Goal: Information Seeking & Learning: Learn about a topic

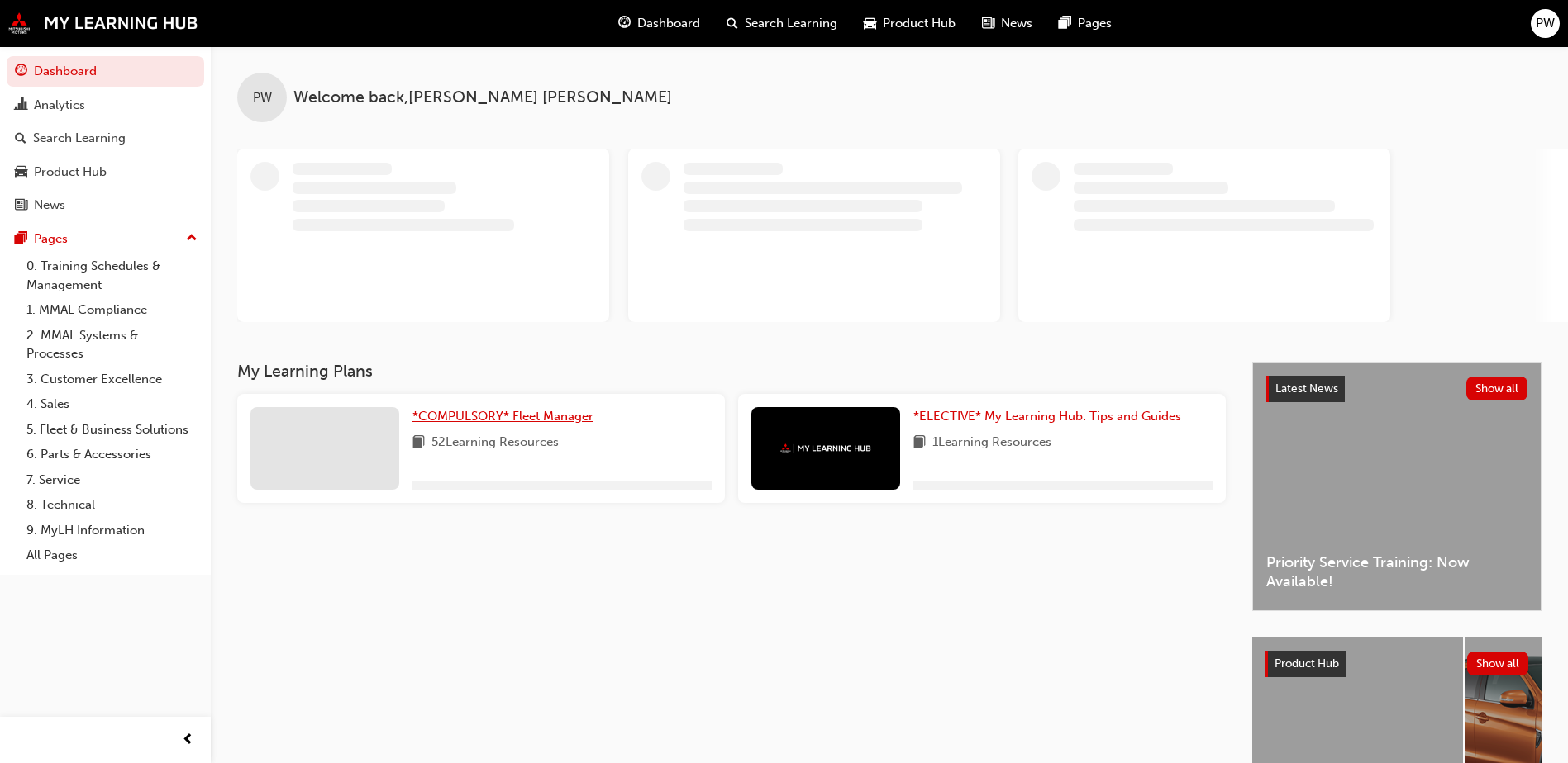
click at [561, 409] on link "*COMPULSORY* Fleet Manager" at bounding box center [507, 417] width 188 height 19
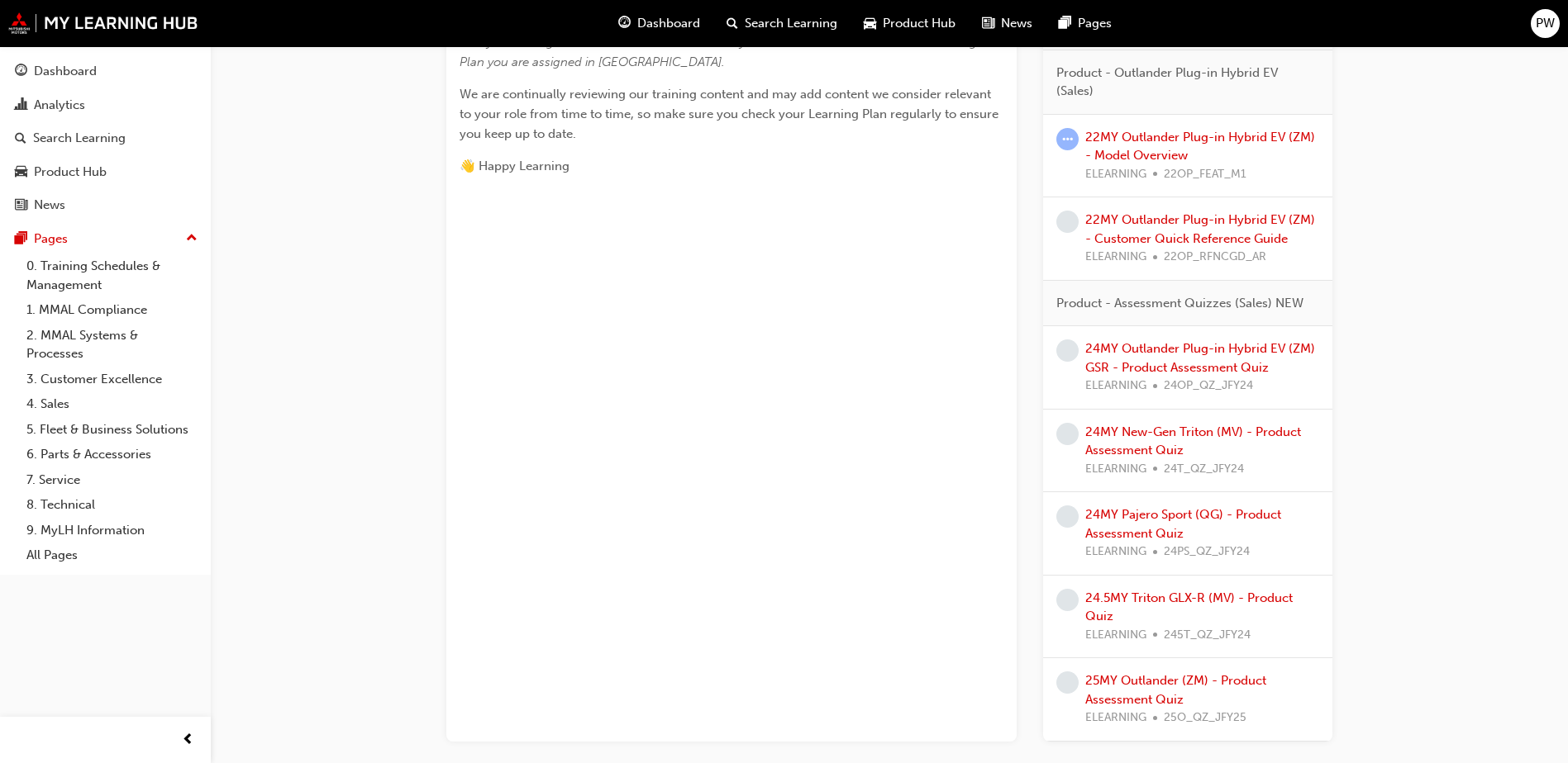
scroll to position [575, 0]
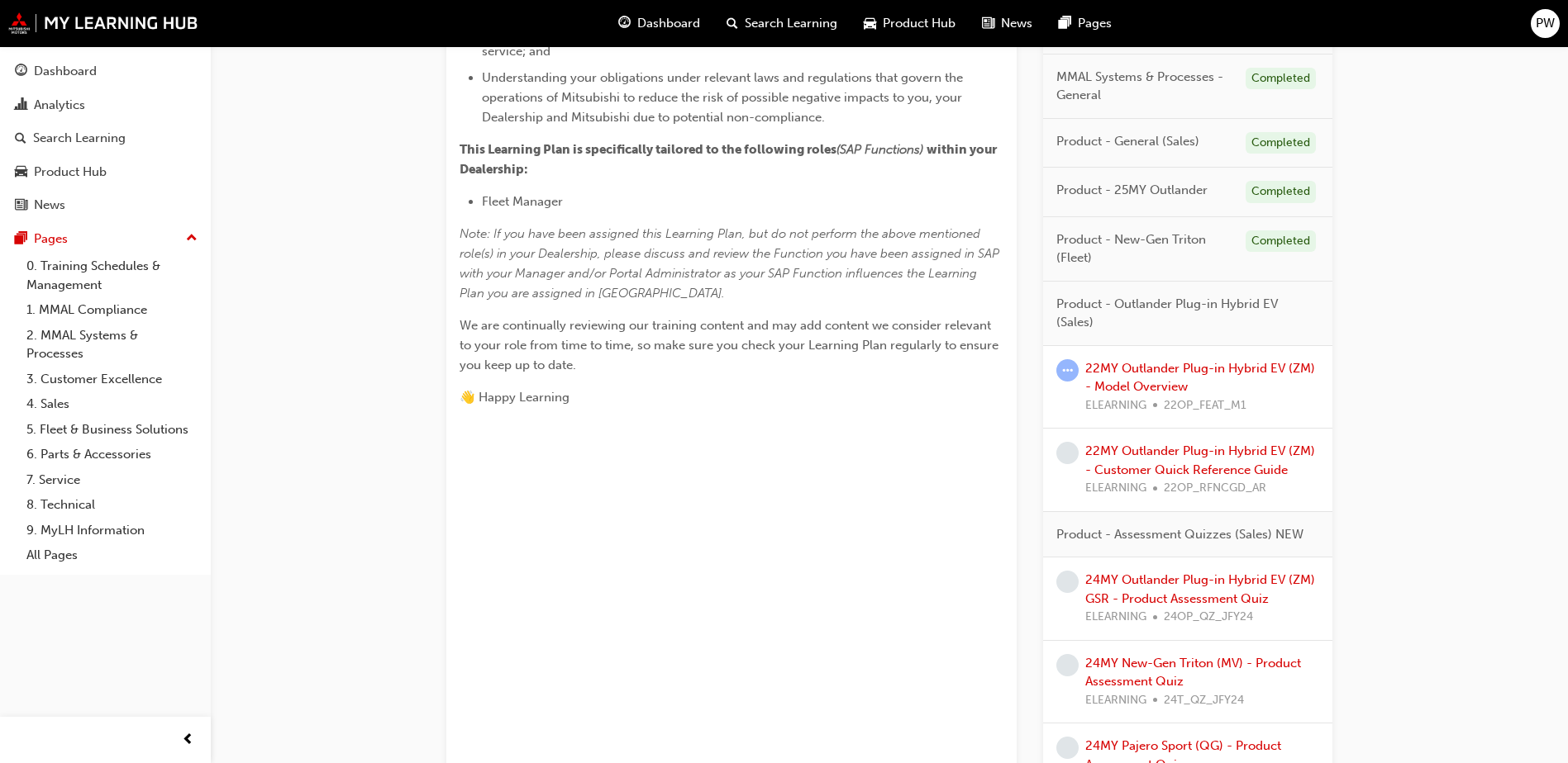
click at [1138, 404] on span "ELEARNING" at bounding box center [1116, 406] width 61 height 19
click at [1142, 376] on div "22MY Outlander Plug-in Hybrid EV (ZM) - Model Overview ELEARNING 22OP_FEAT_M1" at bounding box center [1202, 387] width 234 height 56
click at [1140, 383] on link "22MY Outlander Plug-in Hybrid EV (ZM) - Model Overview" at bounding box center [1200, 378] width 230 height 34
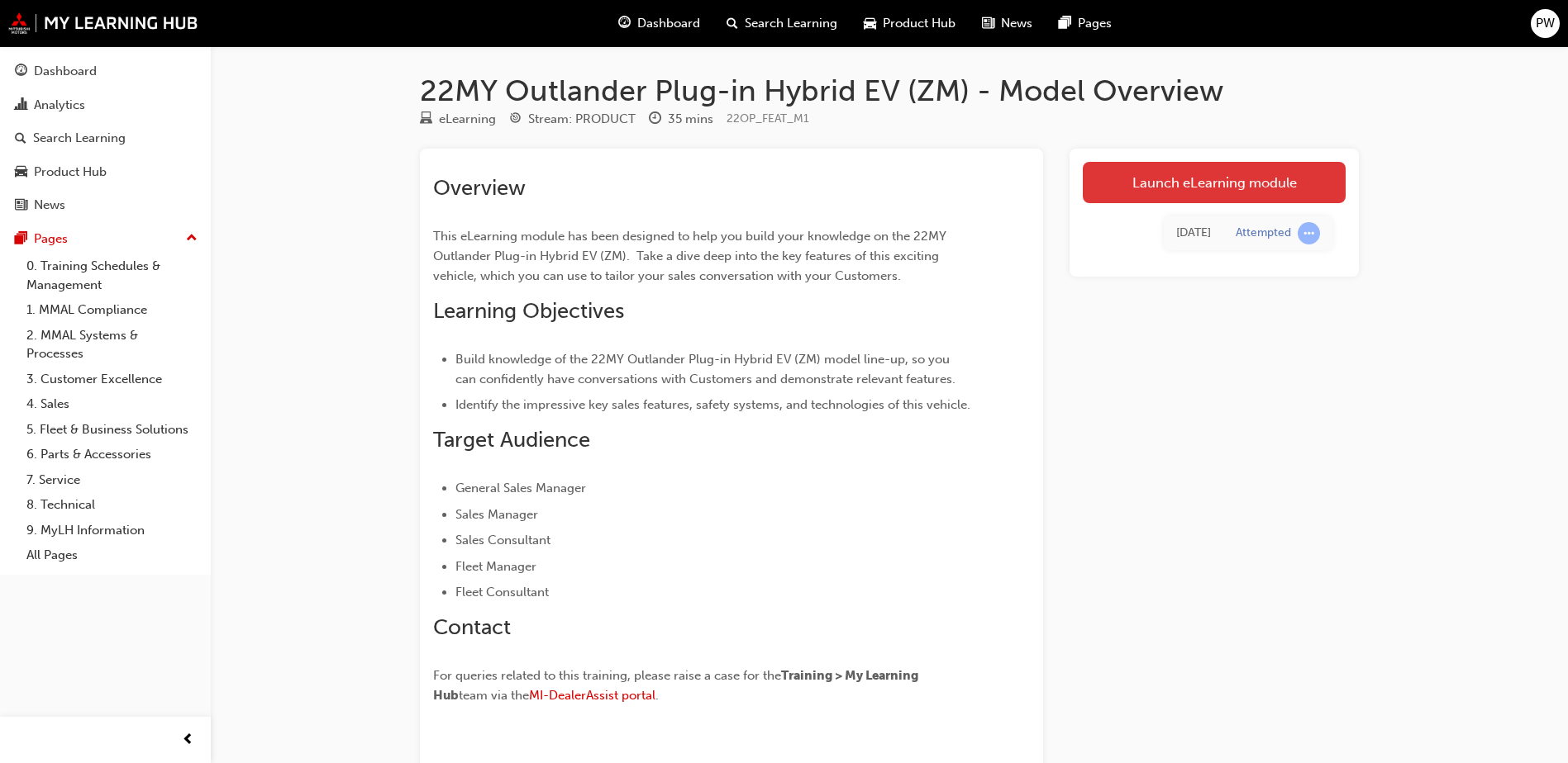
click at [1240, 170] on link "Launch eLearning module" at bounding box center [1215, 183] width 263 height 41
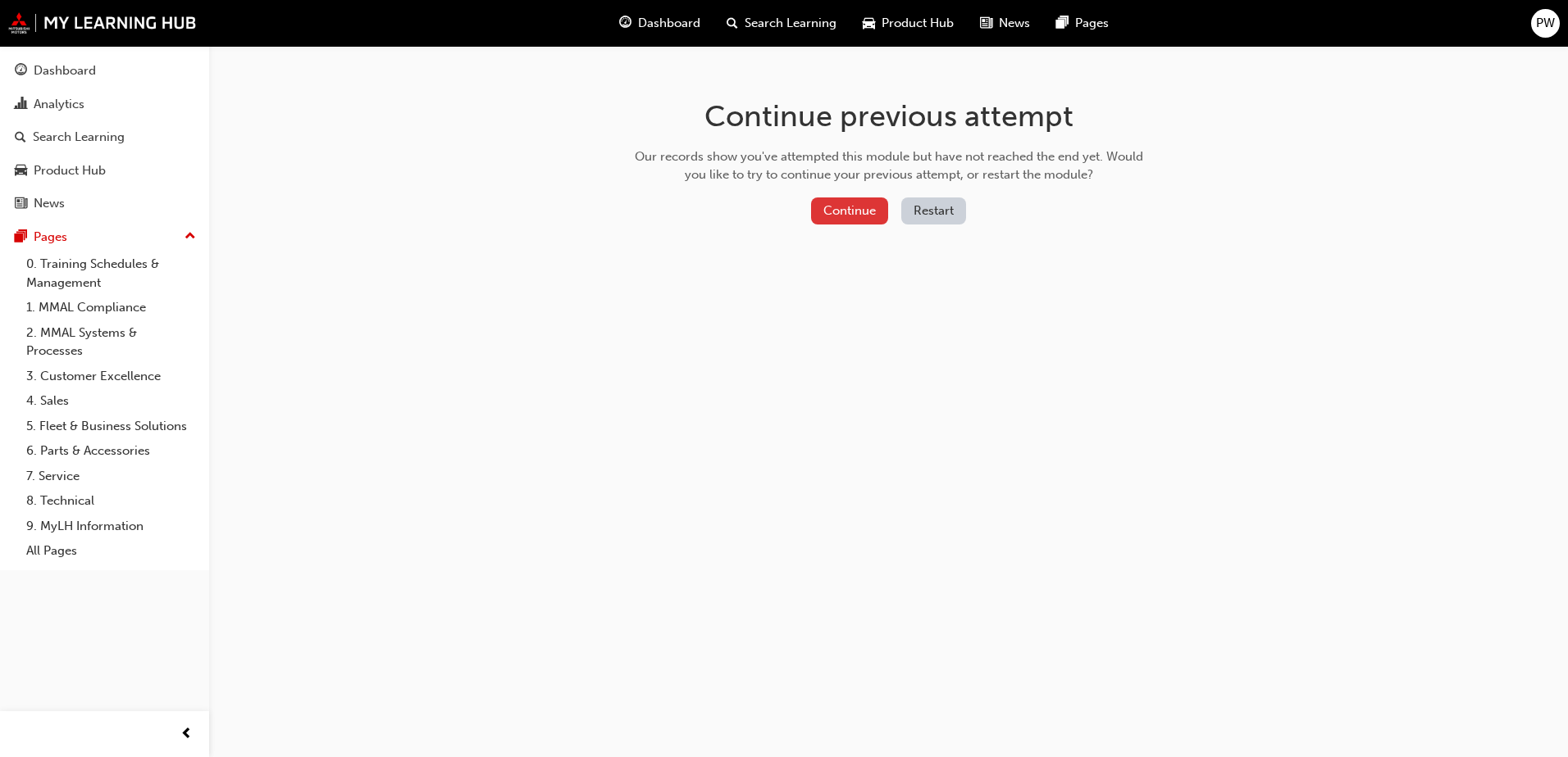
click at [834, 210] on button "Continue" at bounding box center [849, 212] width 77 height 27
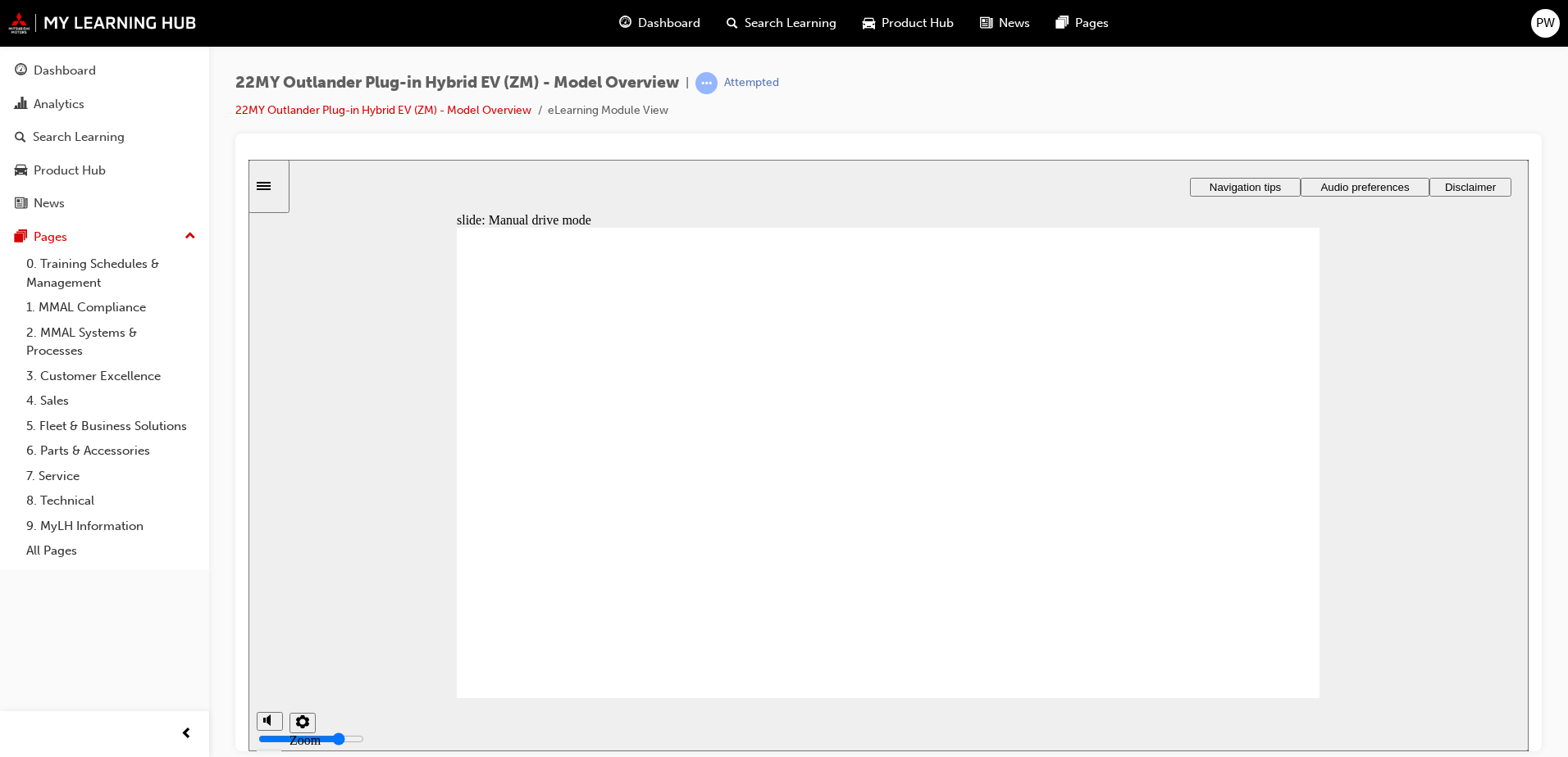
checkbox input "true"
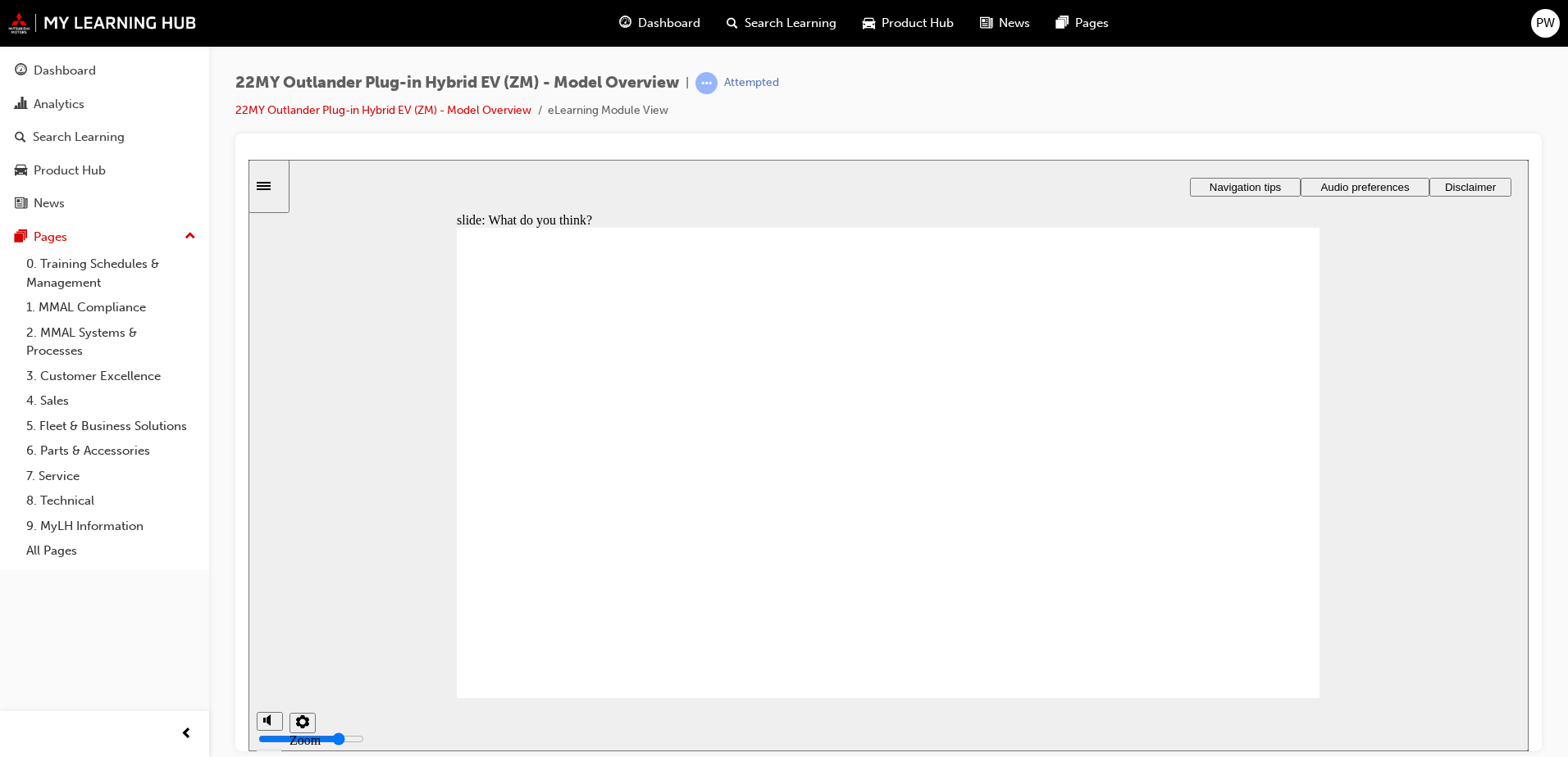
checkbox input "true"
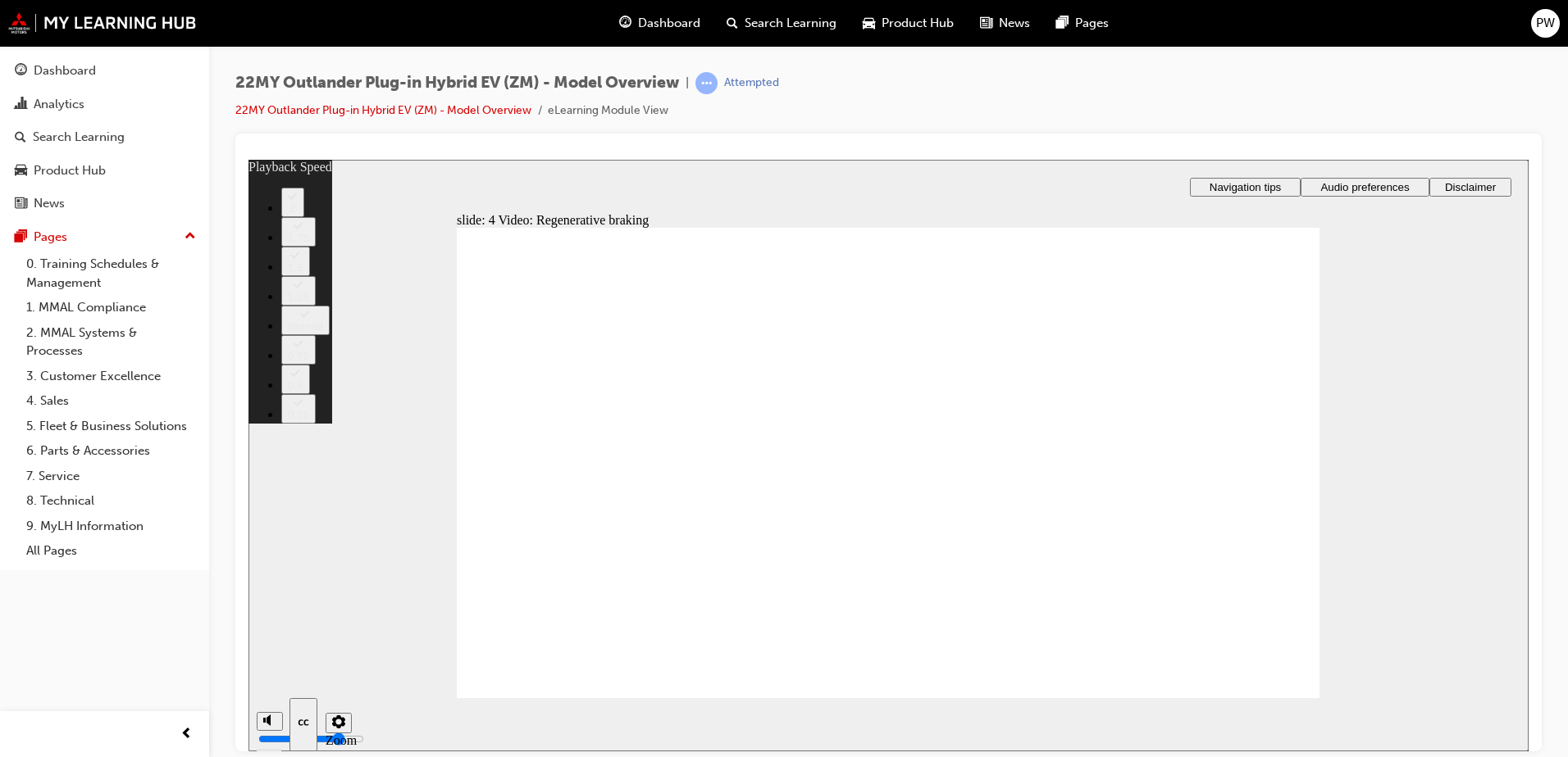
type input "91"
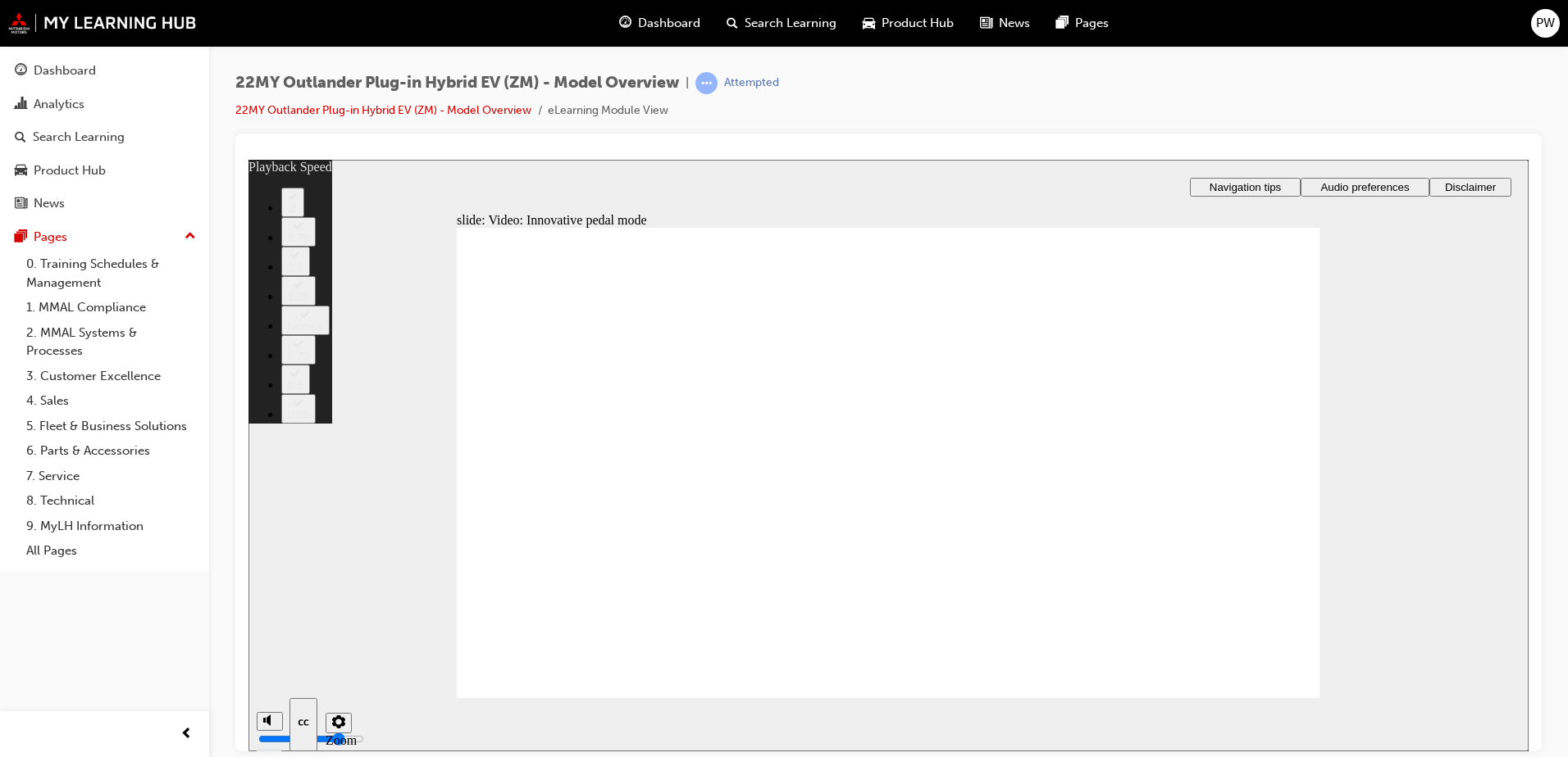
type input "129"
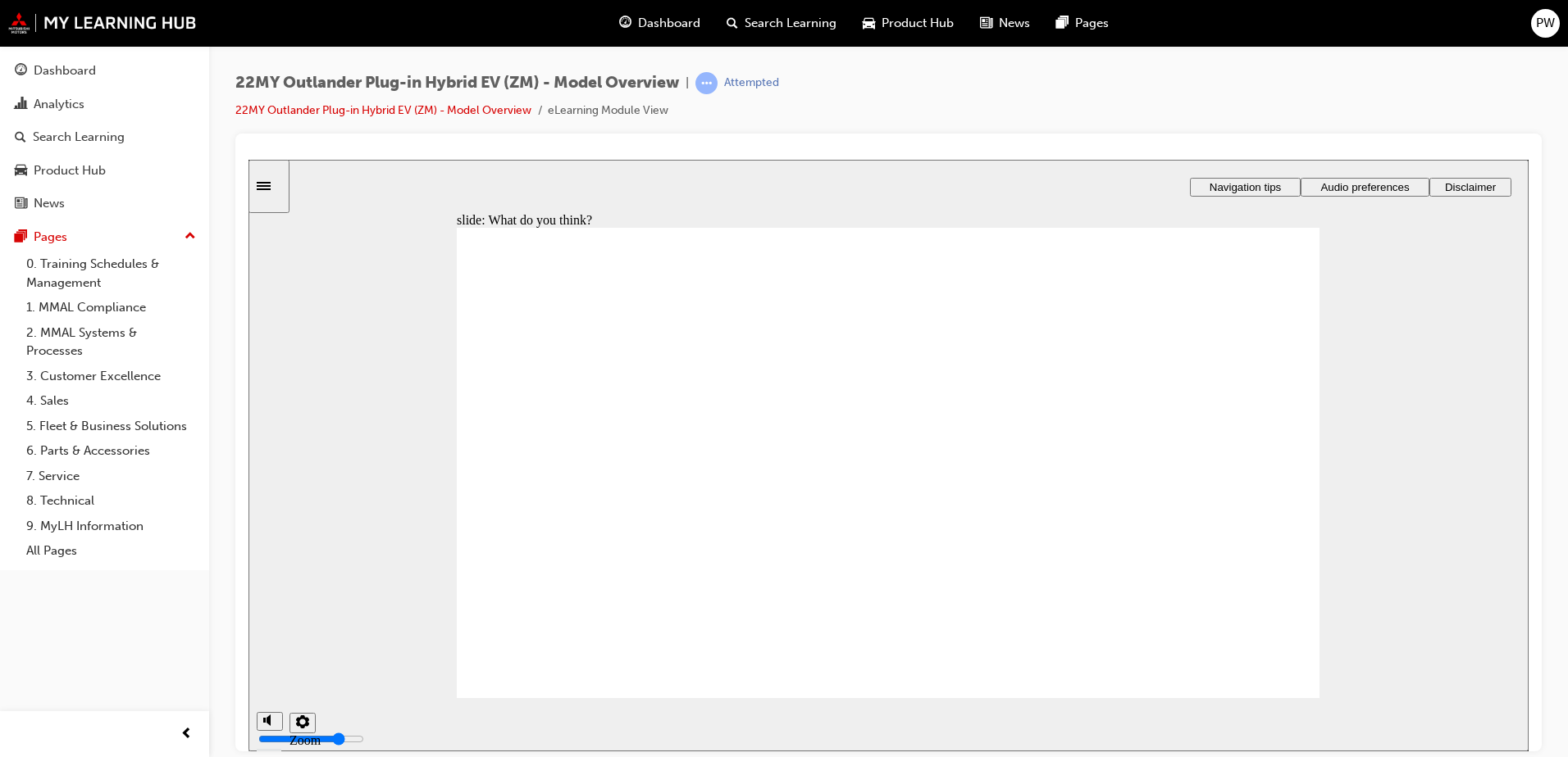
radio input "true"
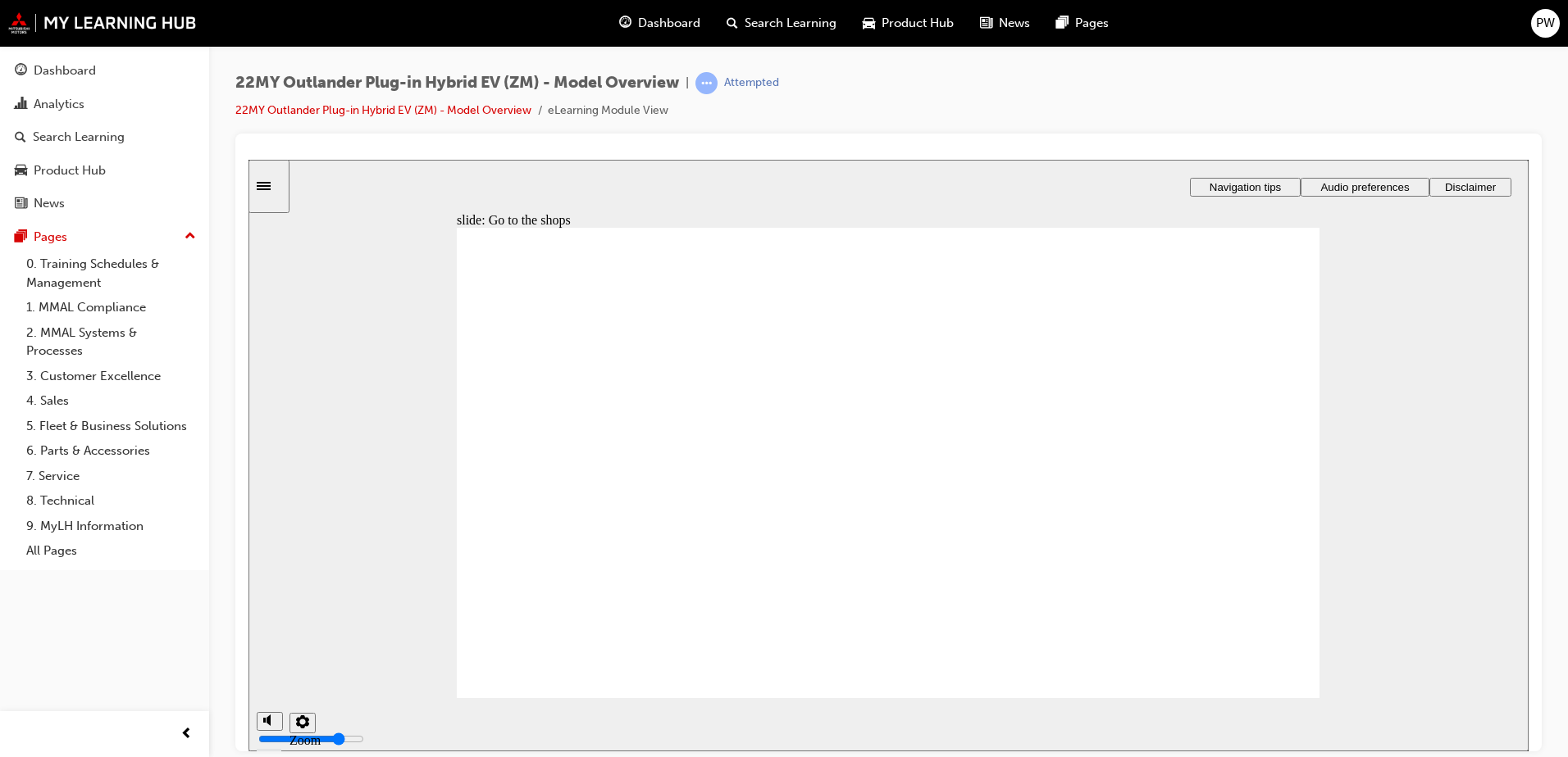
drag, startPoint x: 888, startPoint y: 617, endPoint x: 906, endPoint y: 618, distance: 18.0
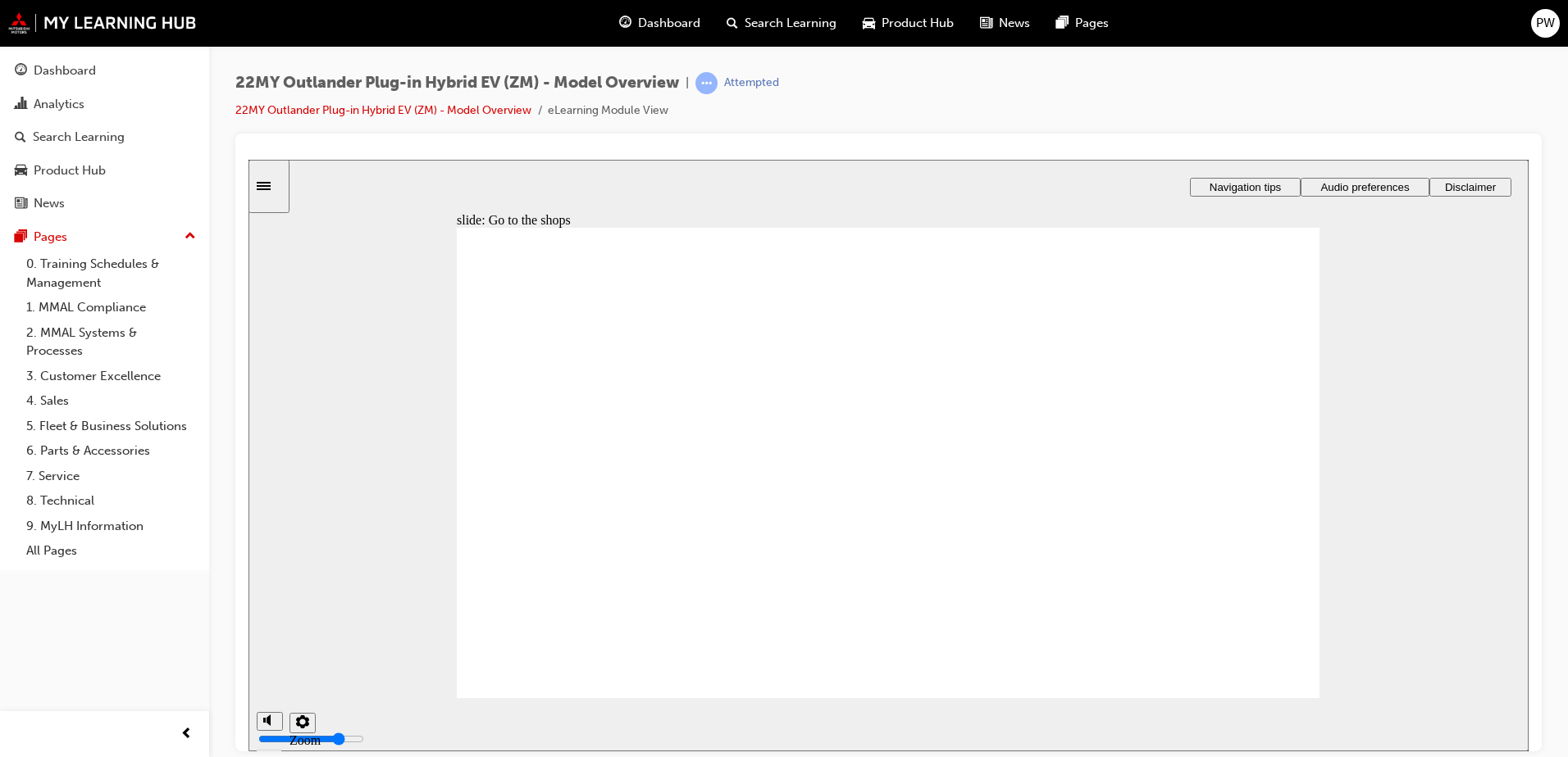
drag, startPoint x: 960, startPoint y: 617, endPoint x: 947, endPoint y: 616, distance: 13.0
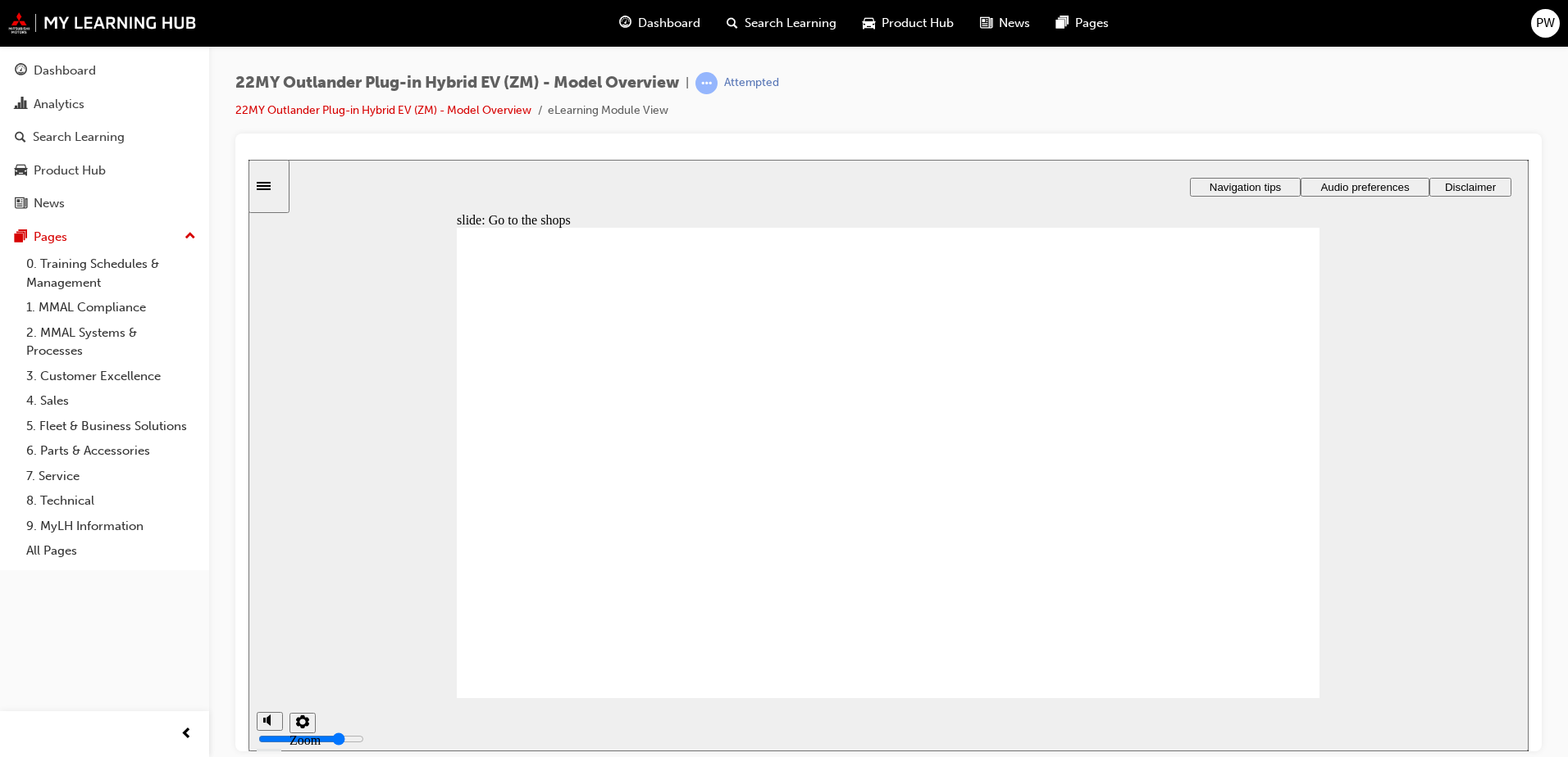
checkbox input "true"
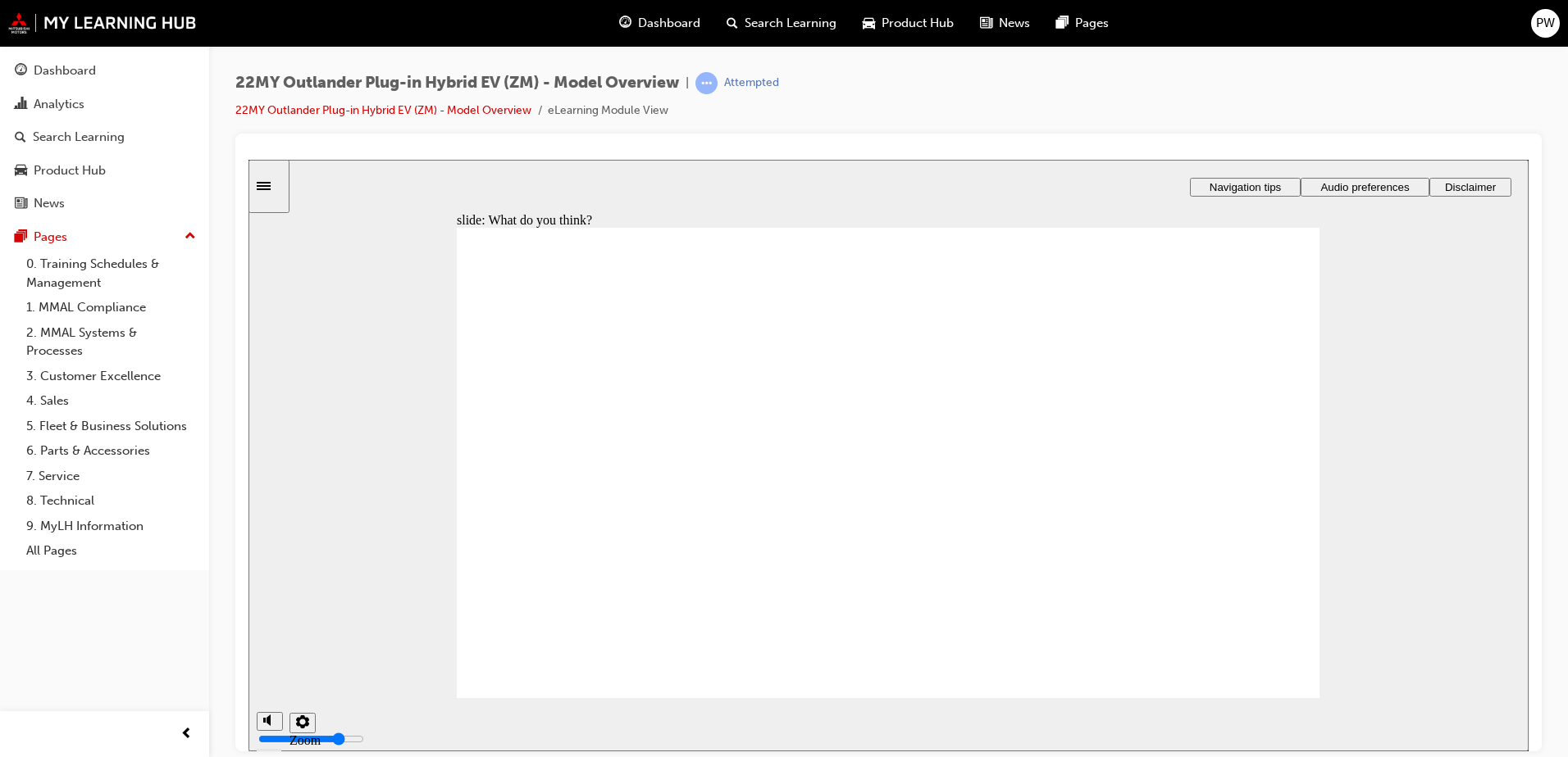
checkbox input "true"
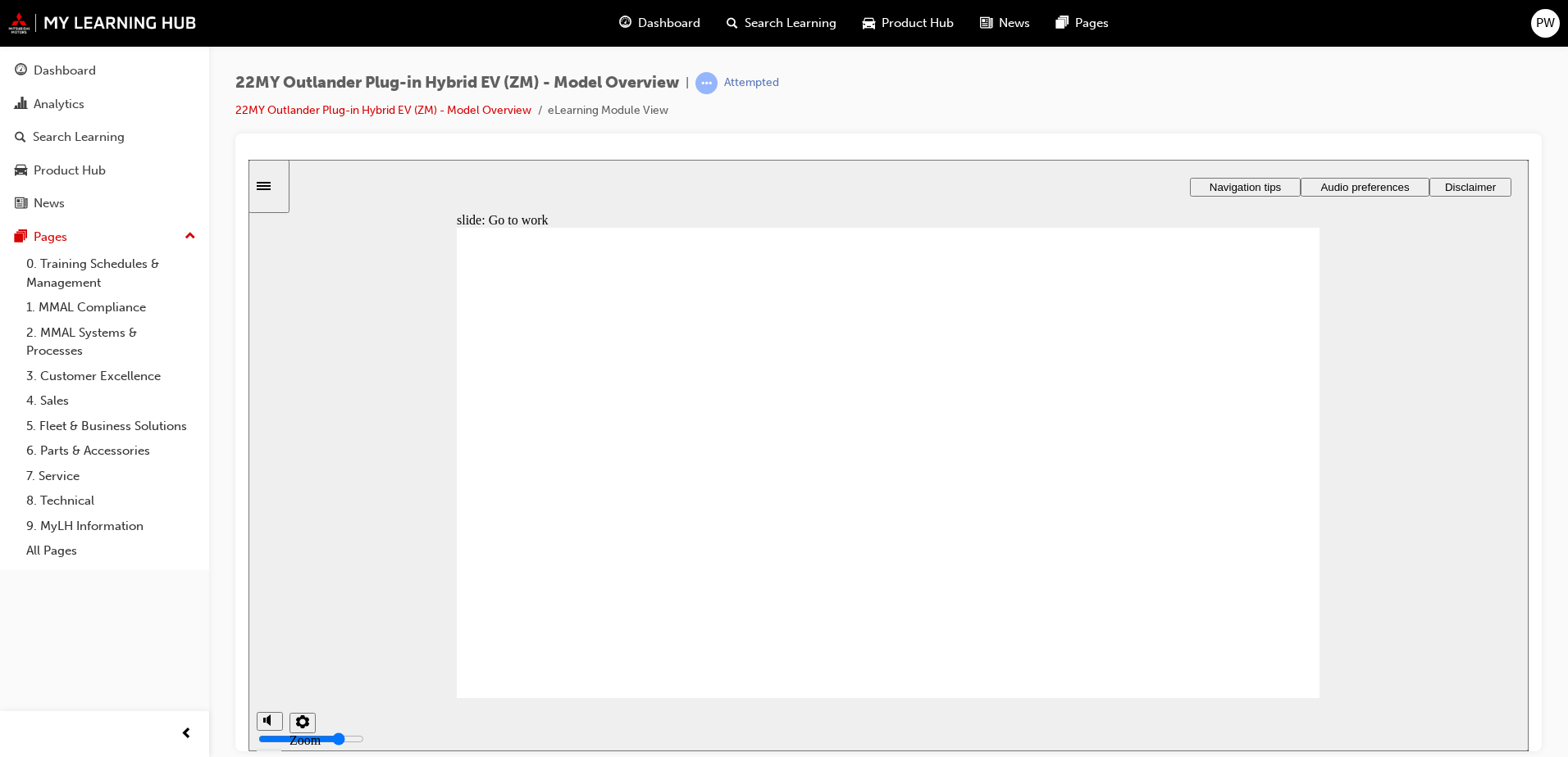
drag, startPoint x: 696, startPoint y: 620, endPoint x: 801, endPoint y: 632, distance: 105.7
drag, startPoint x: 829, startPoint y: 617, endPoint x: 859, endPoint y: 614, distance: 30.1
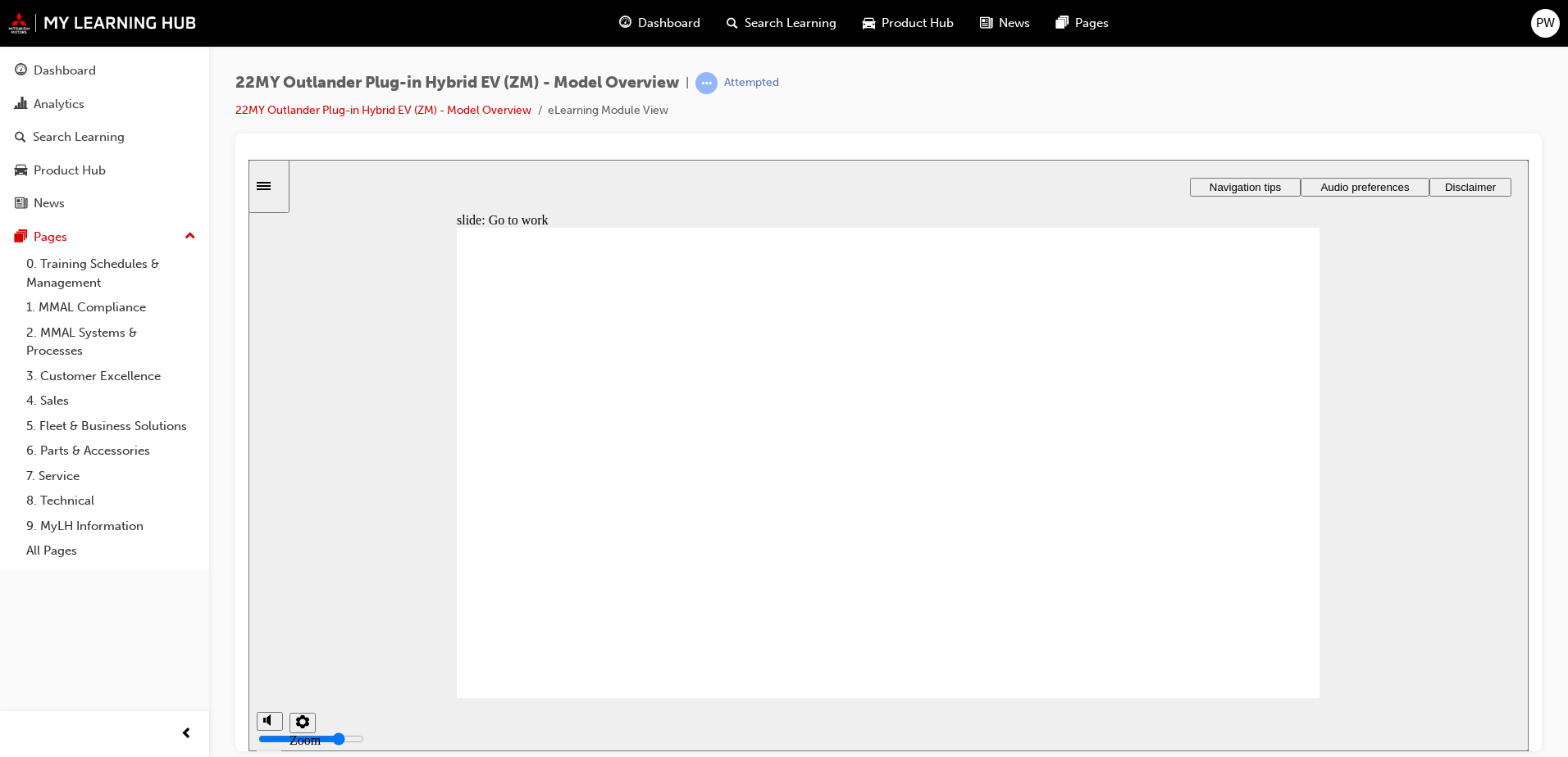
radio input "true"
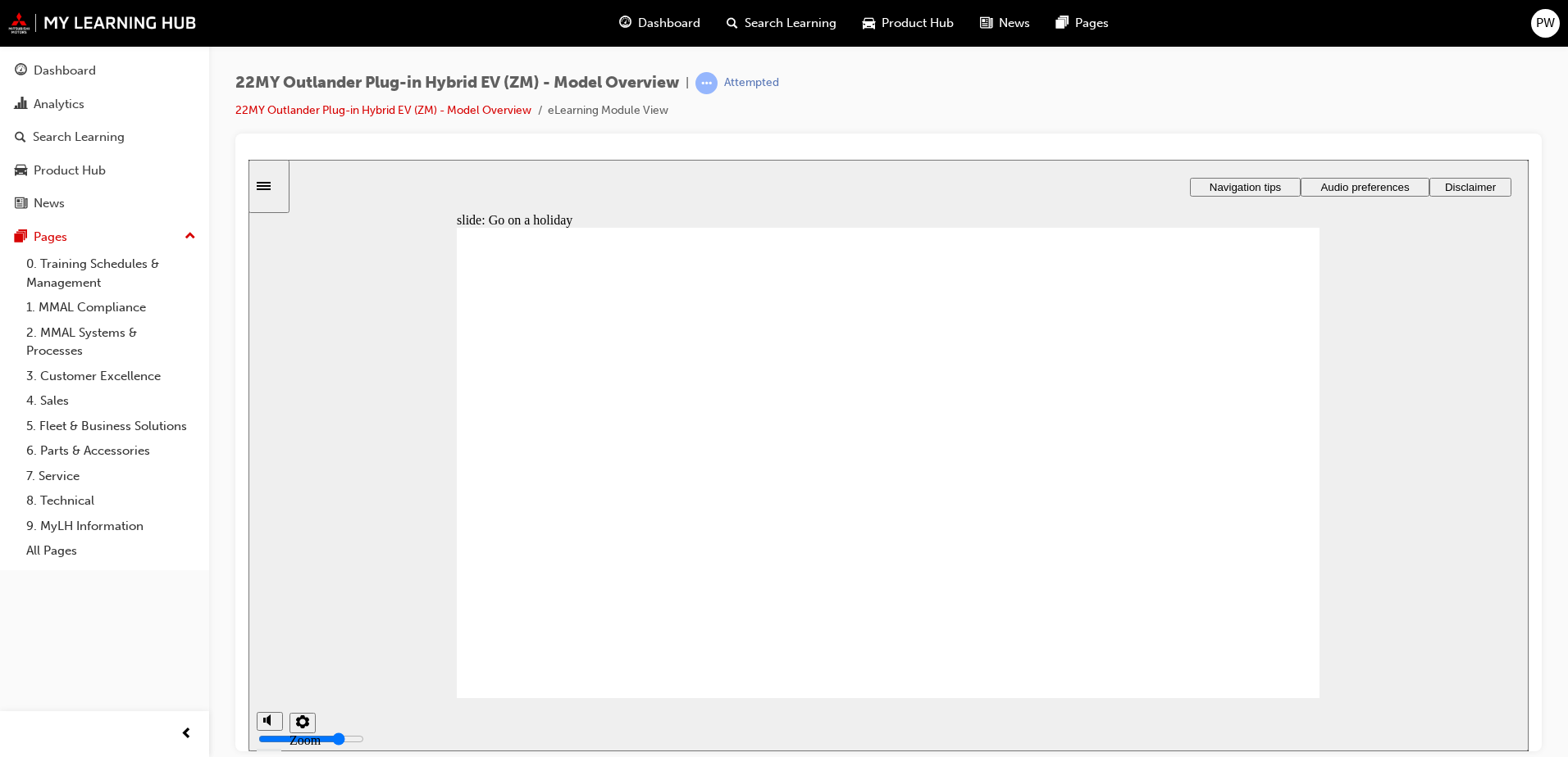
radio input "false"
radio input "true"
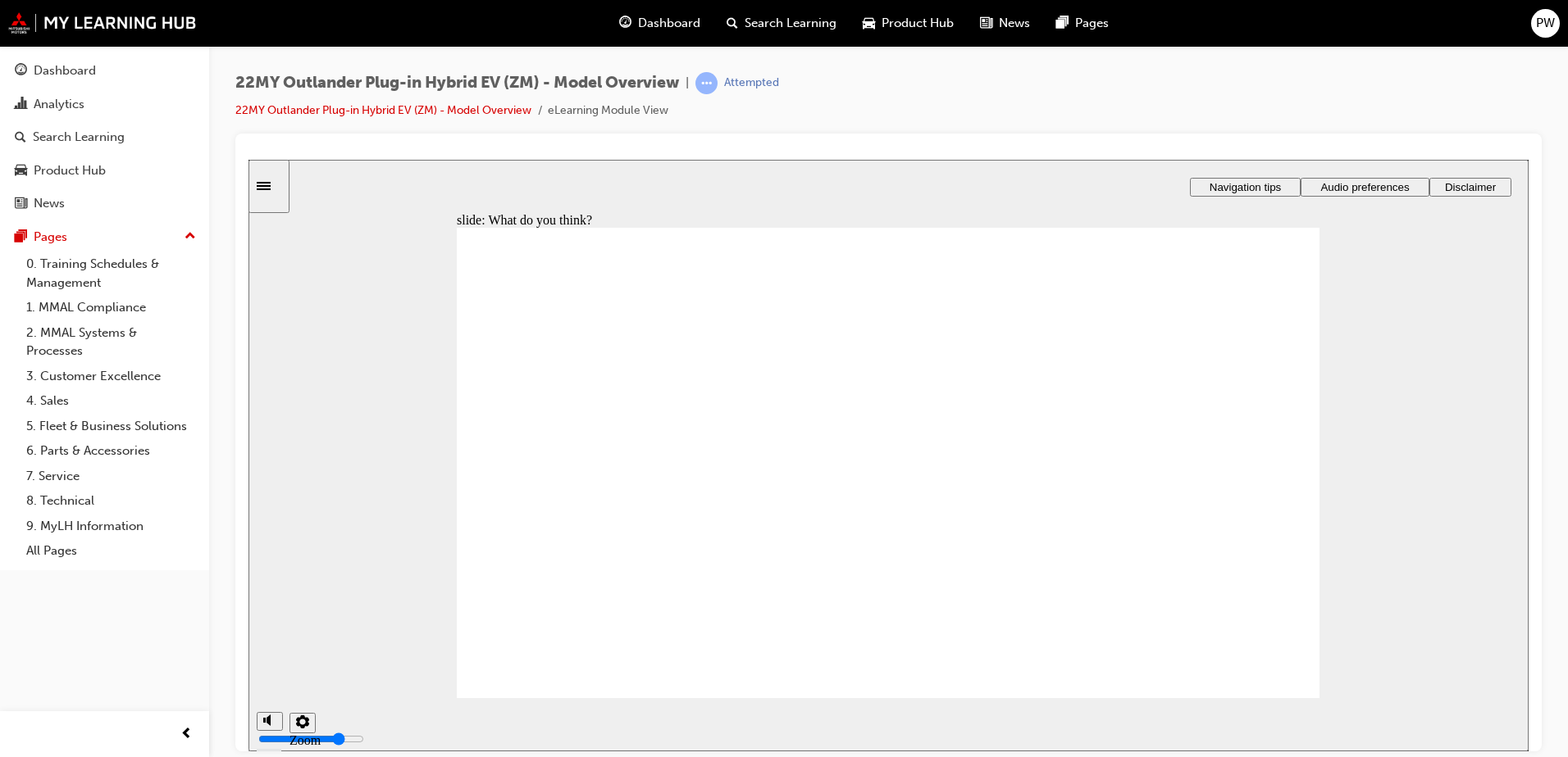
radio input "true"
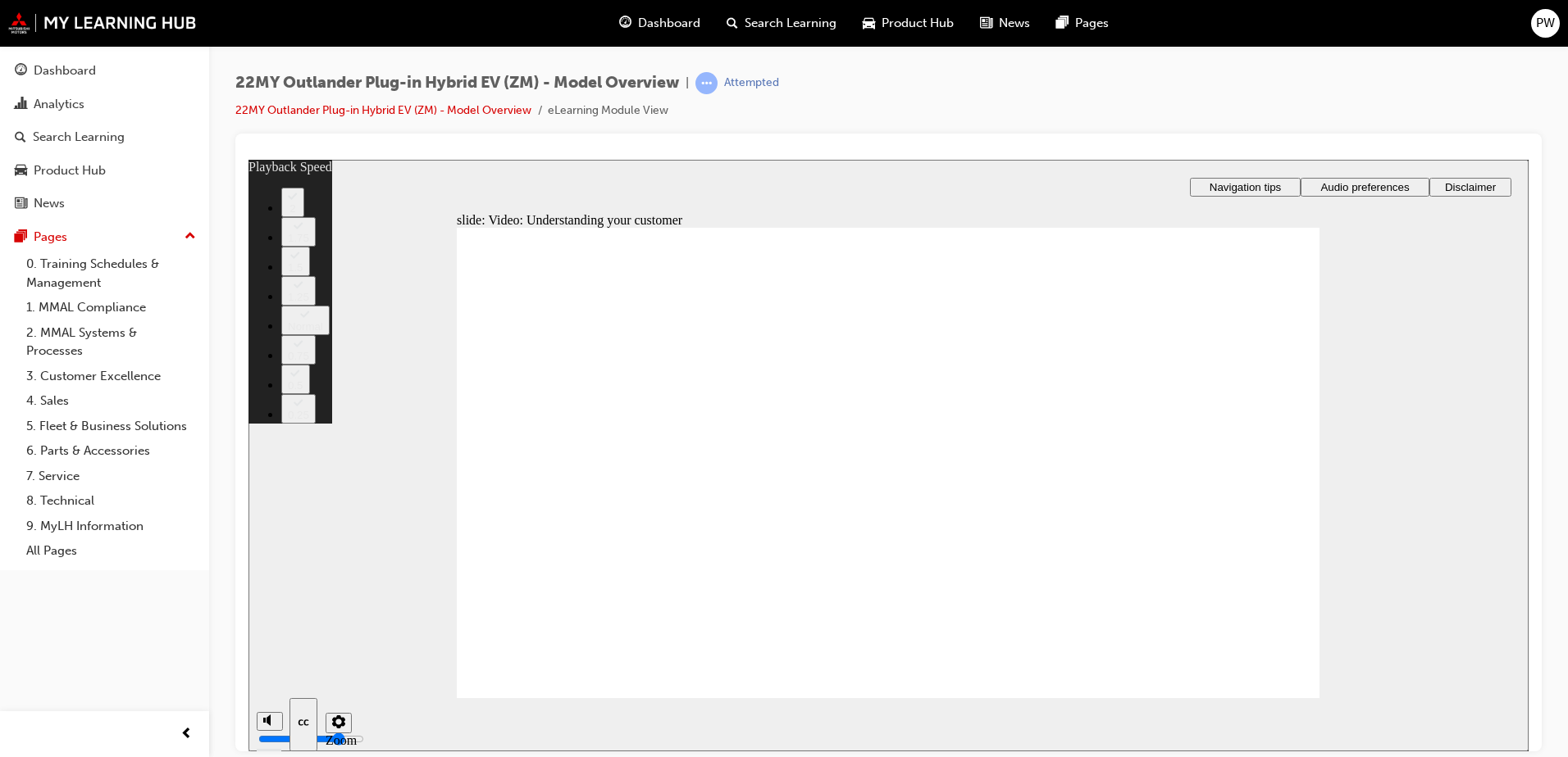
type input "91"
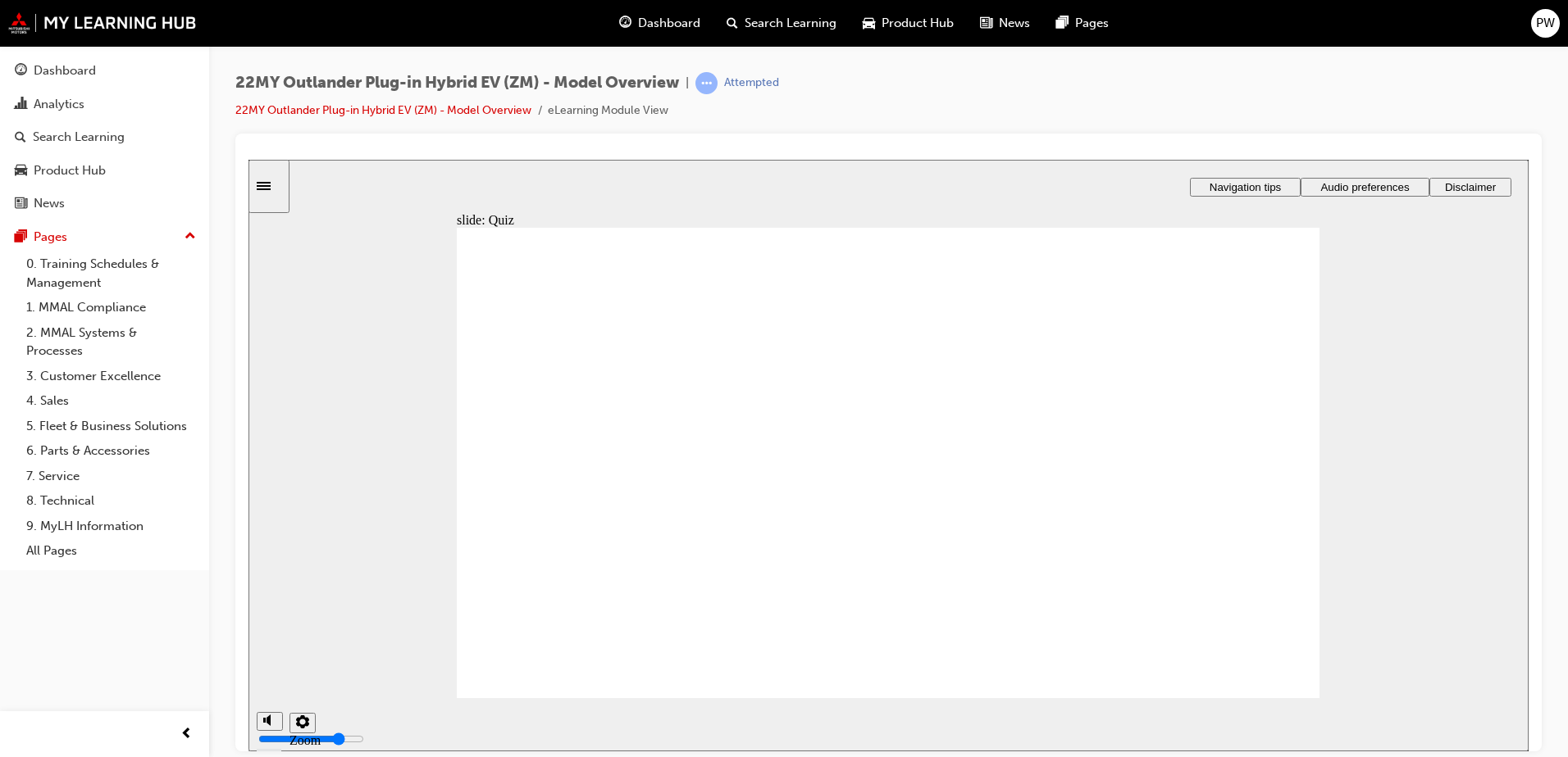
radio input "true"
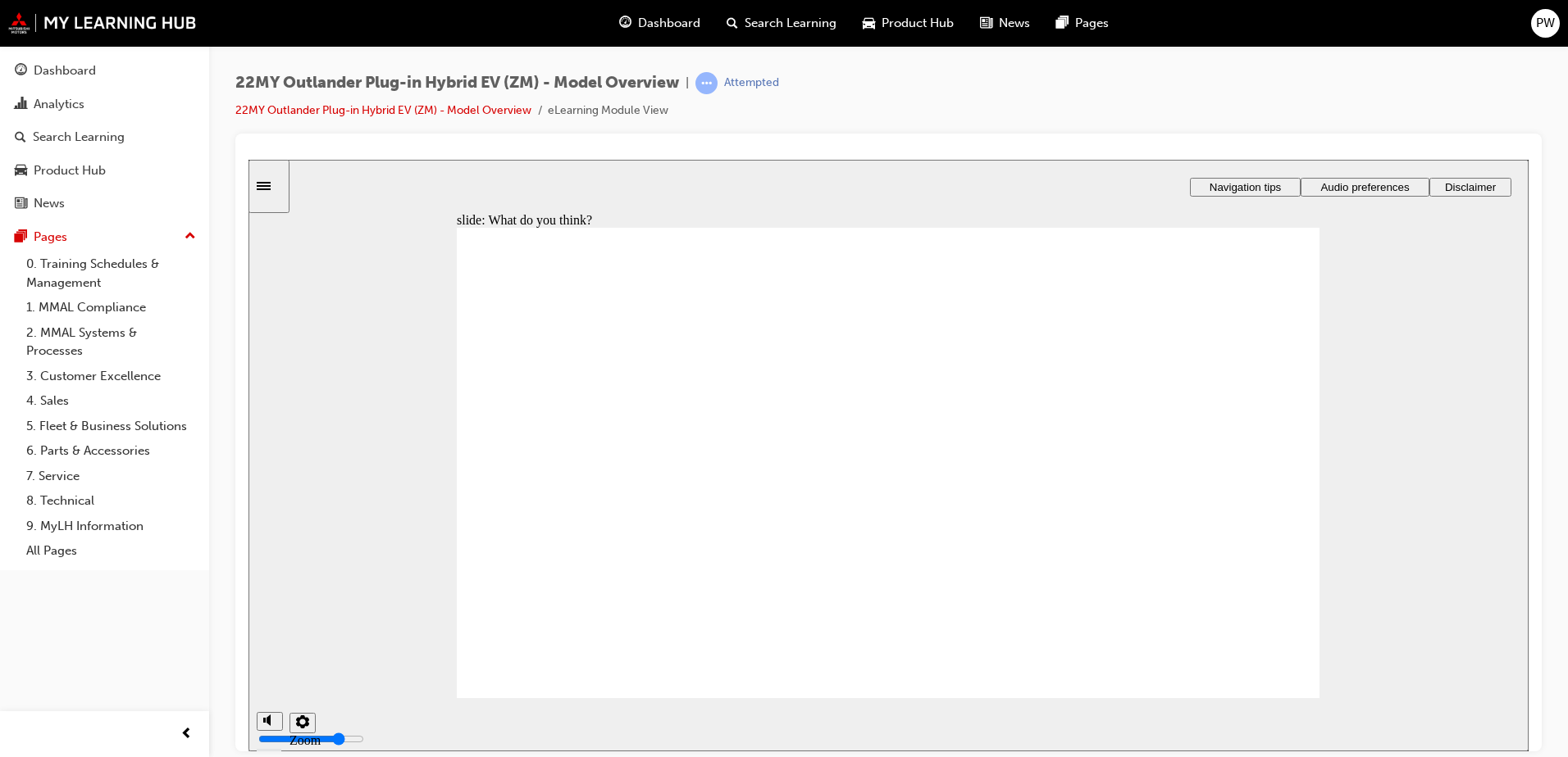
radio input "true"
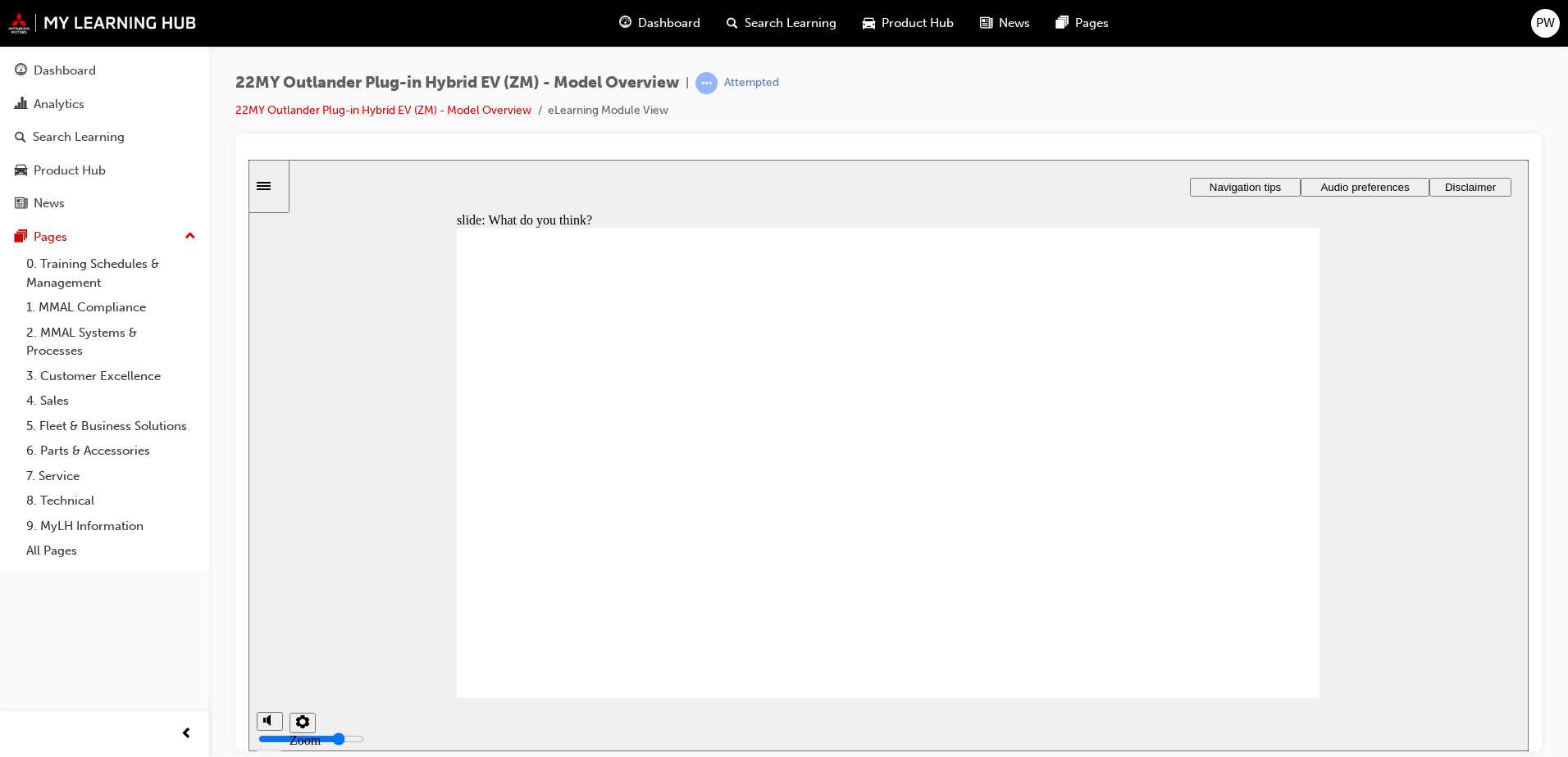
radio input "true"
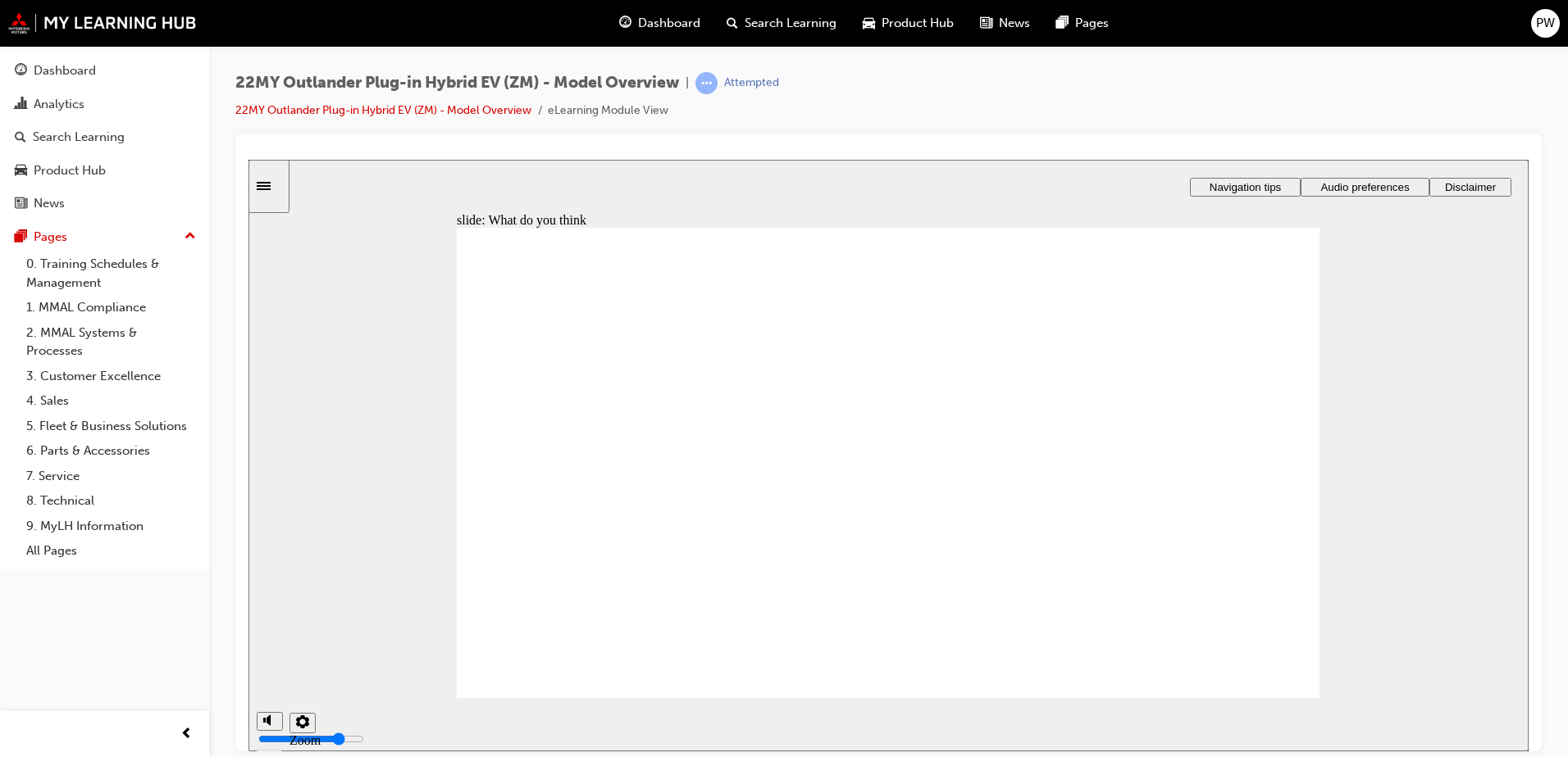
radio input "true"
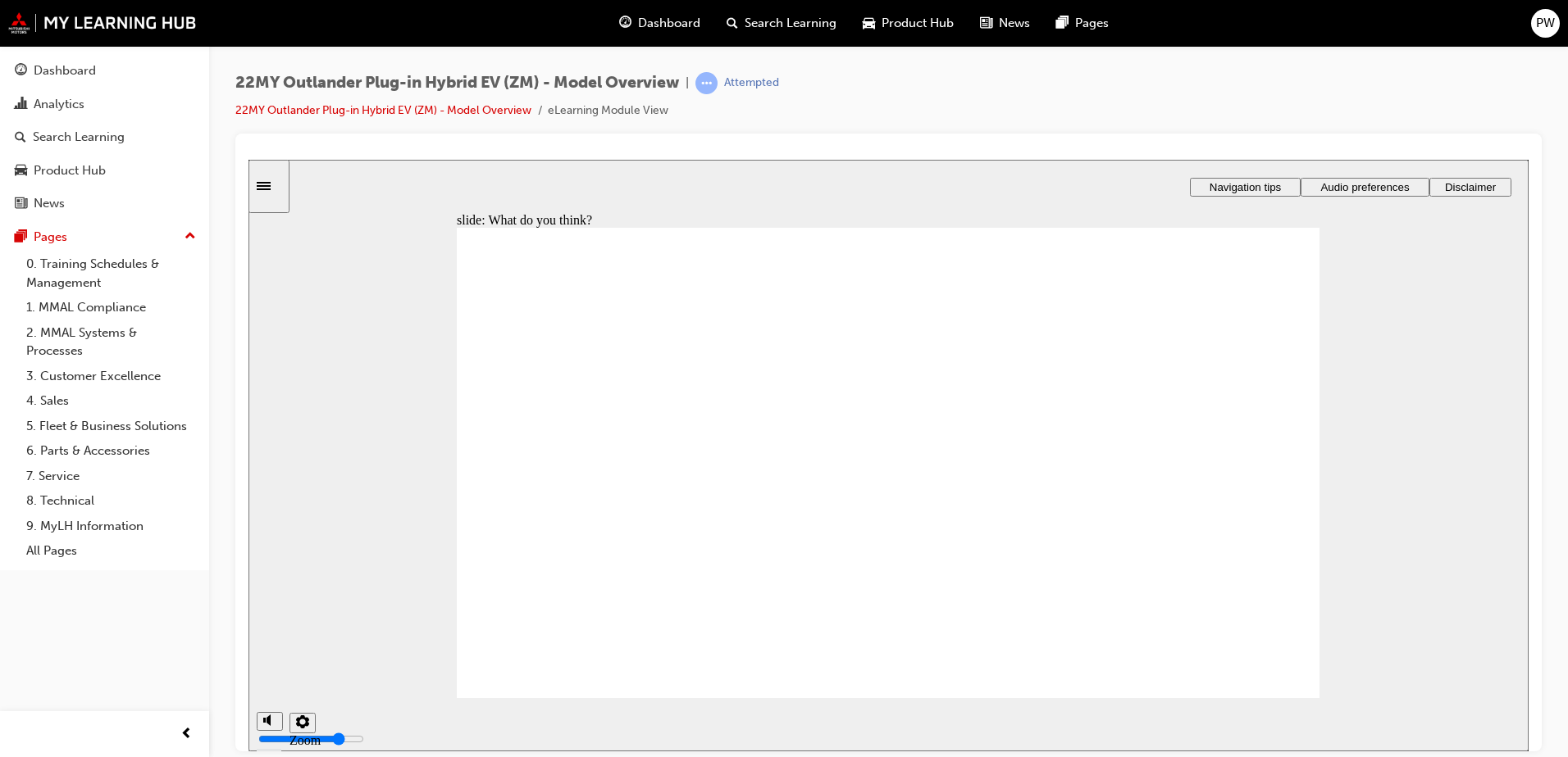
radio input "true"
checkbox input "true"
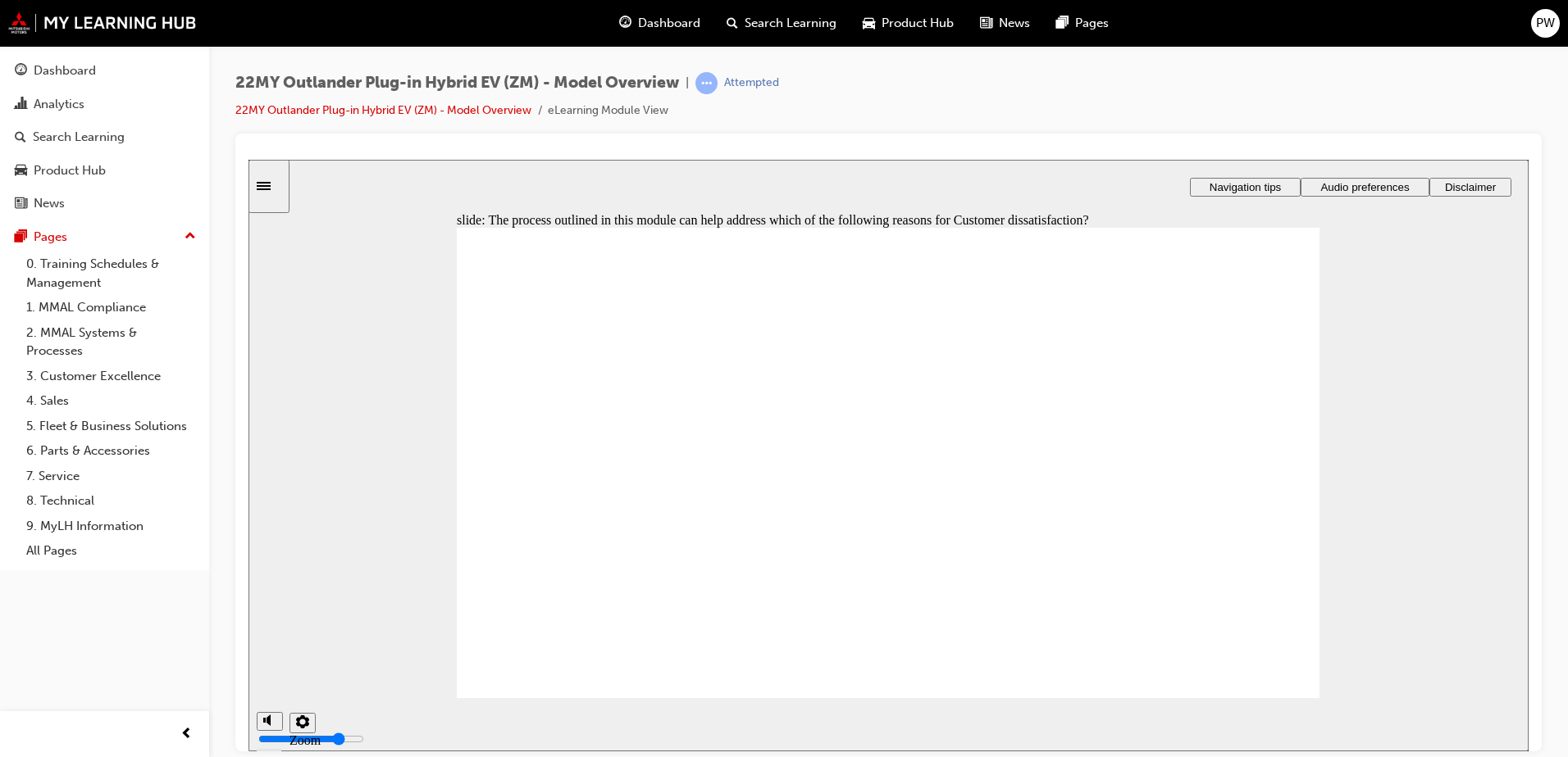
drag, startPoint x: 638, startPoint y: 425, endPoint x: 927, endPoint y: 514, distance: 302.4
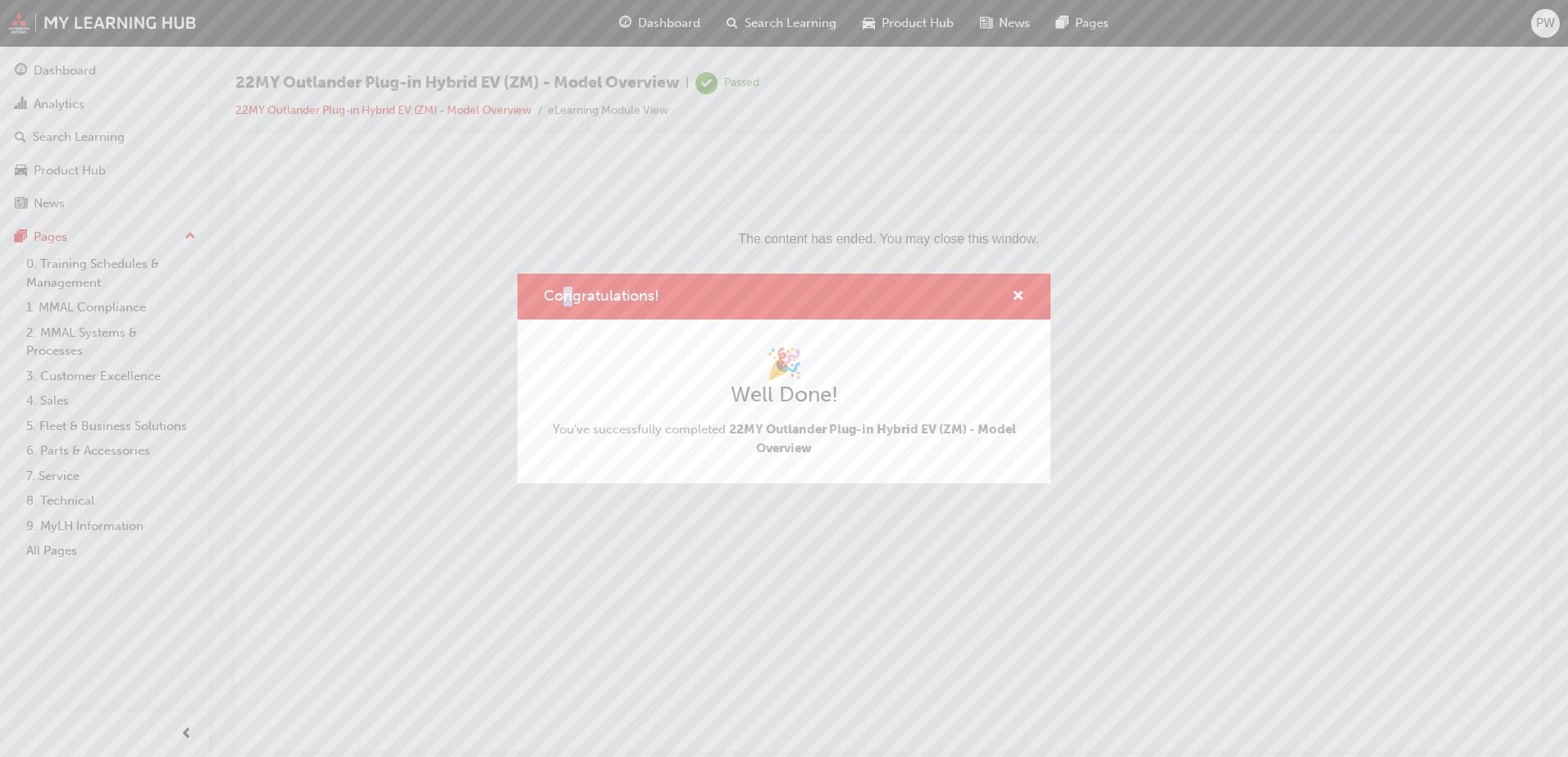
click at [570, 184] on div "Congratulations! 🎉 Well Done! You've successfully completed 22MY Outlander Plug…" at bounding box center [784, 378] width 1568 height 757
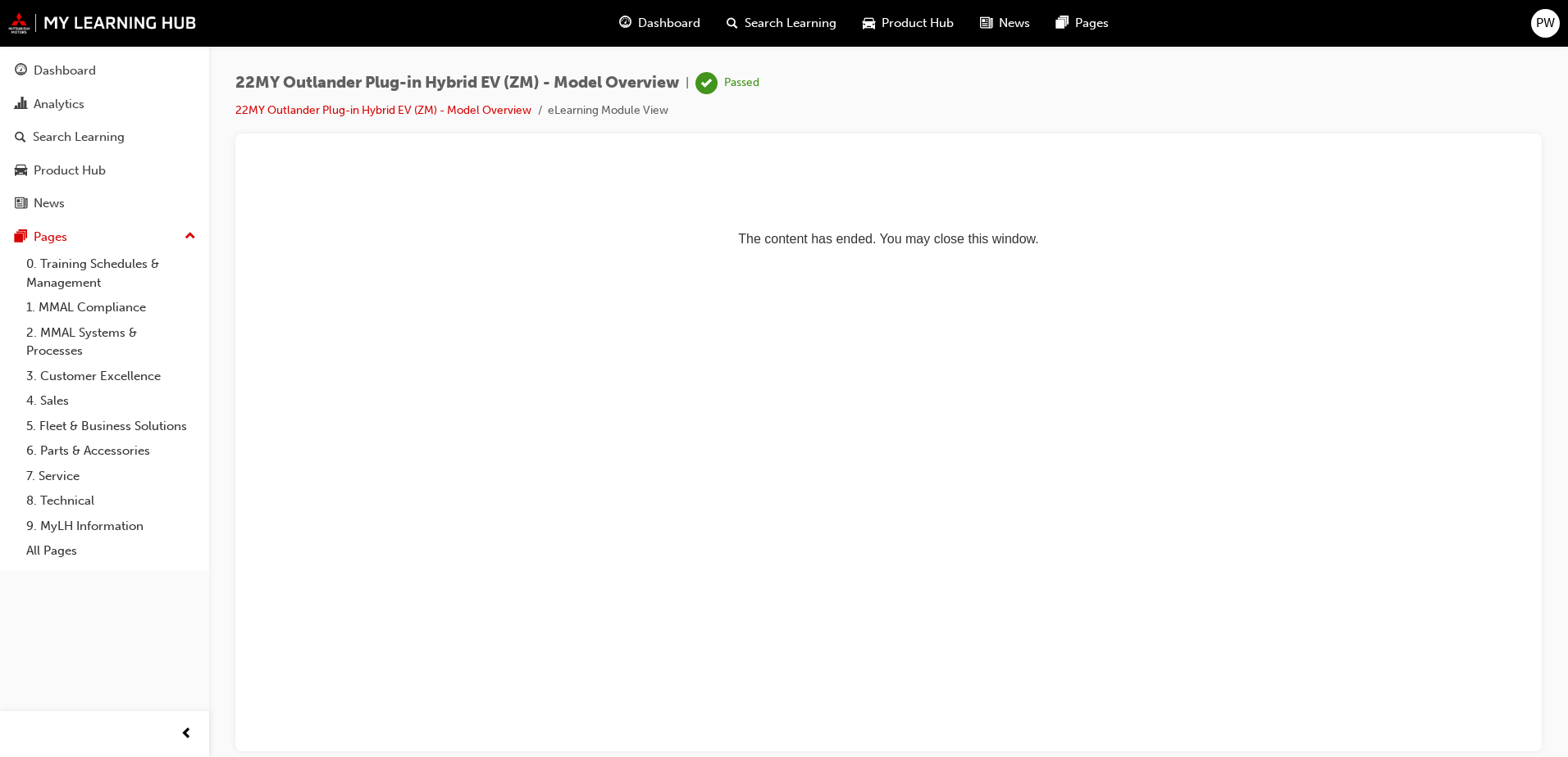
click at [673, 22] on span "Dashboard" at bounding box center [669, 23] width 63 height 19
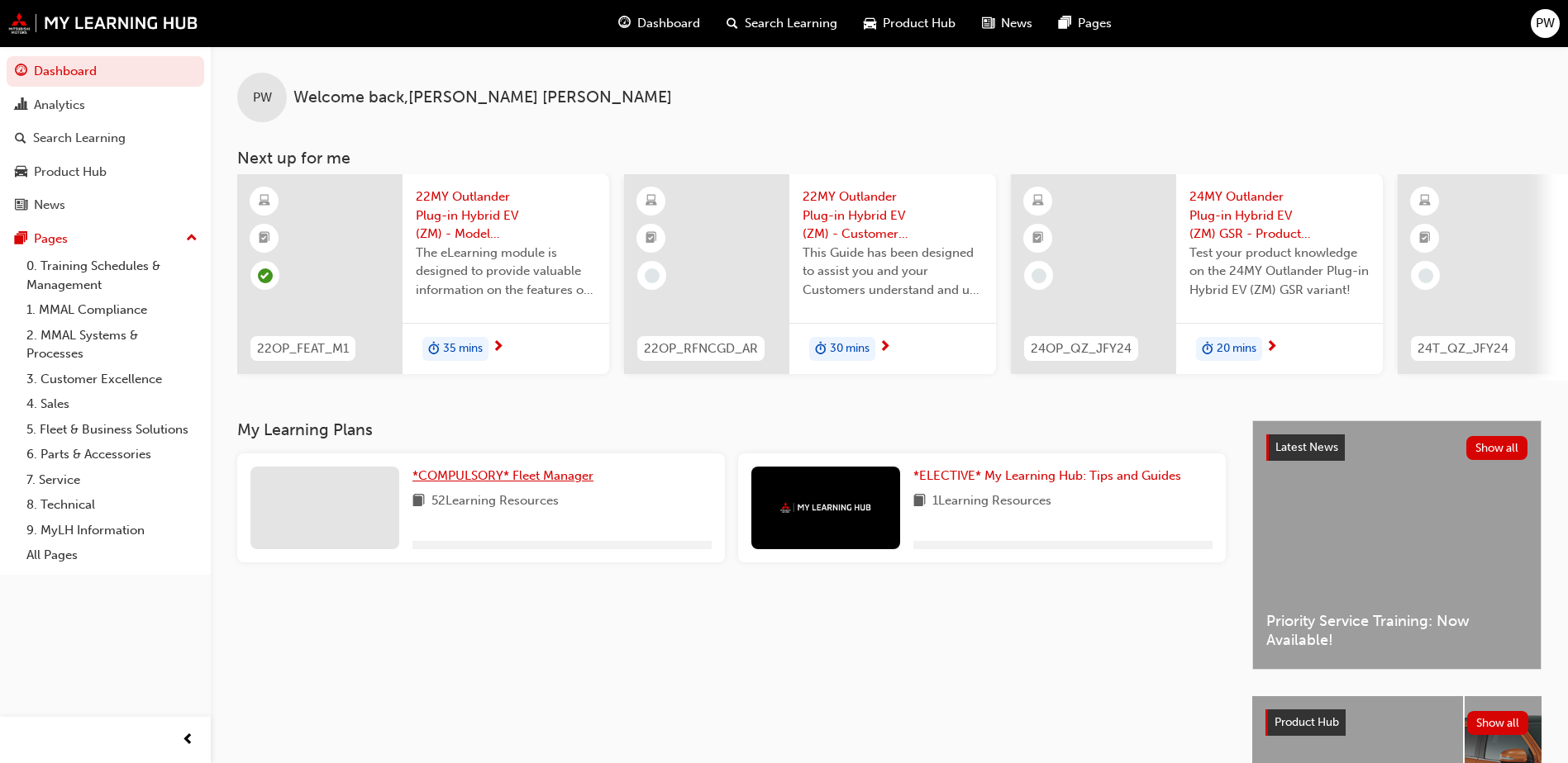
click at [545, 484] on span "*COMPULSORY* Fleet Manager" at bounding box center [503, 476] width 181 height 15
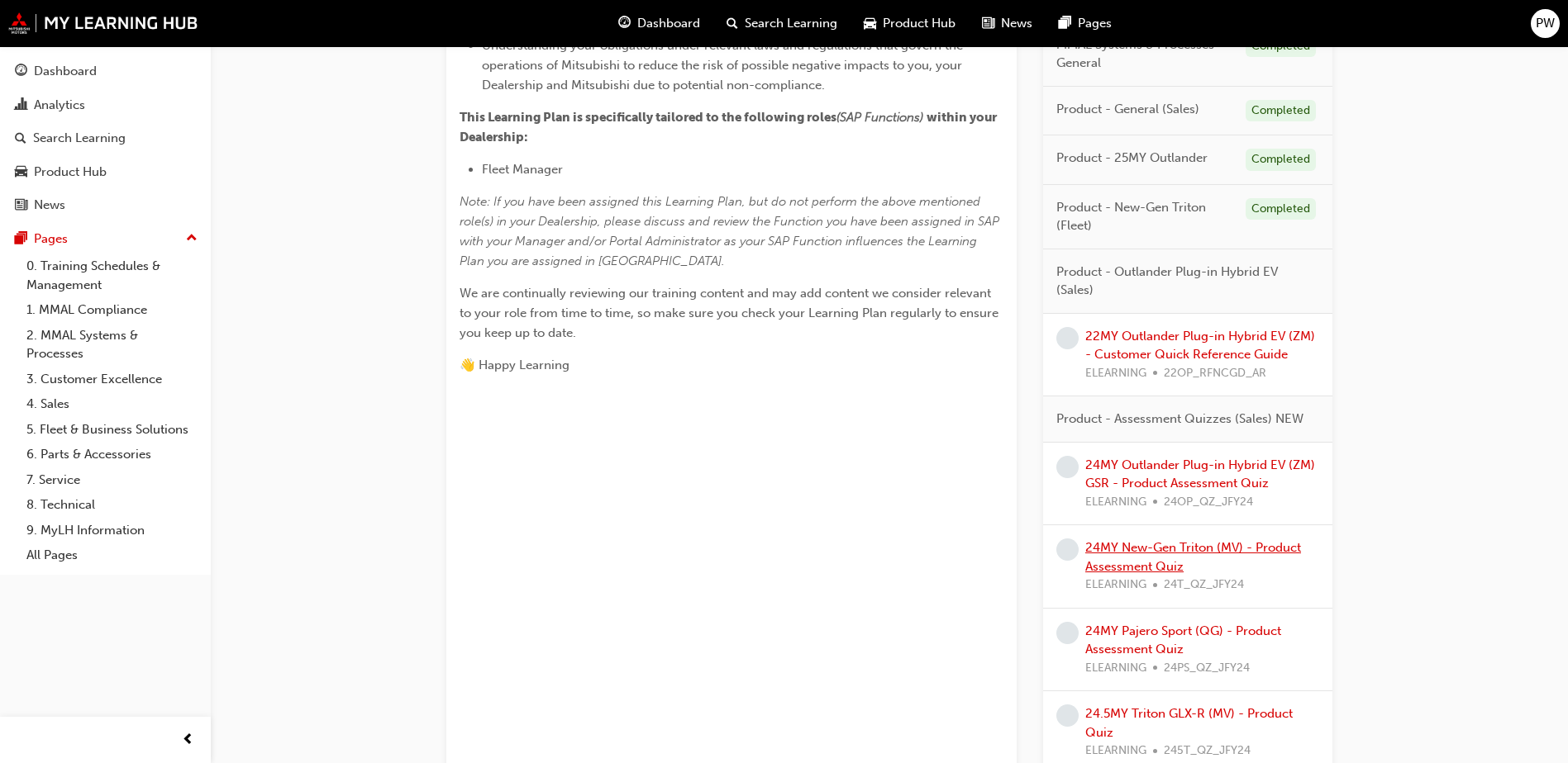
scroll to position [578, 0]
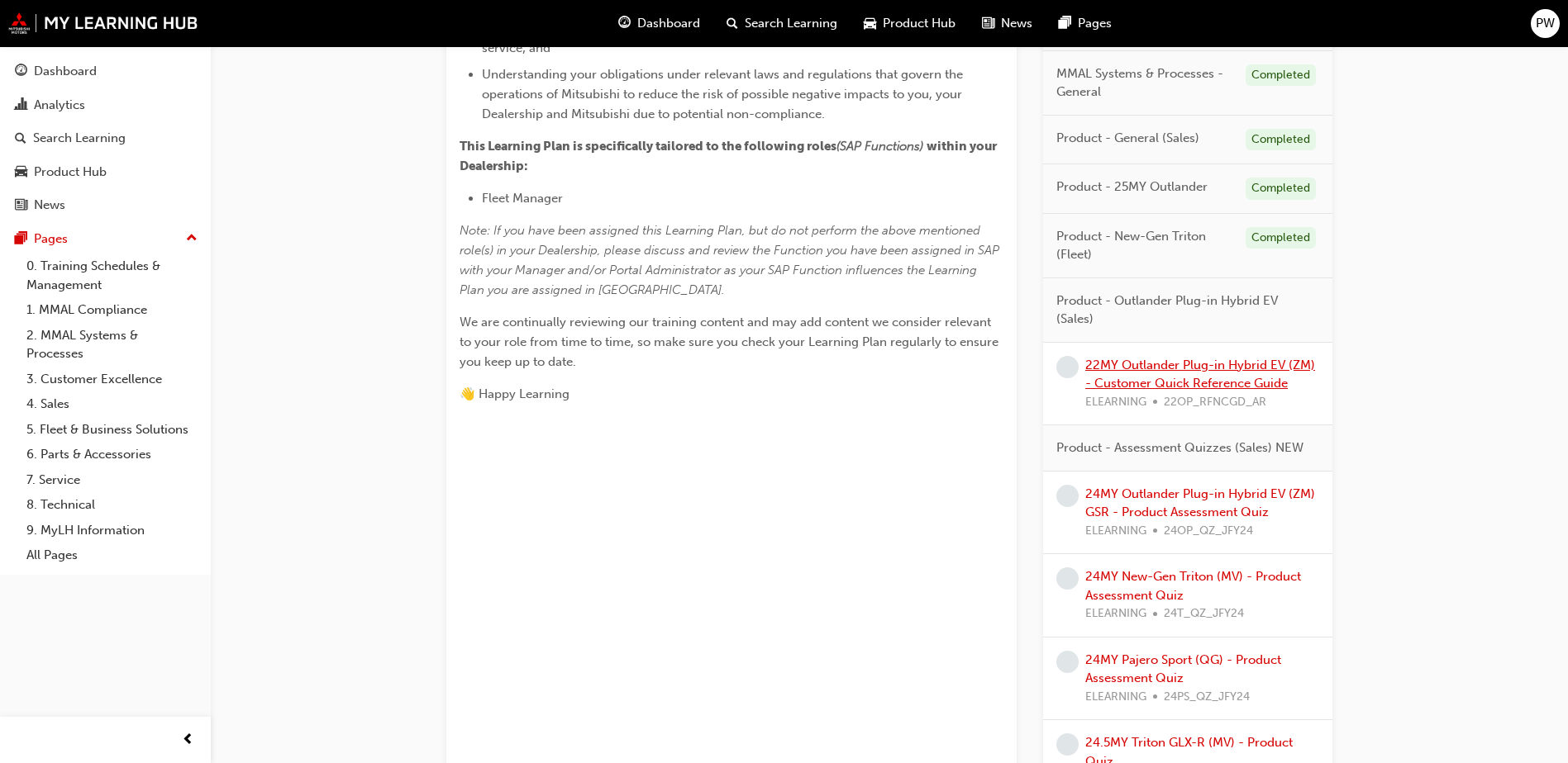
click at [1217, 368] on link "22MY Outlander Plug-in Hybrid EV (ZM) - Customer Quick Reference Guide" at bounding box center [1200, 374] width 230 height 34
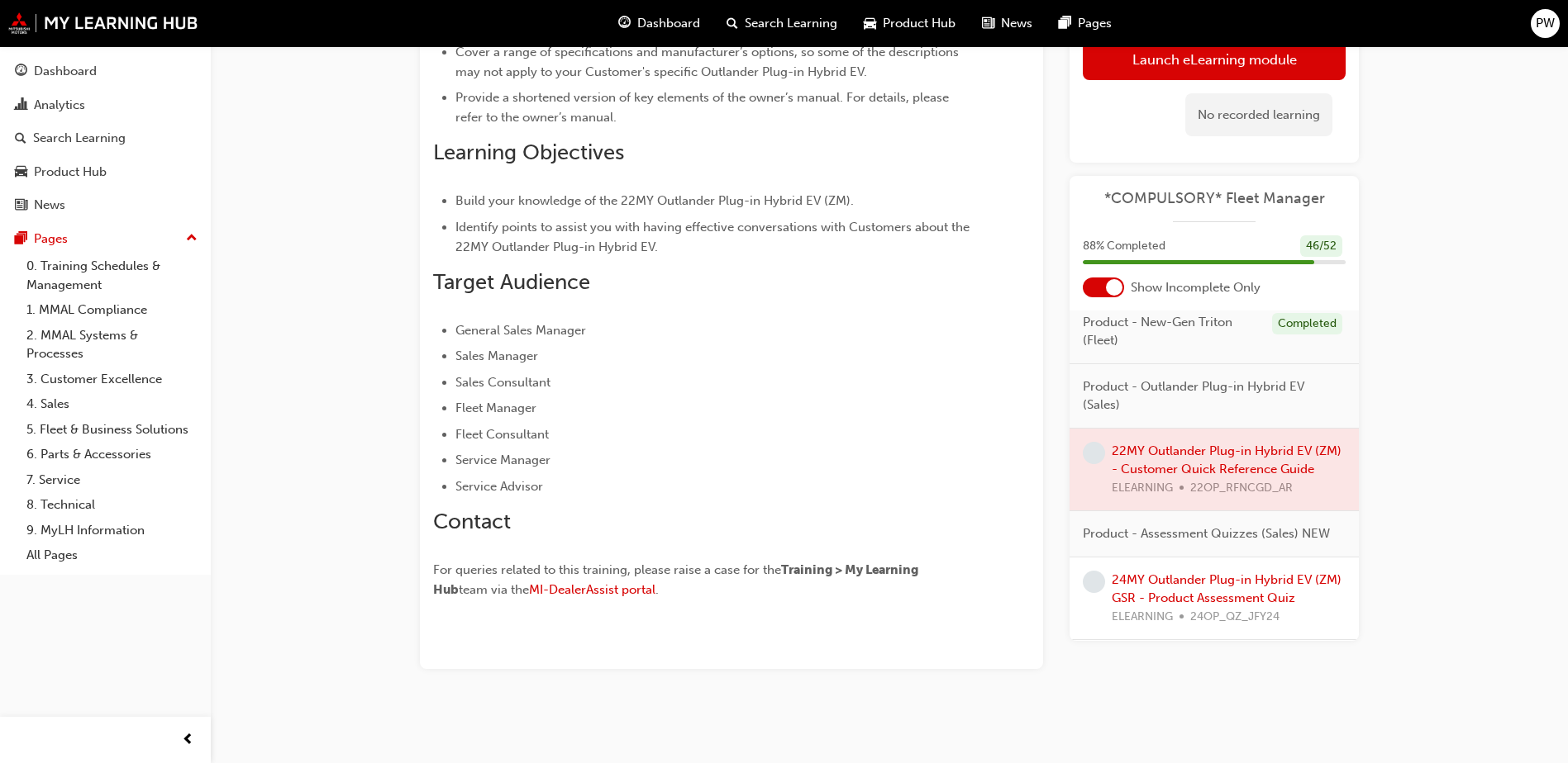
scroll to position [621, 0]
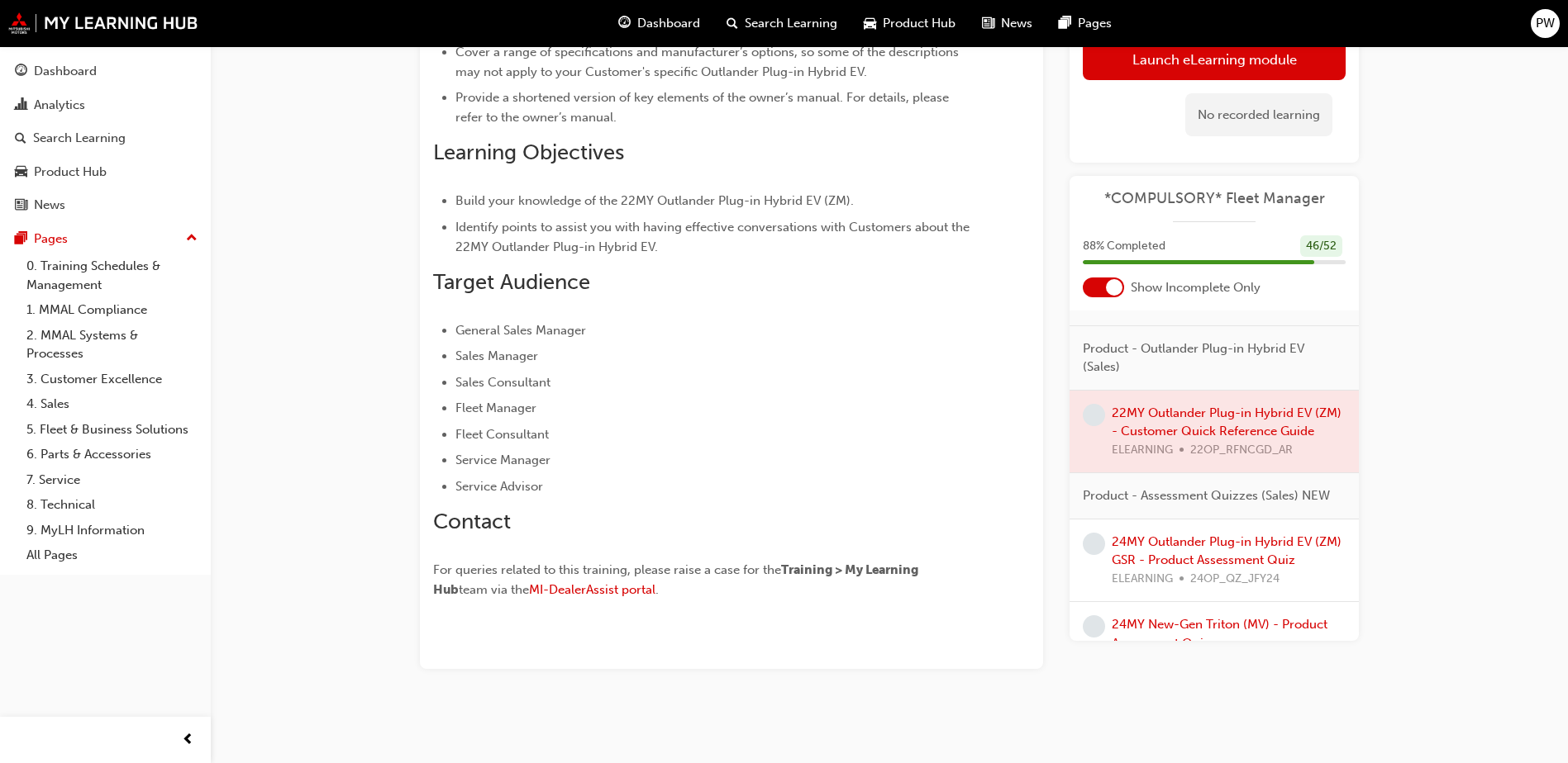
click at [1469, 442] on div "22MY Outlander Plug-in Hybrid EV (ZM) - Customer Quick Reference Guide eLearnin…" at bounding box center [784, 233] width 1568 height 1062
click at [1175, 446] on div at bounding box center [1214, 431] width 289 height 83
drag, startPoint x: 1172, startPoint y: 416, endPoint x: 1137, endPoint y: 412, distance: 35.2
click at [1171, 416] on div at bounding box center [1214, 431] width 289 height 83
click at [1078, 407] on div at bounding box center [1214, 431] width 289 height 83
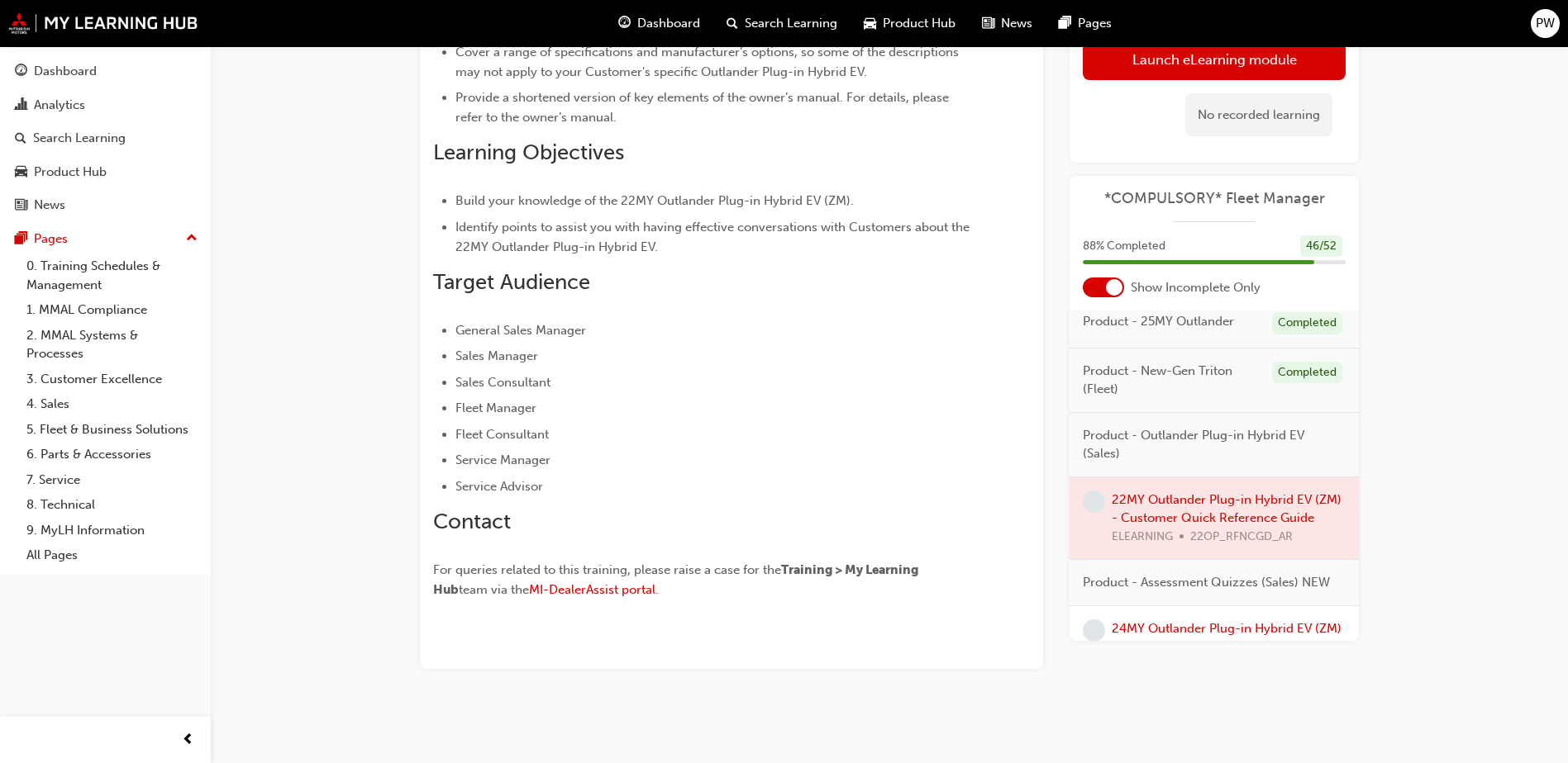
scroll to position [538, 0]
click at [1215, 504] on div at bounding box center [1214, 514] width 289 height 83
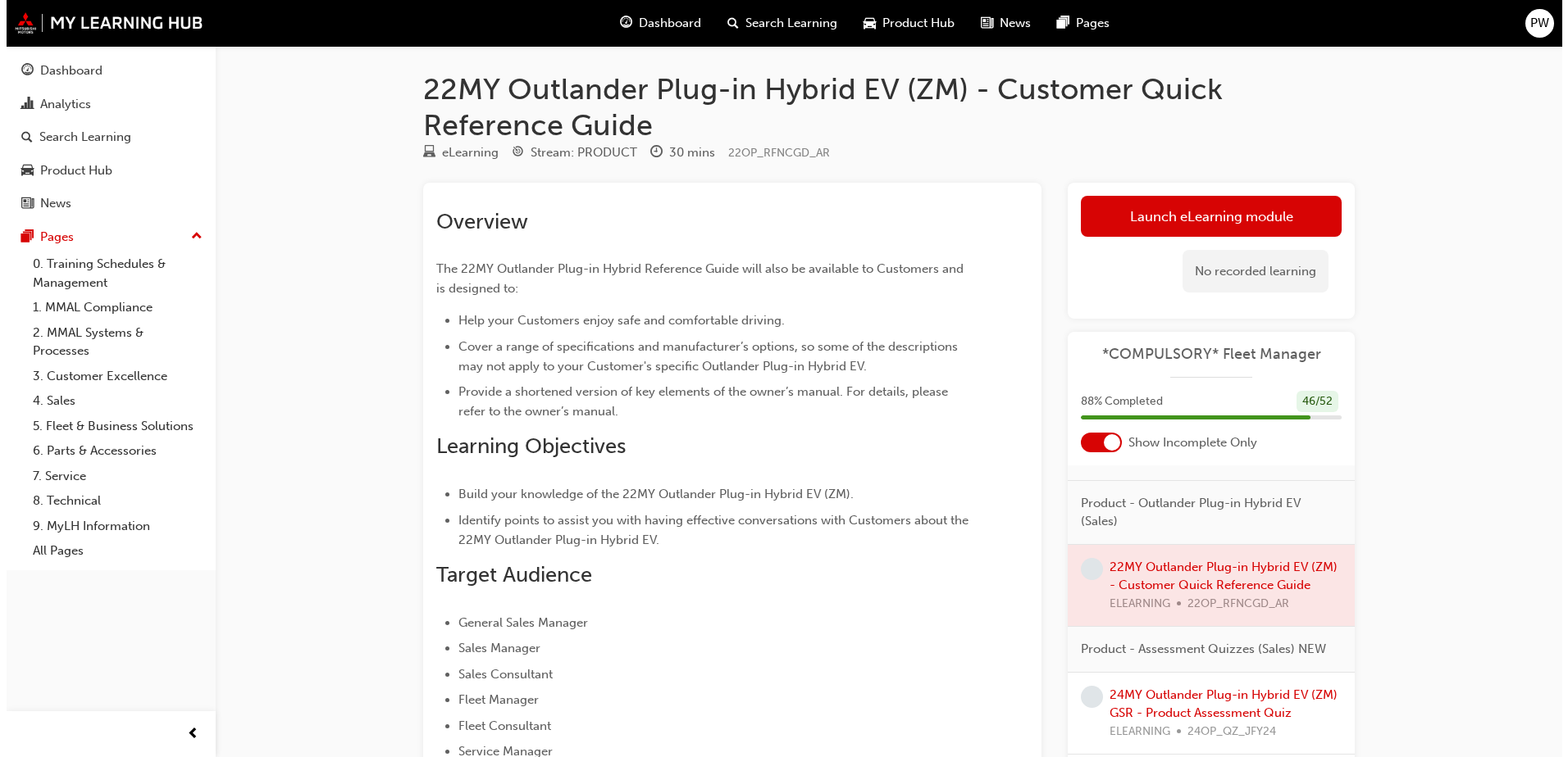
scroll to position [0, 0]
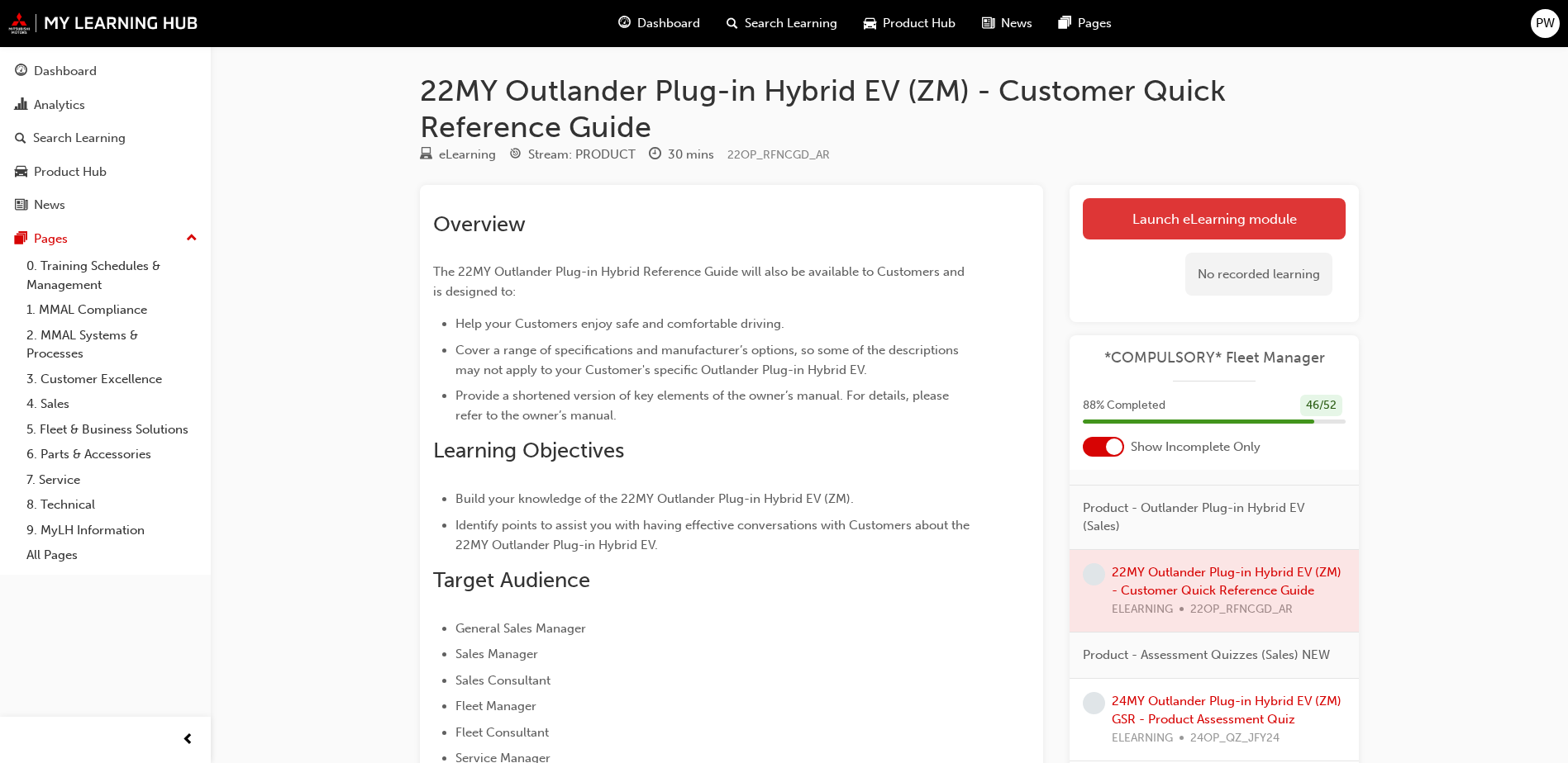
click at [1185, 220] on link "Launch eLearning module" at bounding box center [1215, 219] width 263 height 41
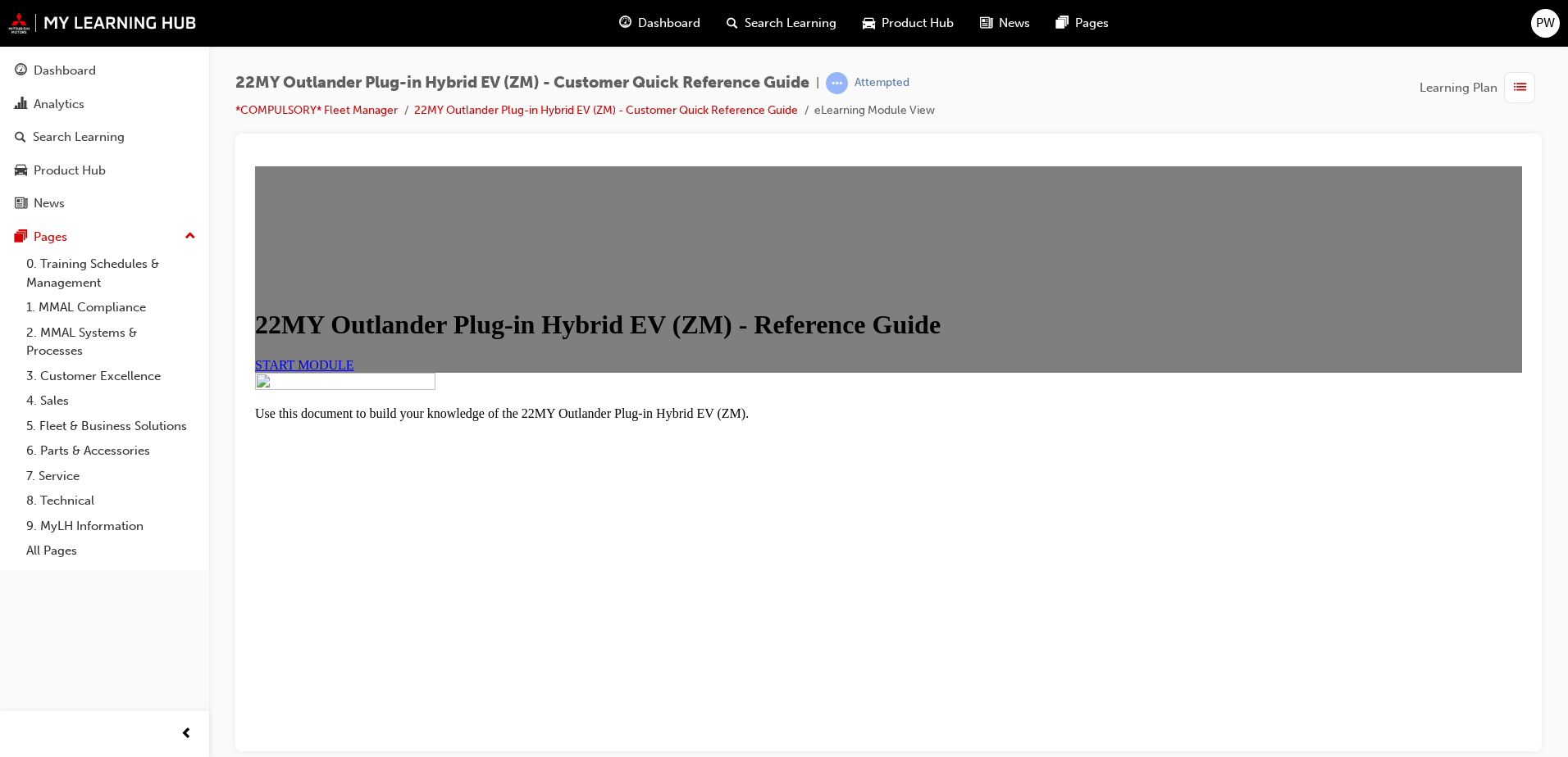
click at [355, 371] on link "START MODULE" at bounding box center [304, 364] width 99 height 14
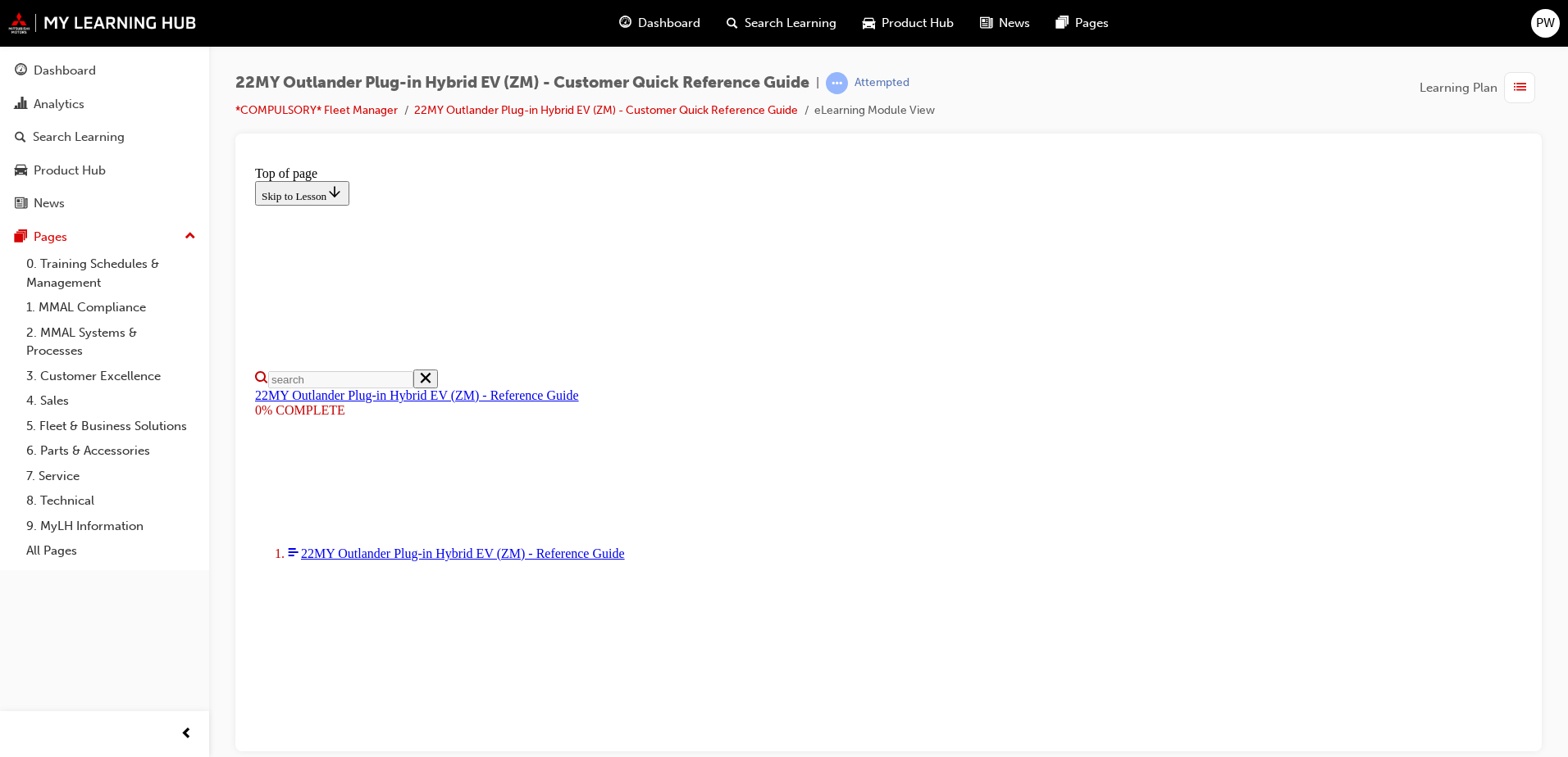
scroll to position [410, 0]
select select "auto"
drag, startPoint x: 1058, startPoint y: 4494, endPoint x: 1064, endPoint y: 4670, distance: 176.1
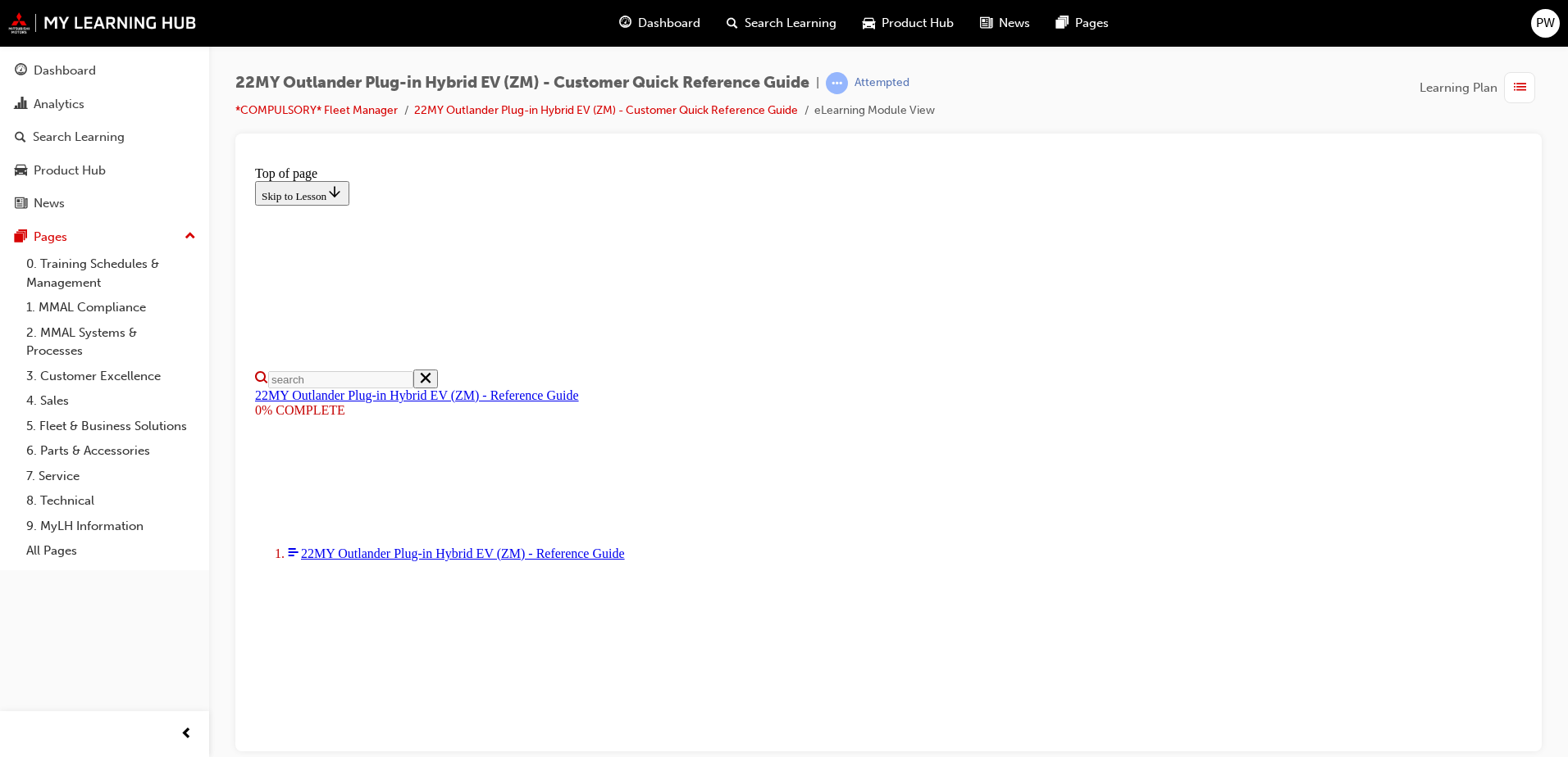
drag, startPoint x: 1074, startPoint y: 4497, endPoint x: 1074, endPoint y: 4606, distance: 109.0
type input "12"
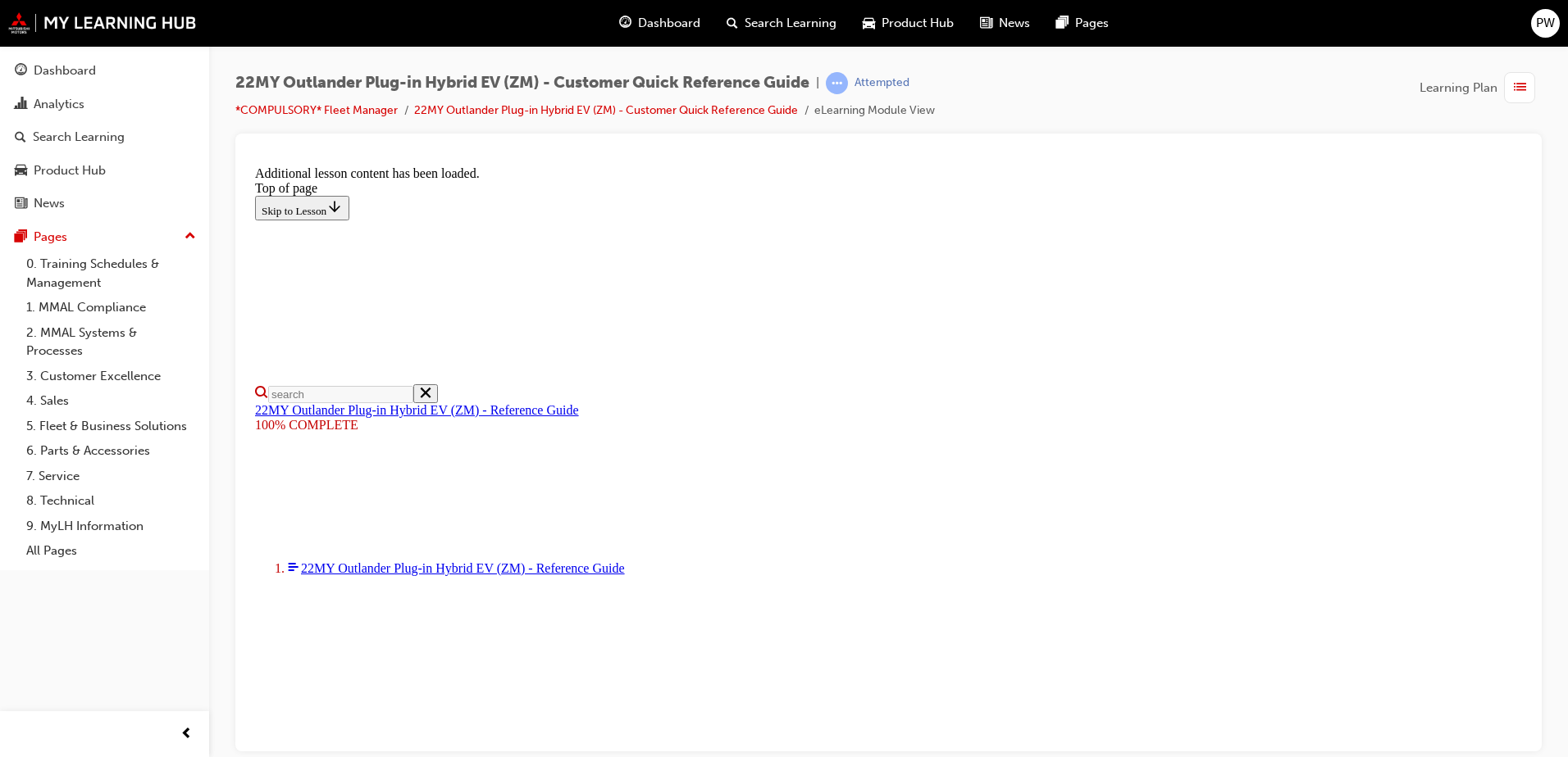
scroll to position [840, 0]
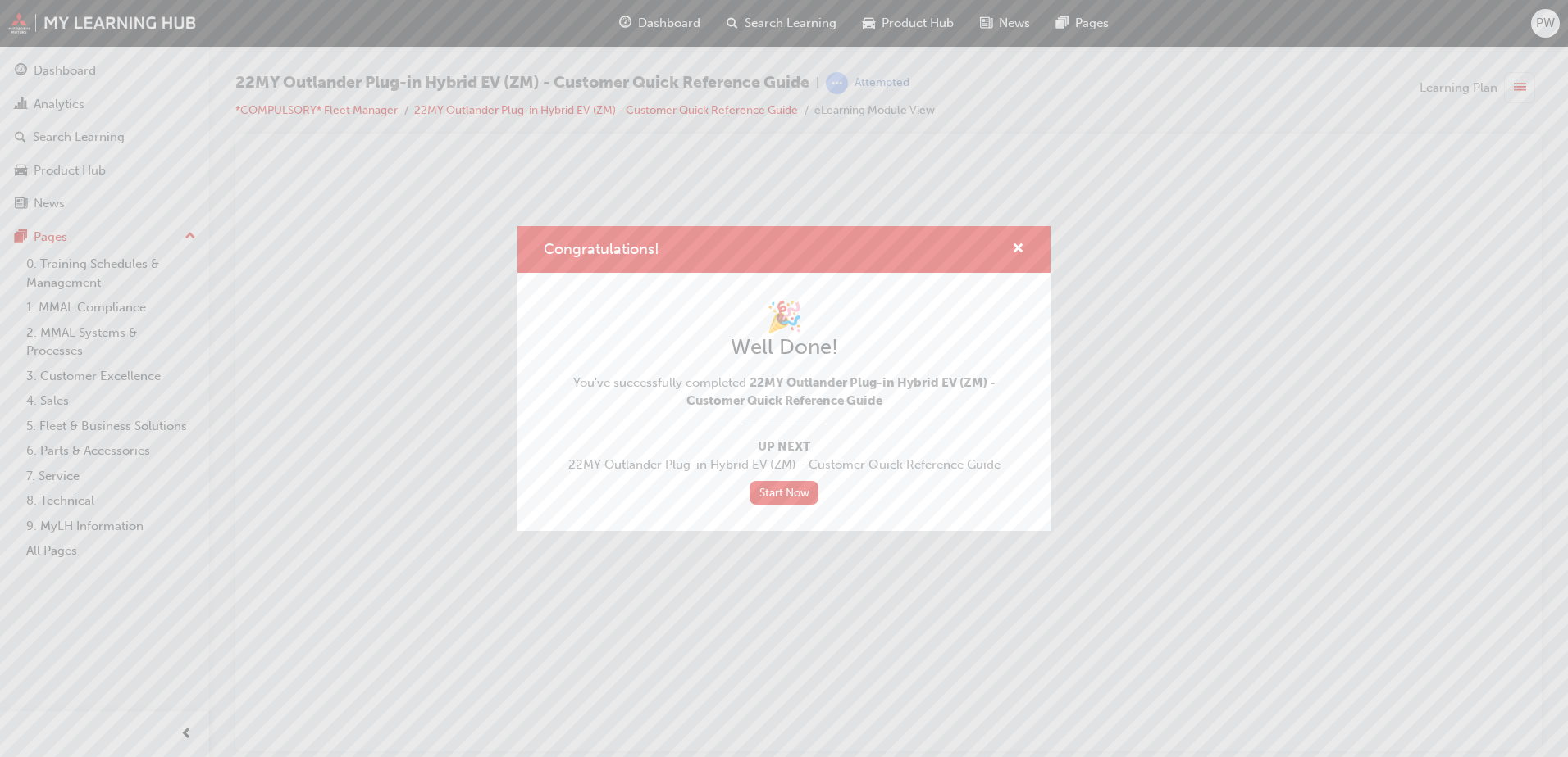
scroll to position [0, 0]
click at [745, 493] on div "Start Now" at bounding box center [784, 493] width 481 height 24
click at [781, 491] on link "Start Now" at bounding box center [784, 493] width 69 height 24
click at [805, 500] on link "Start Now" at bounding box center [784, 493] width 69 height 24
click at [1129, 458] on div "Congratulations! 🎉 Well Done! You've successfully completed 22MY Outlander Plug…" at bounding box center [784, 378] width 1568 height 757
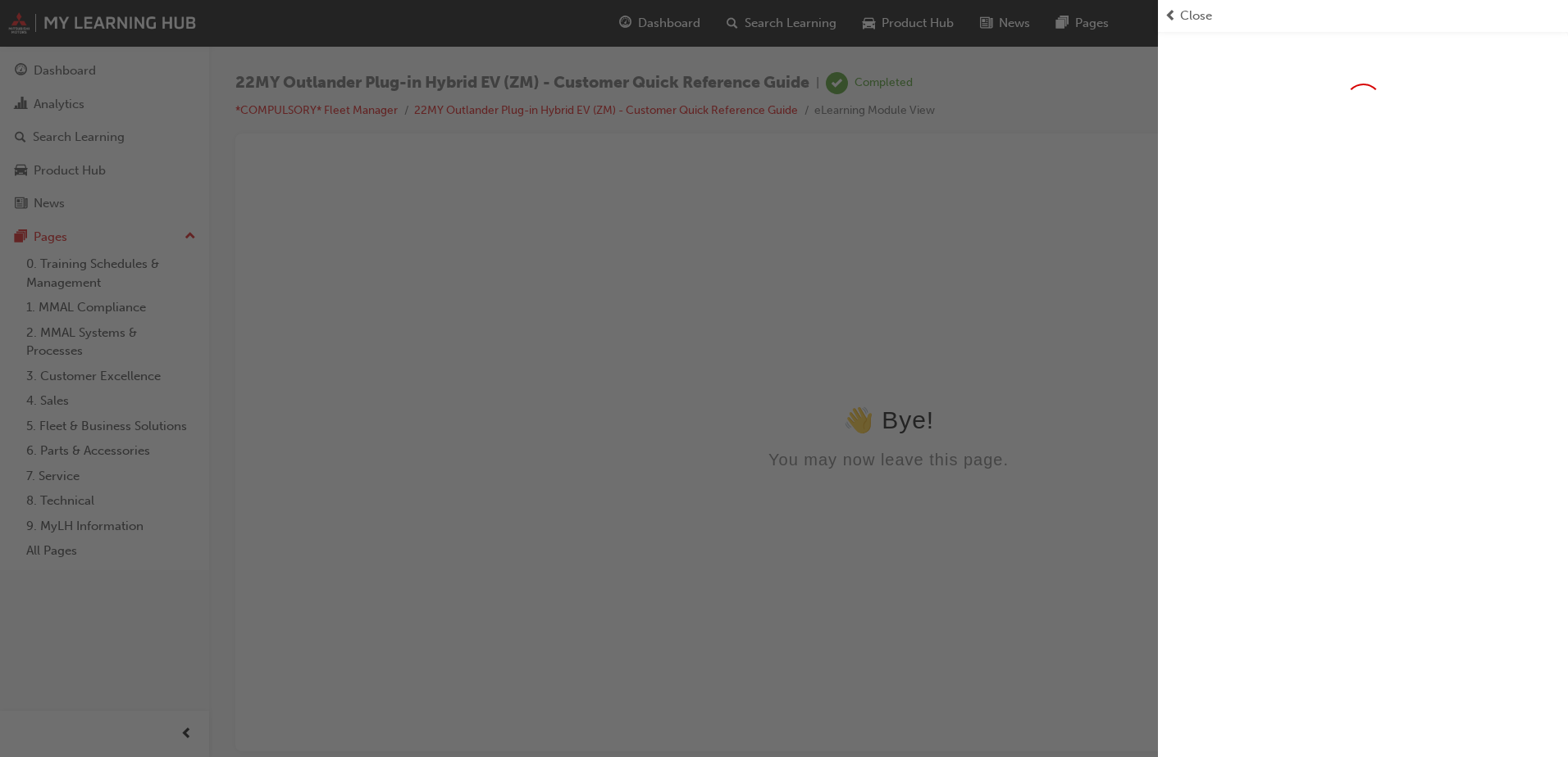
click at [1182, 16] on span "Close" at bounding box center [1196, 16] width 32 height 19
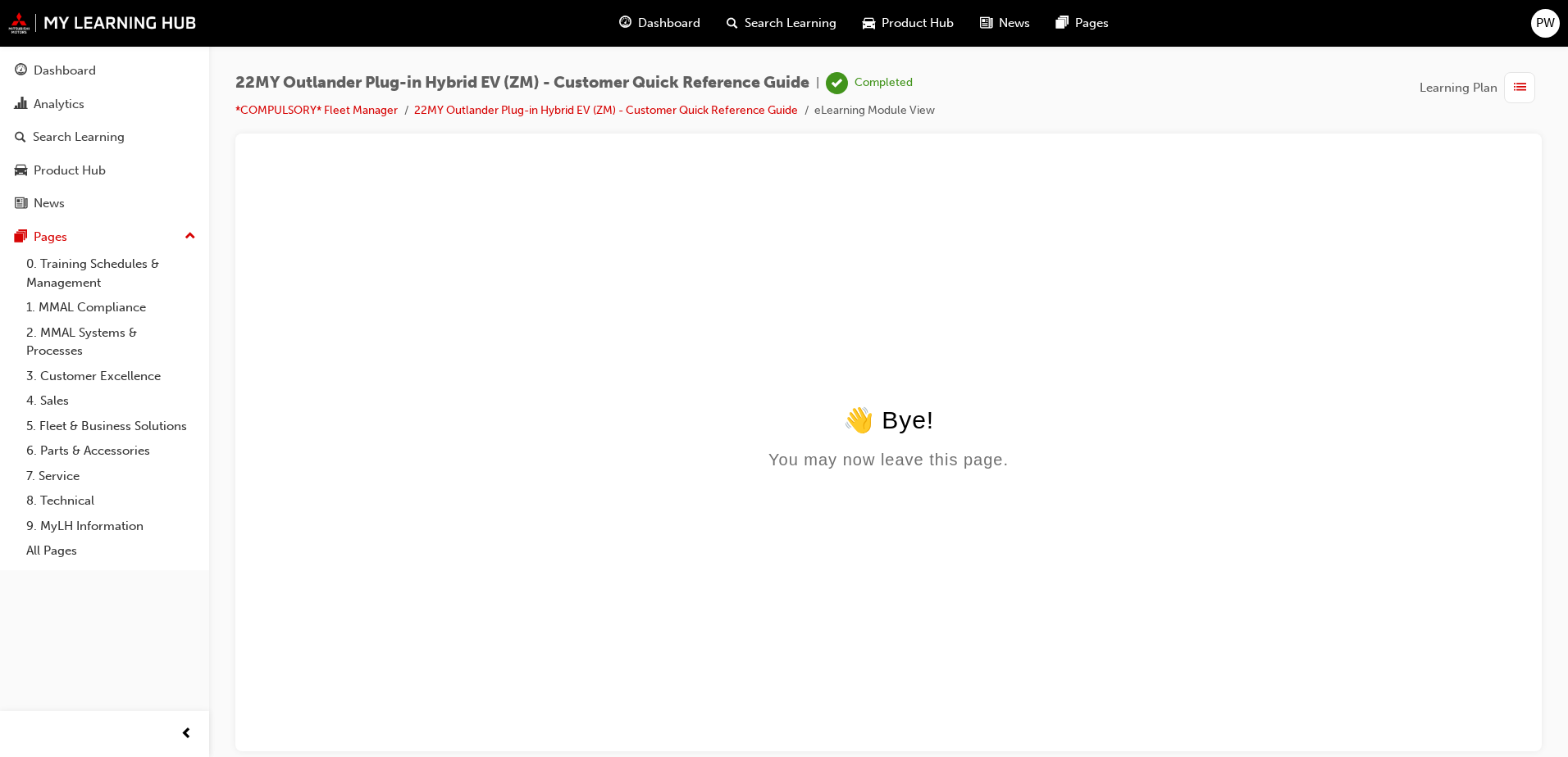
click at [646, 24] on span "Dashboard" at bounding box center [669, 23] width 63 height 19
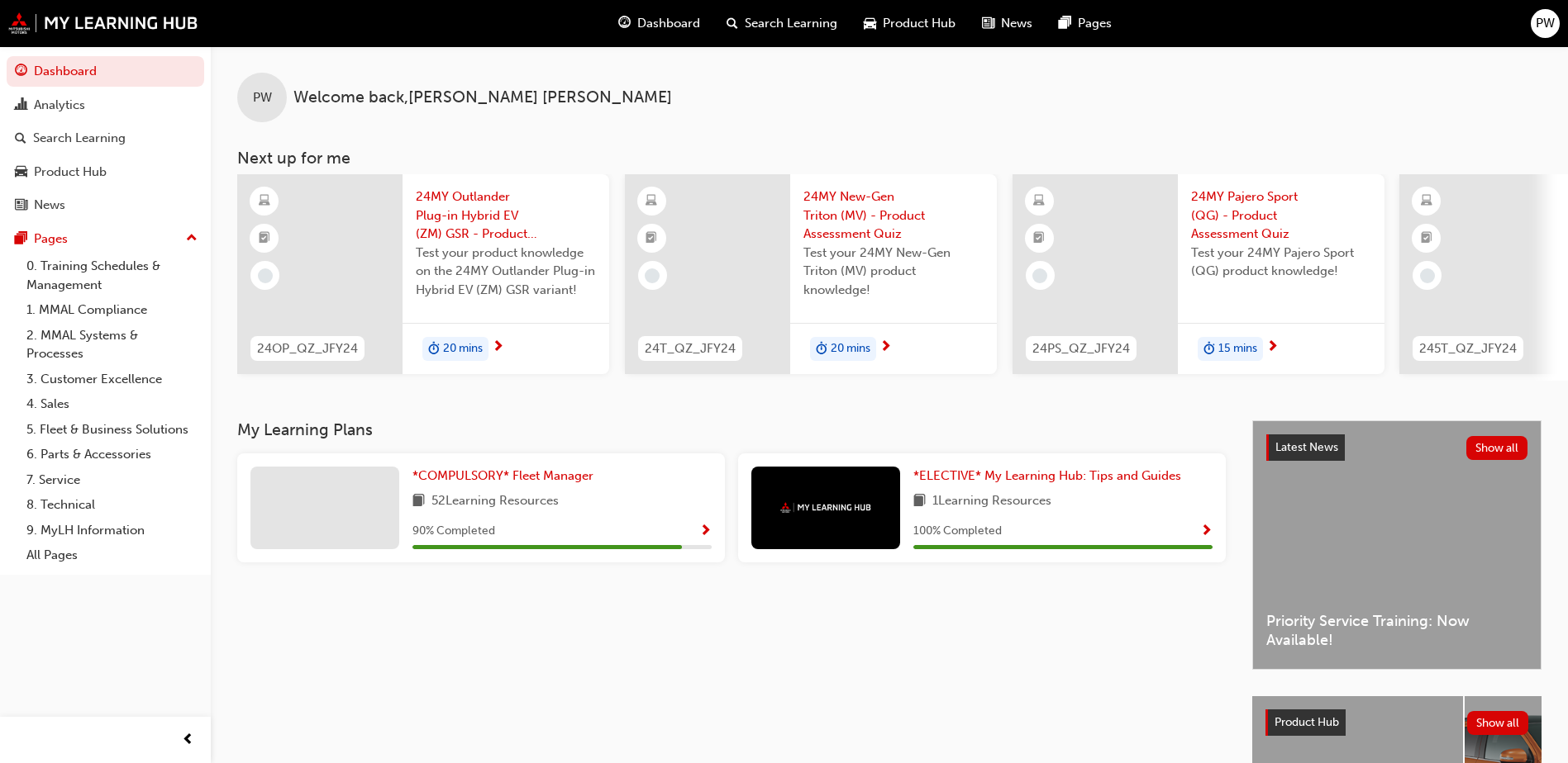
click at [480, 222] on span "24MY Outlander Plug-in Hybrid EV (ZM) GSR - Product Assessment Quiz" at bounding box center [506, 215] width 180 height 56
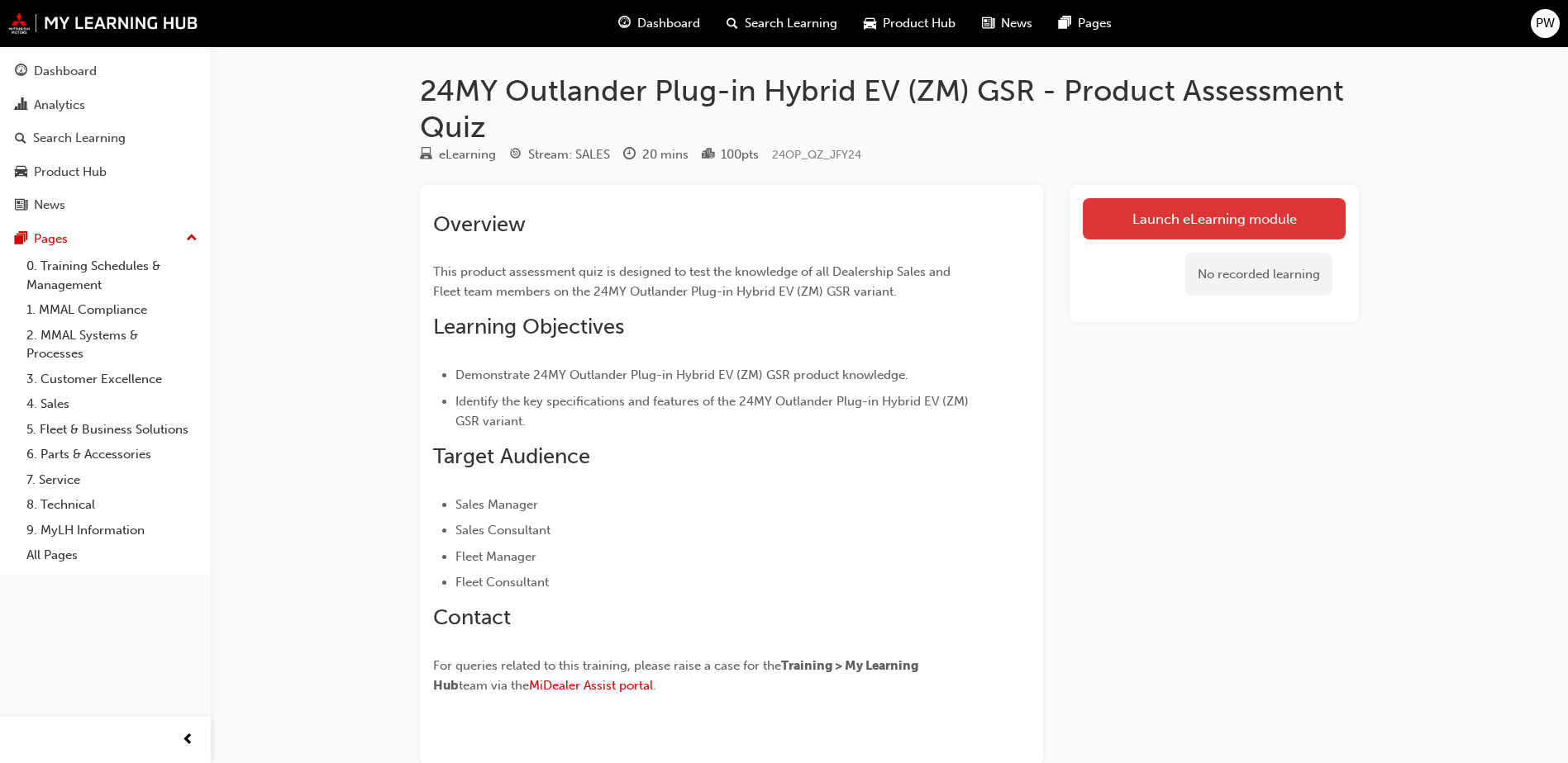
click at [1301, 220] on link "Launch eLearning module" at bounding box center [1215, 219] width 263 height 41
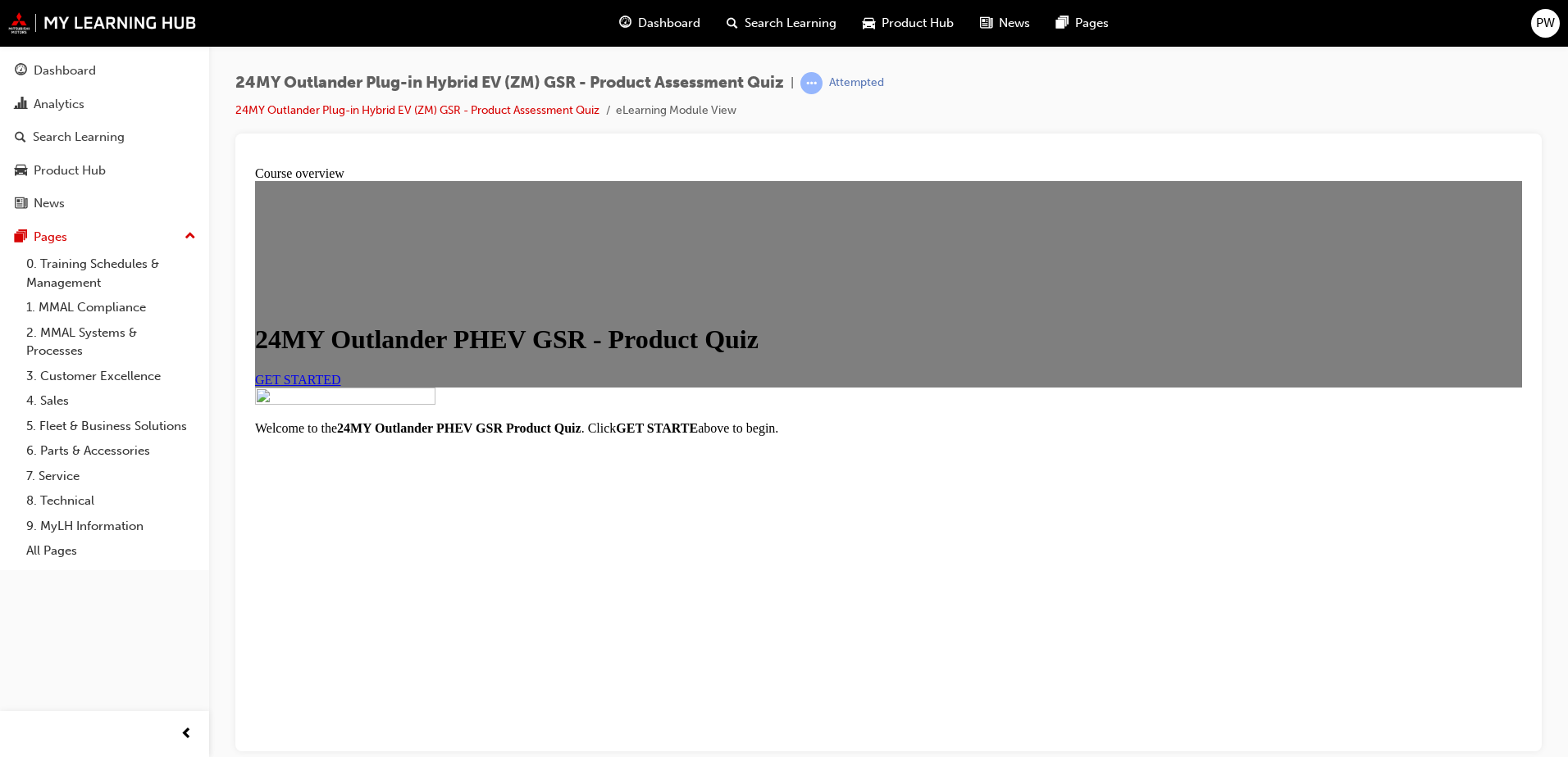
click at [341, 386] on span "GET STARTED" at bounding box center [298, 379] width 86 height 14
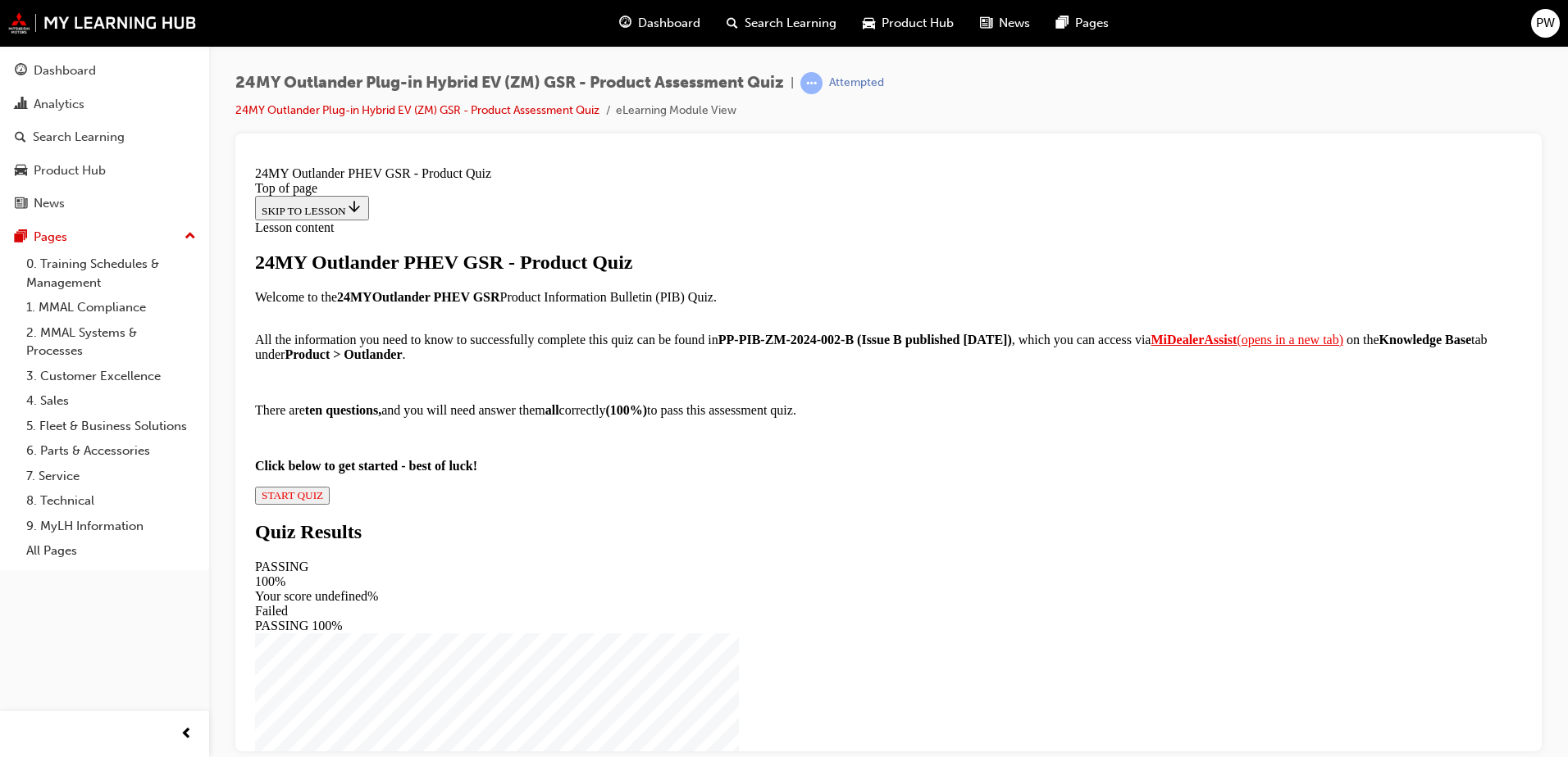
click at [323, 500] on span "START QUIZ" at bounding box center [292, 495] width 62 height 13
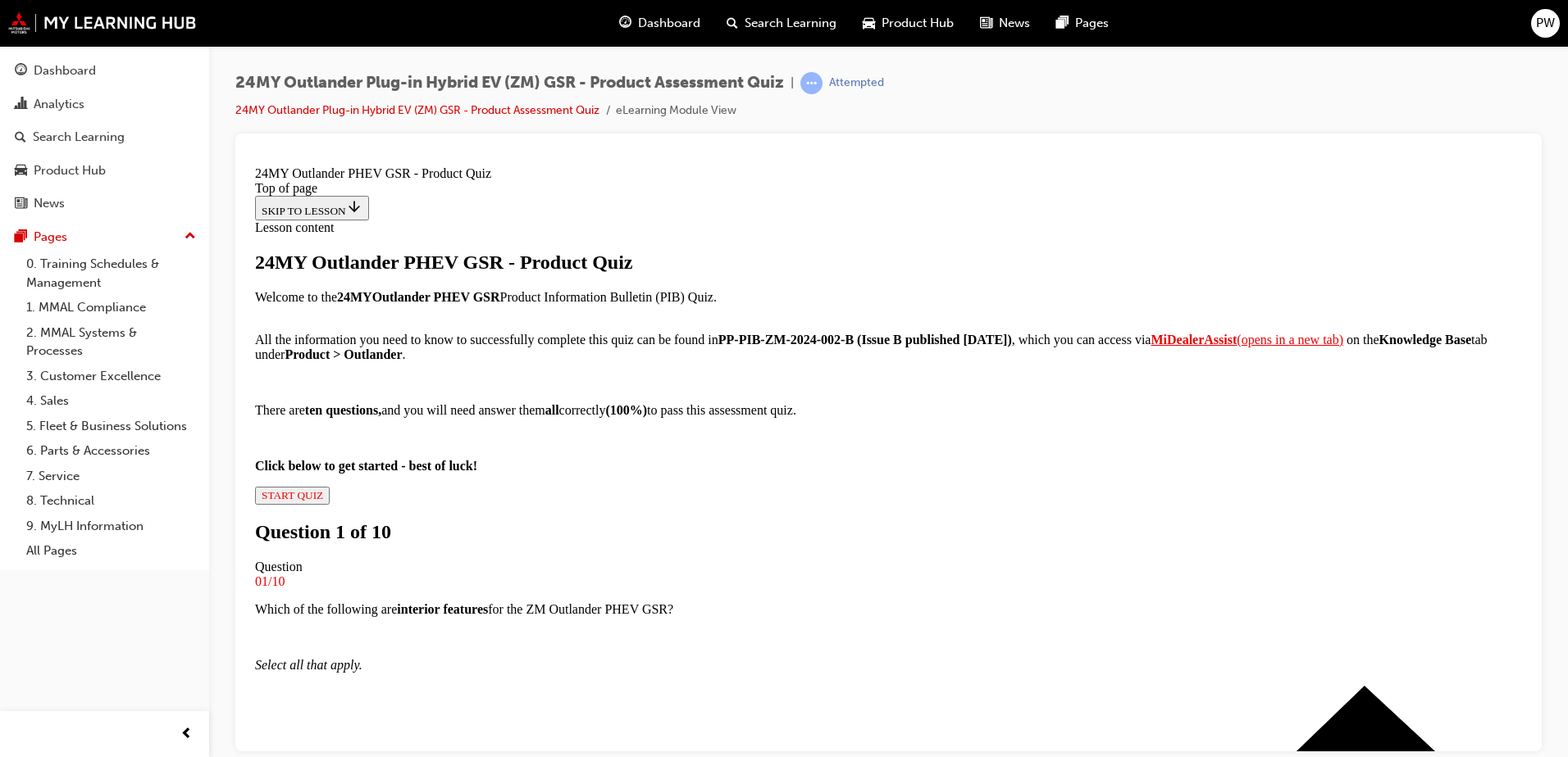
drag, startPoint x: 707, startPoint y: 636, endPoint x: 712, endPoint y: 577, distance: 59.2
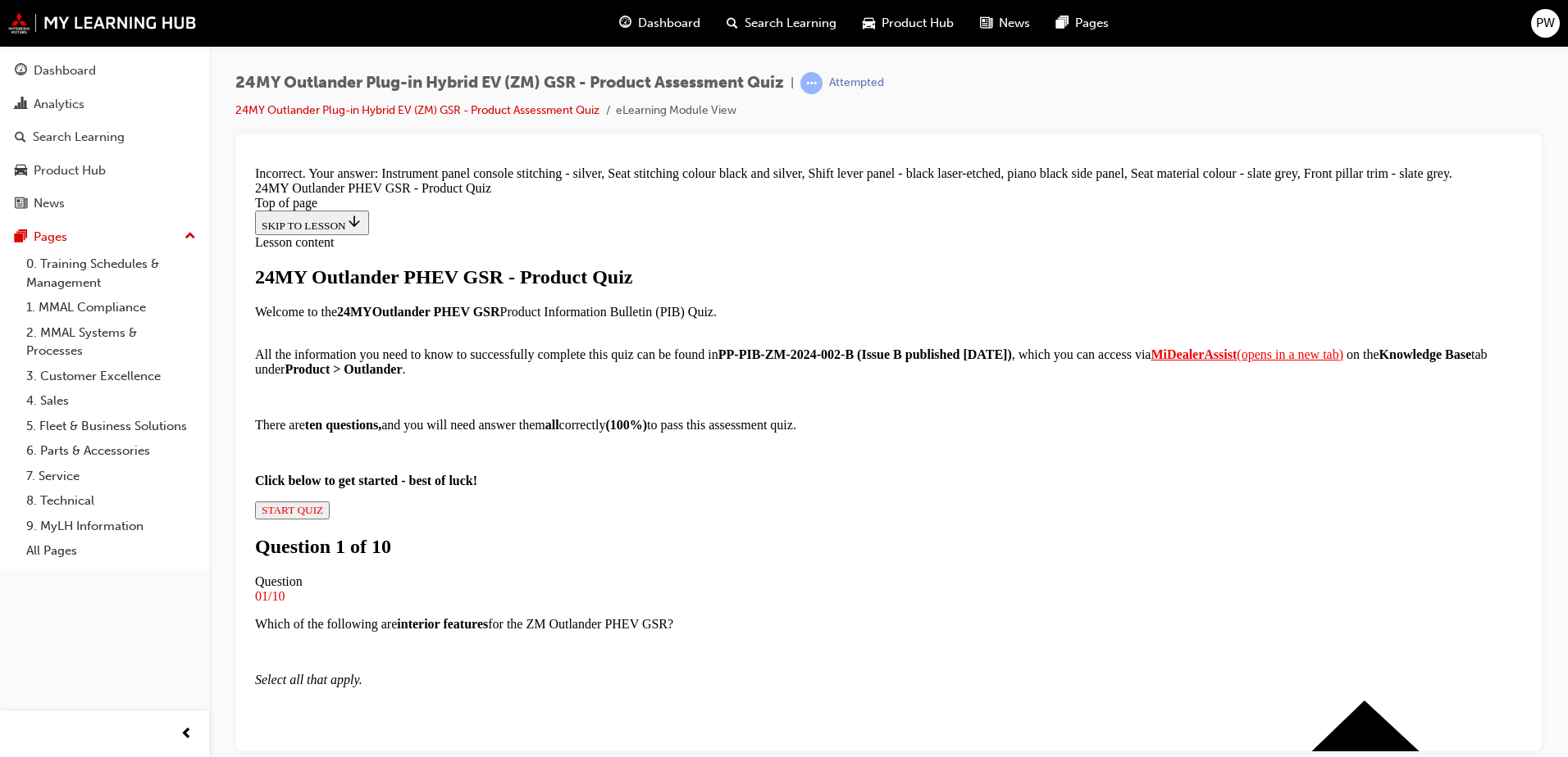
scroll to position [279, 0]
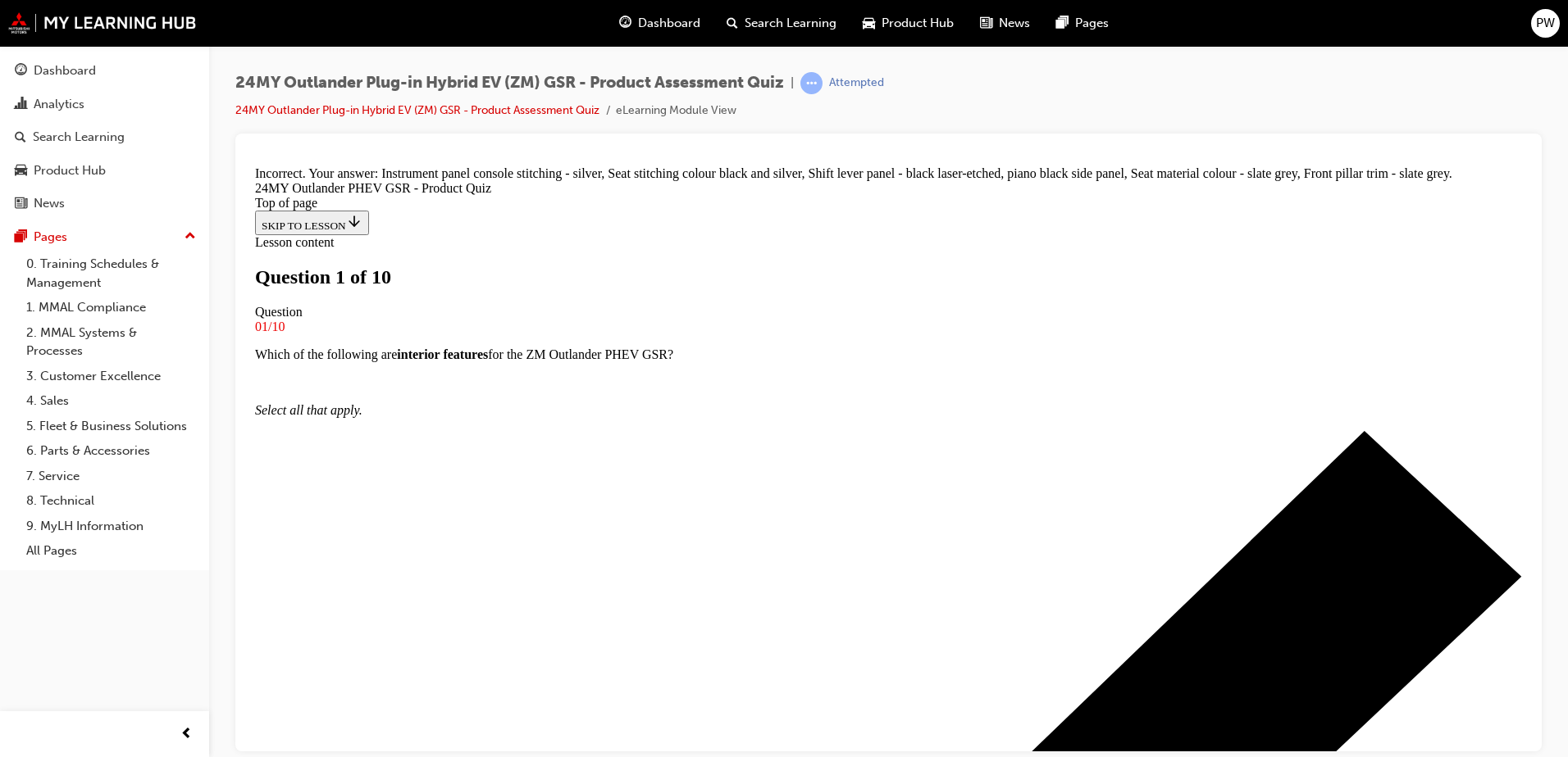
scroll to position [84, 0]
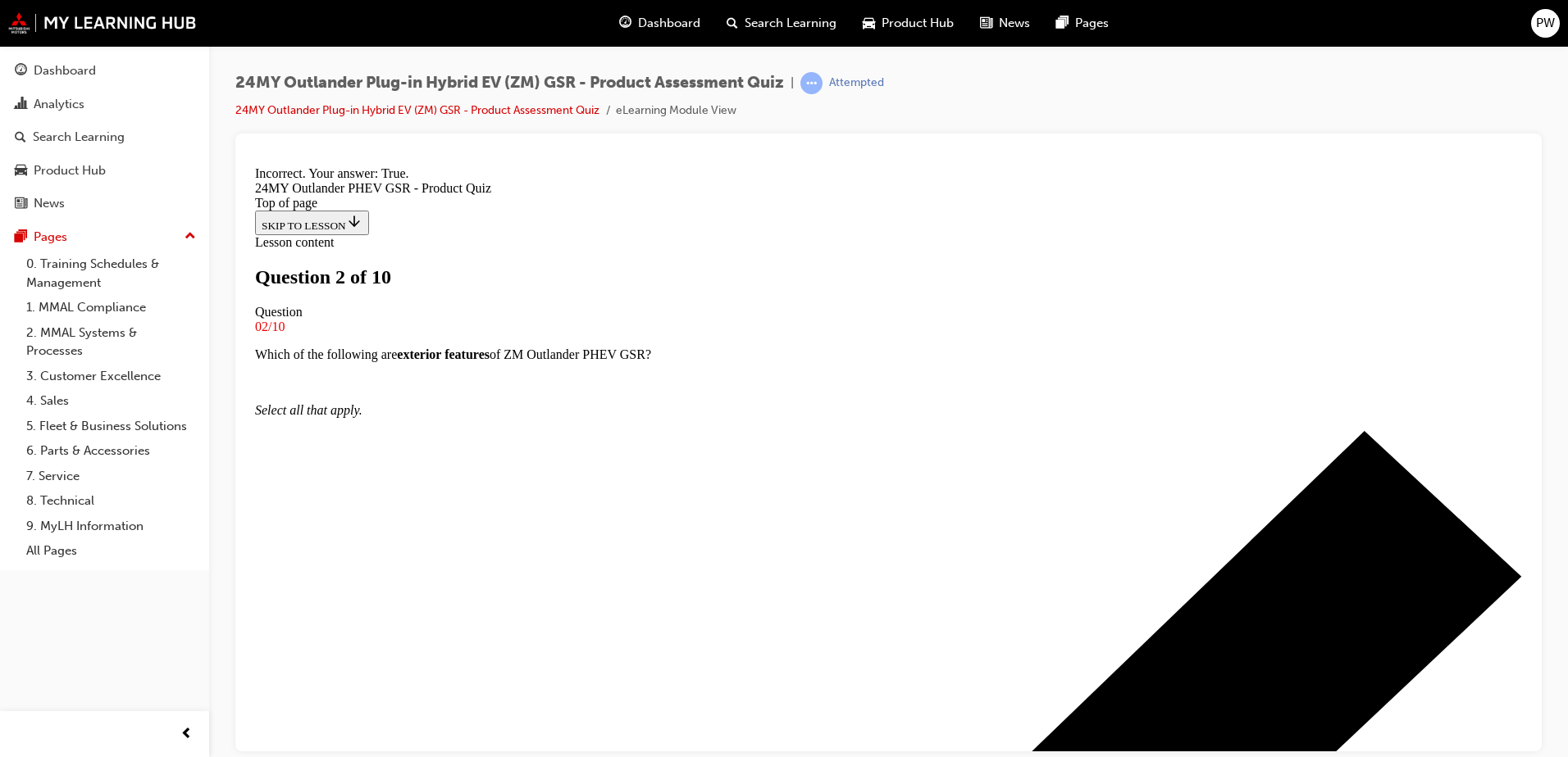
scroll to position [193, 0]
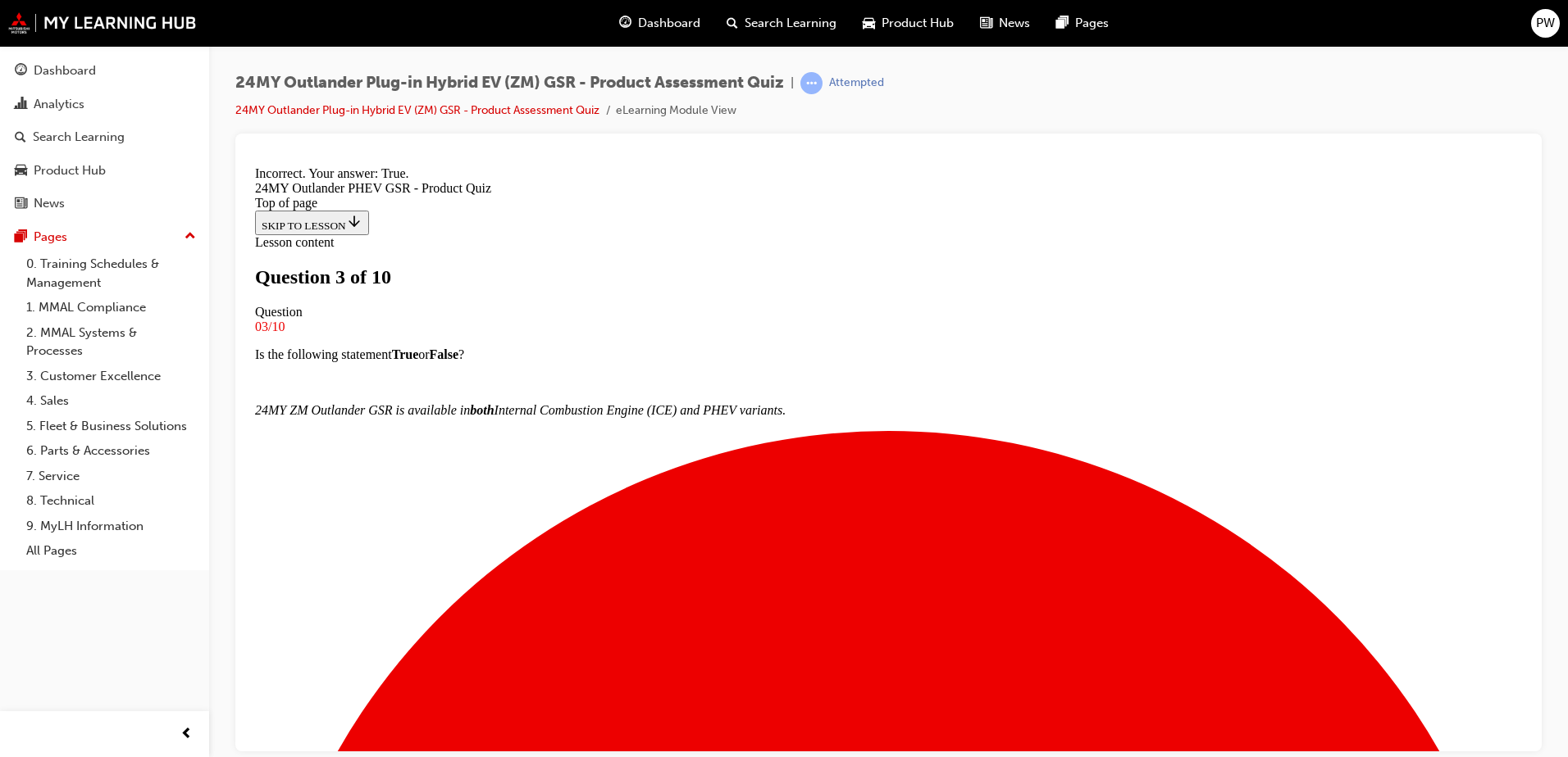
scroll to position [3, 0]
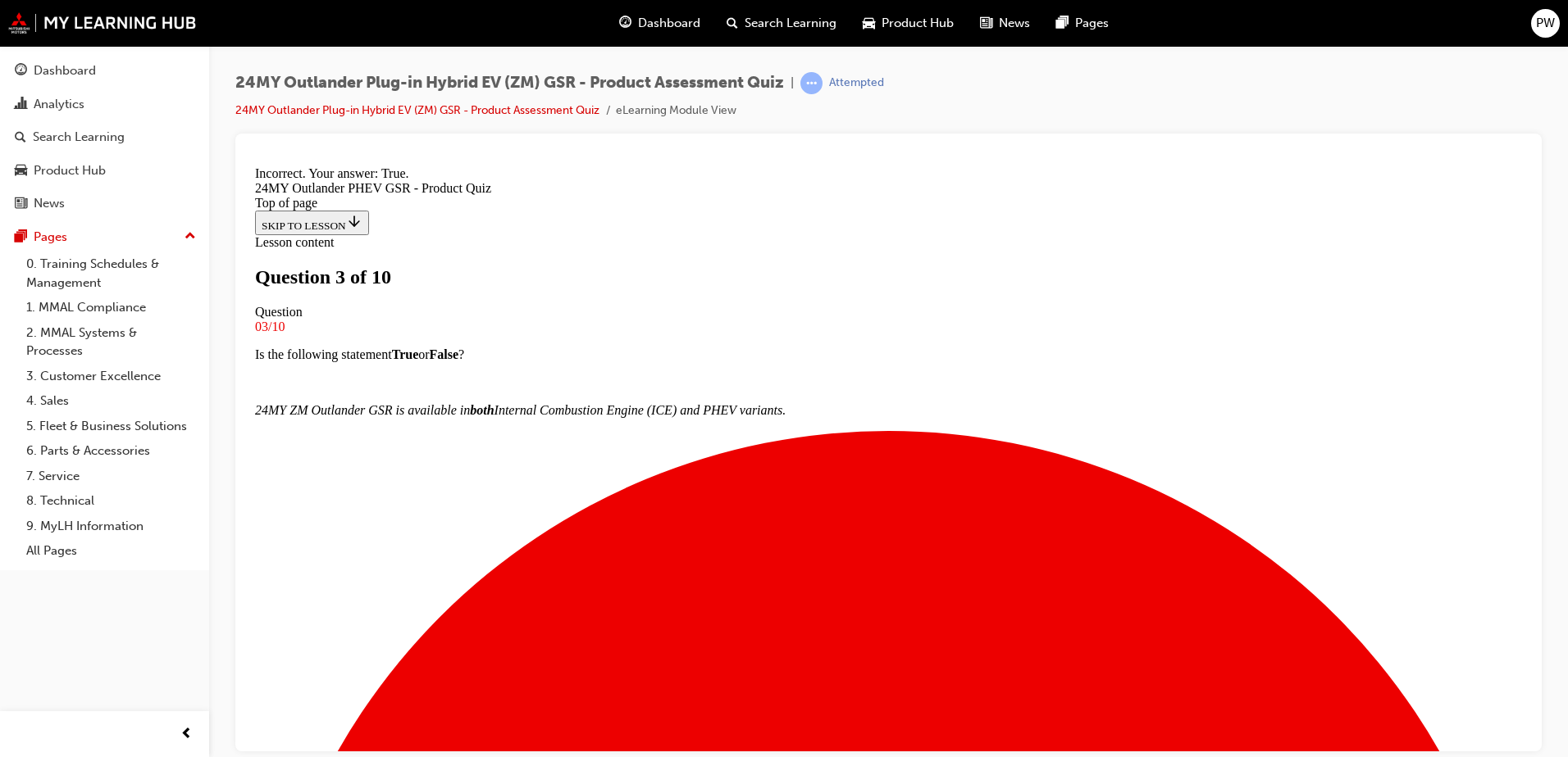
scroll to position [165, 0]
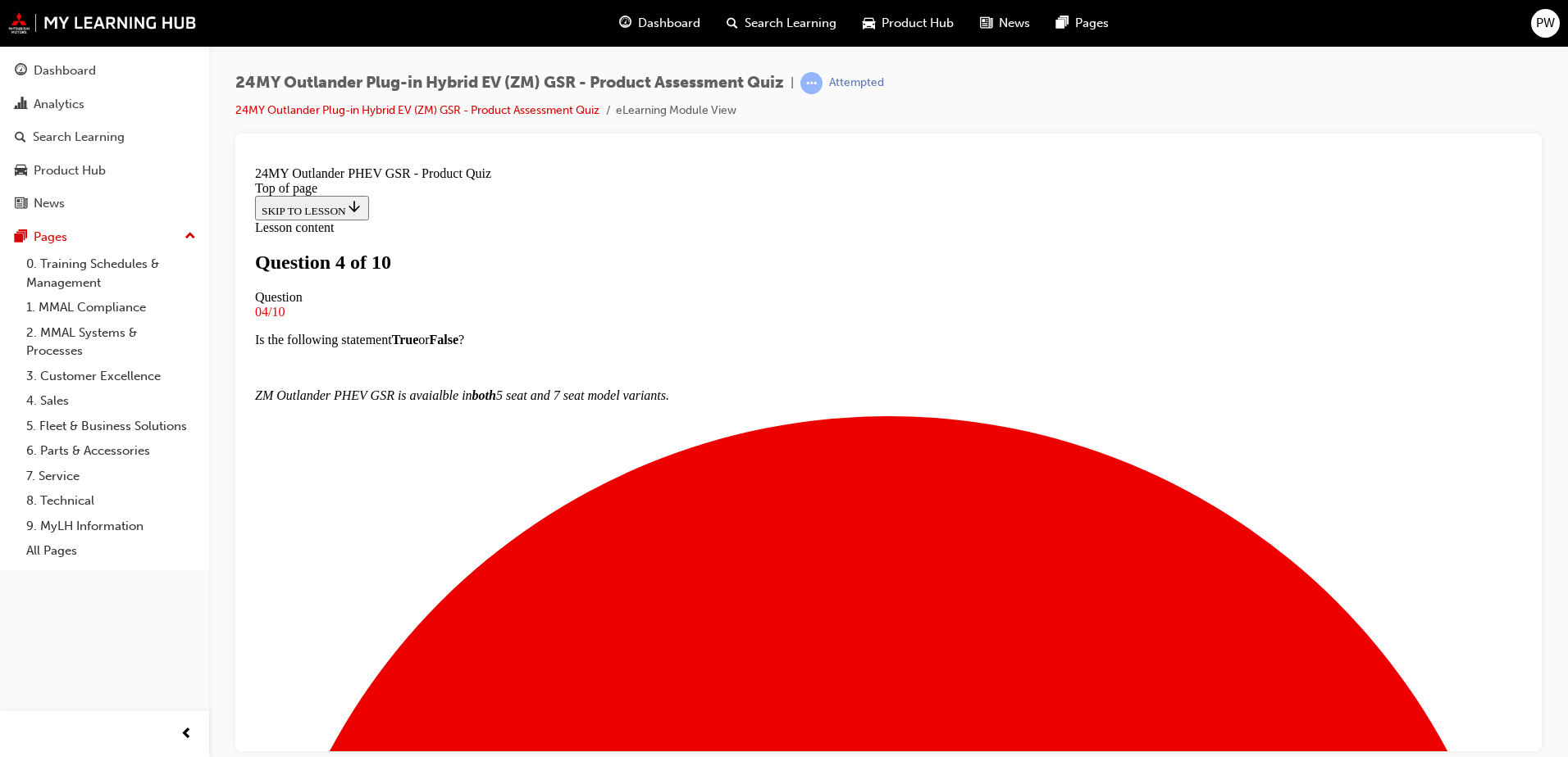
scroll to position [84, 0]
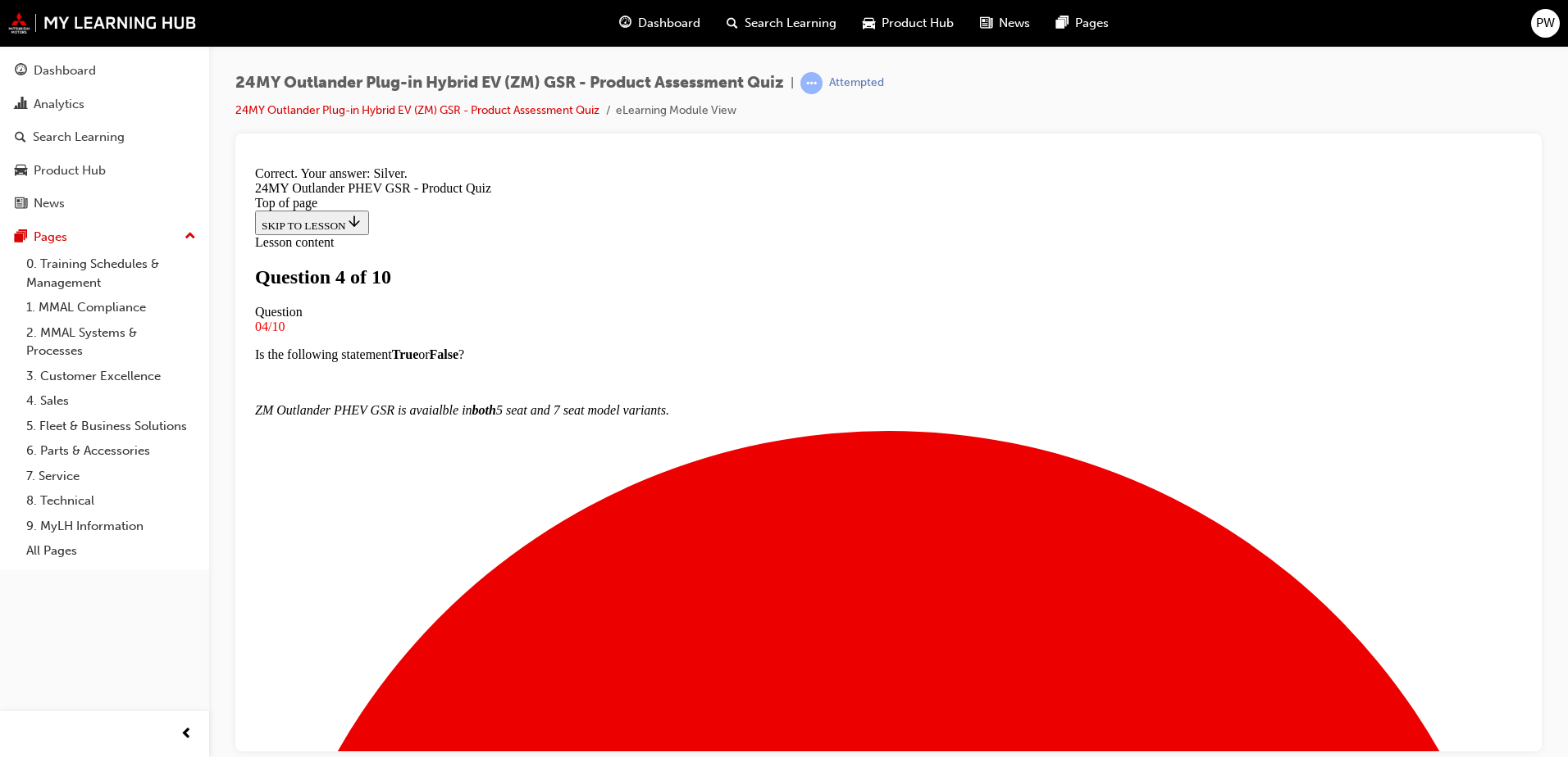
scroll to position [306, 0]
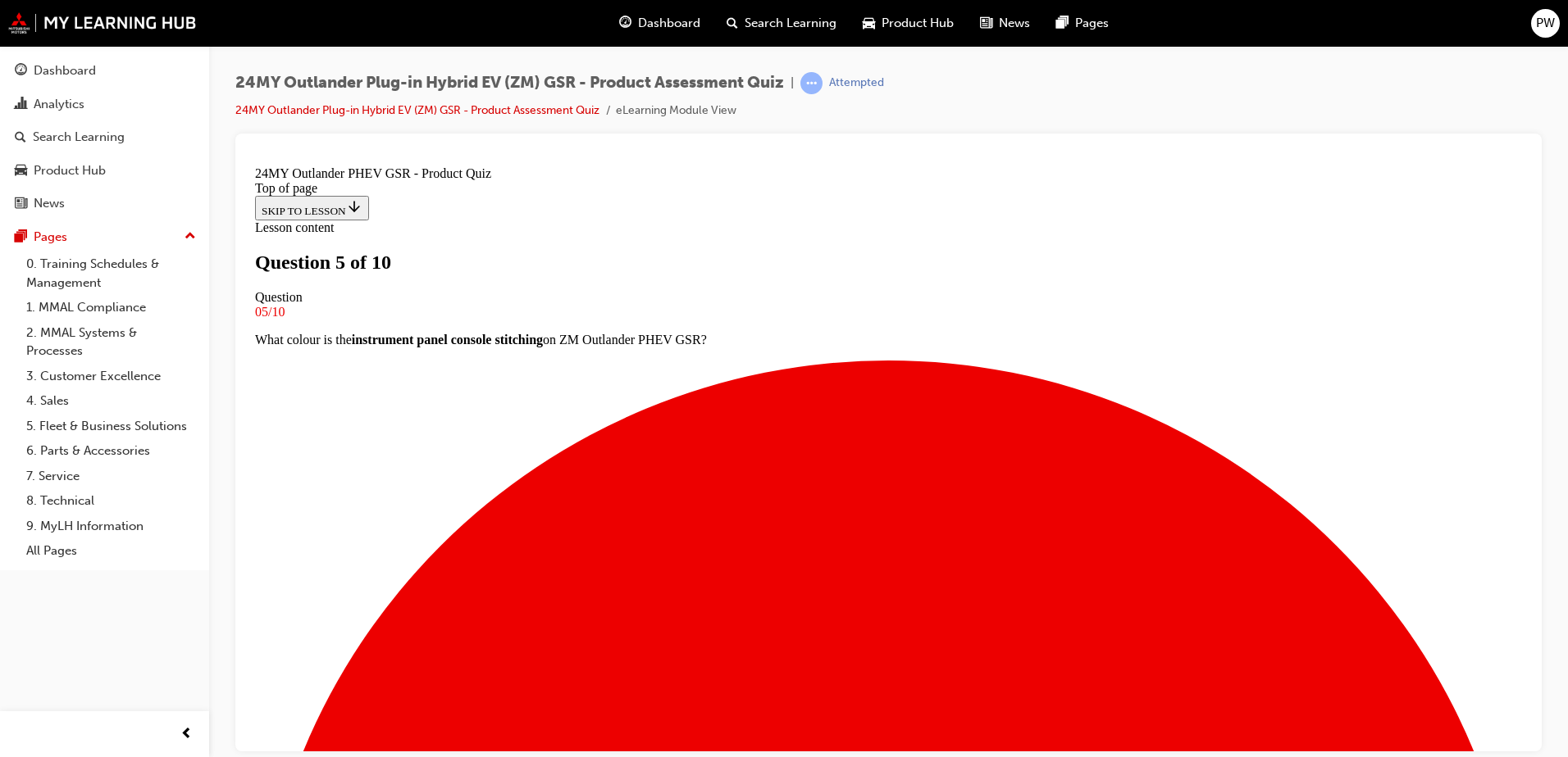
scroll to position [166, 0]
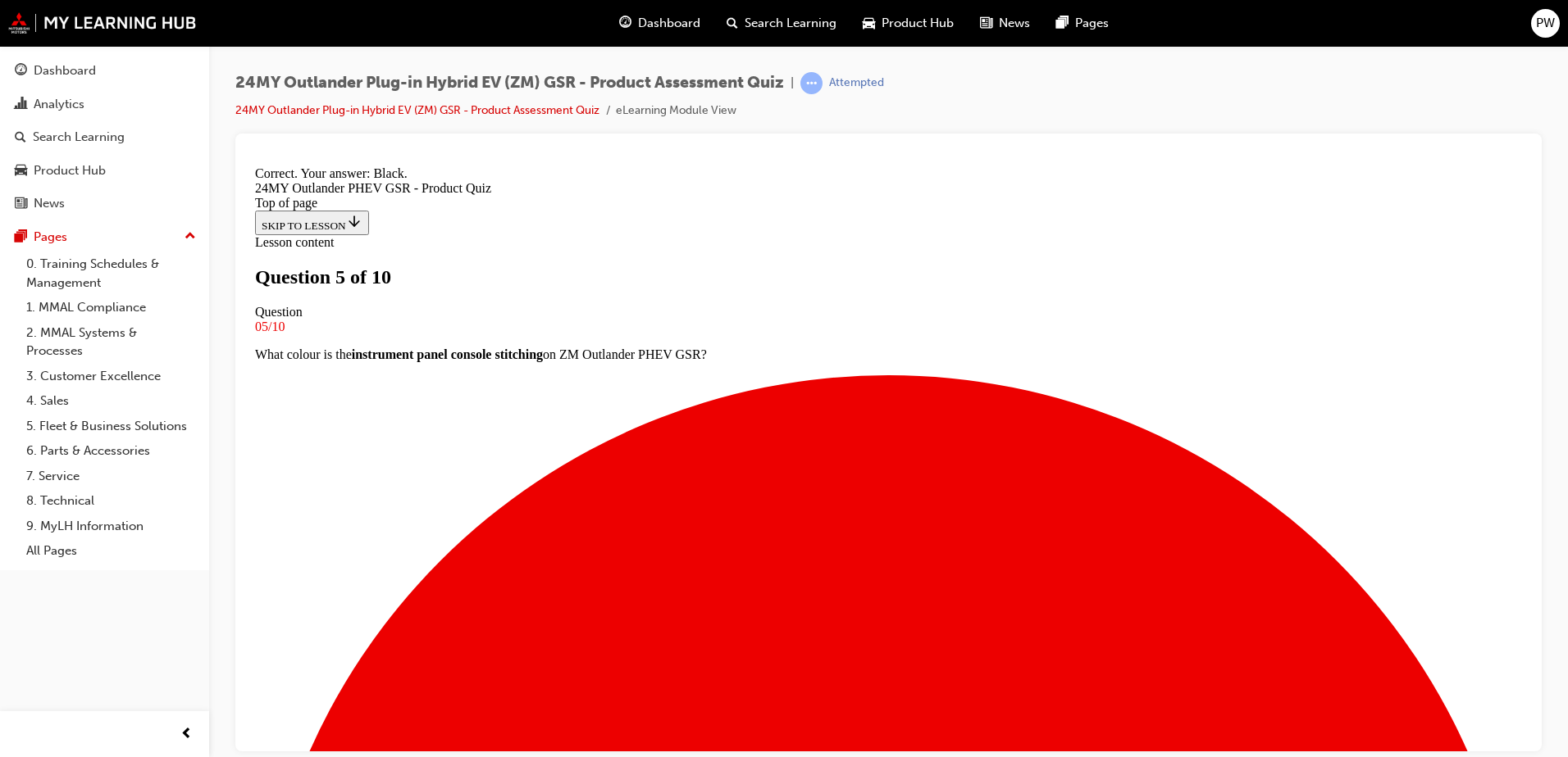
scroll to position [306, 0]
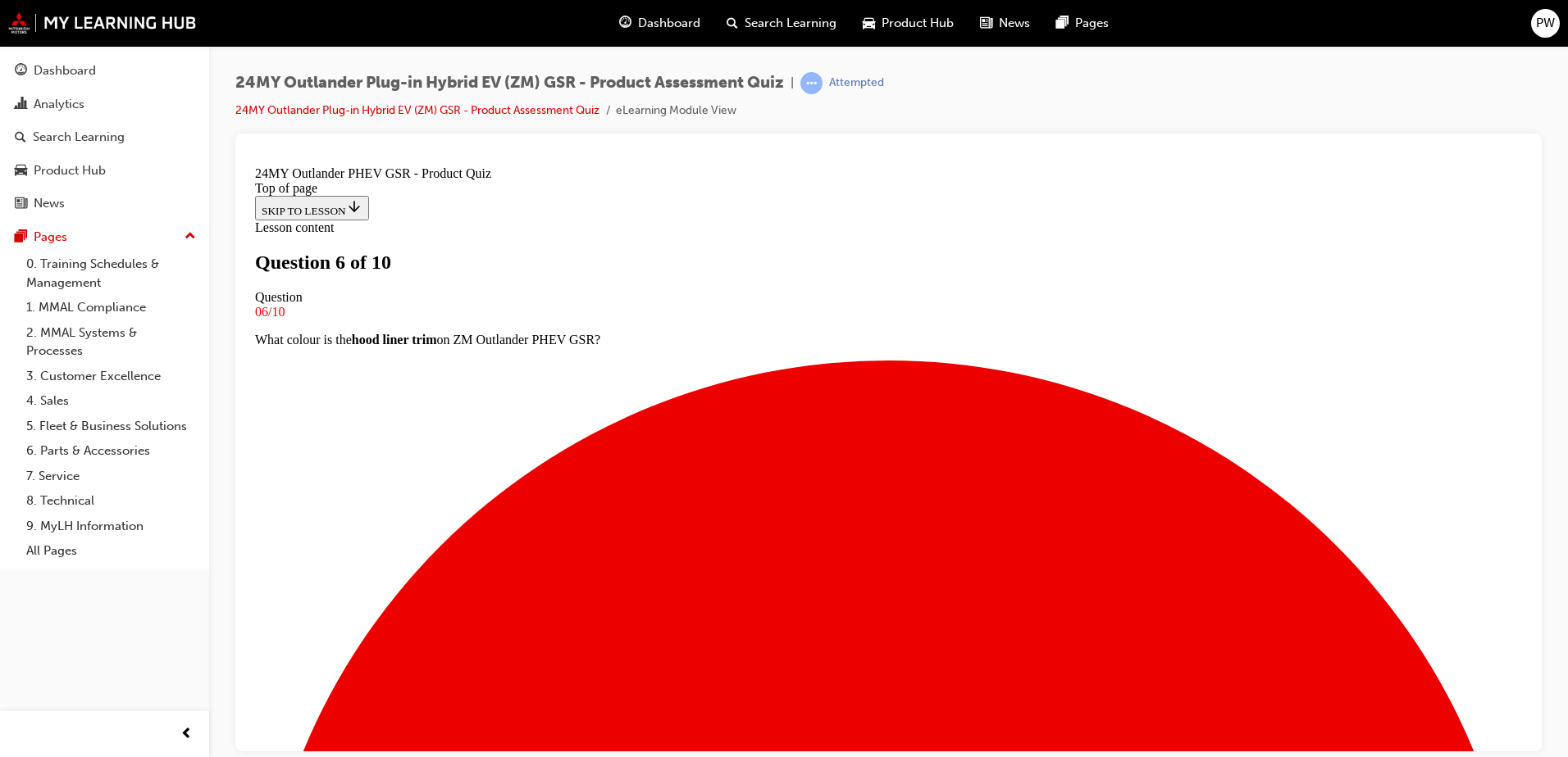
scroll to position [84, 0]
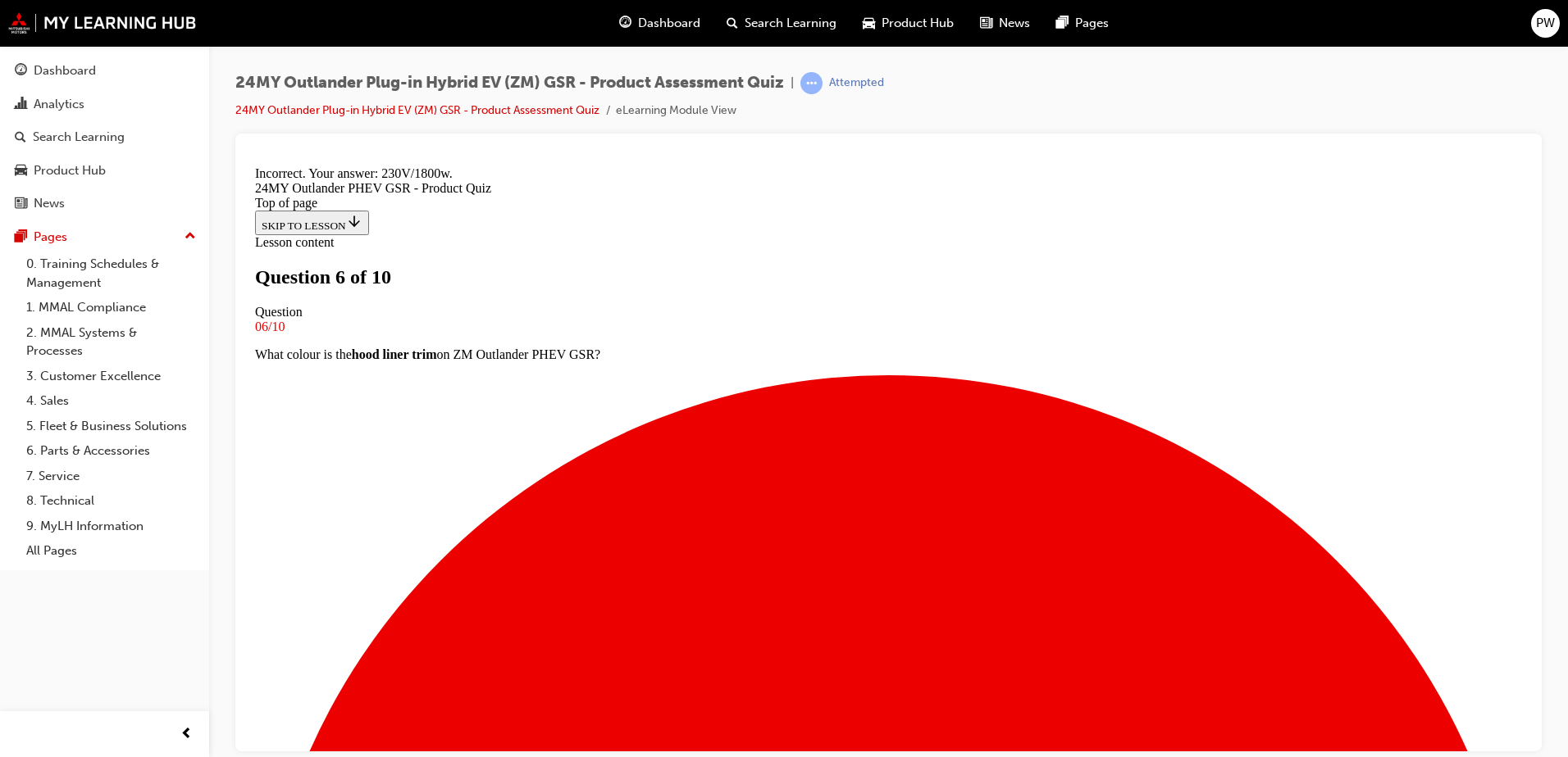
scroll to position [169, 0]
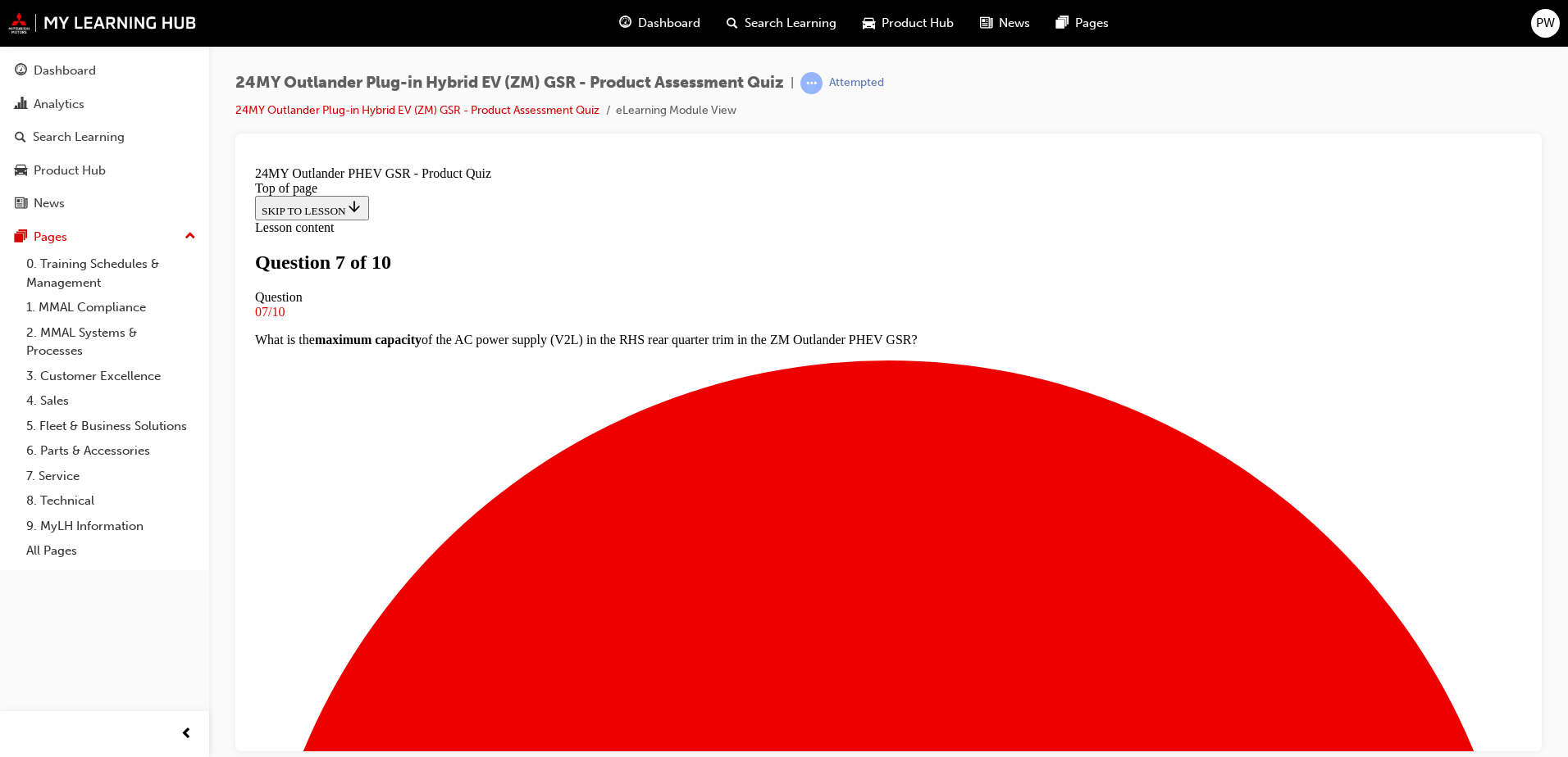
scroll to position [166, 0]
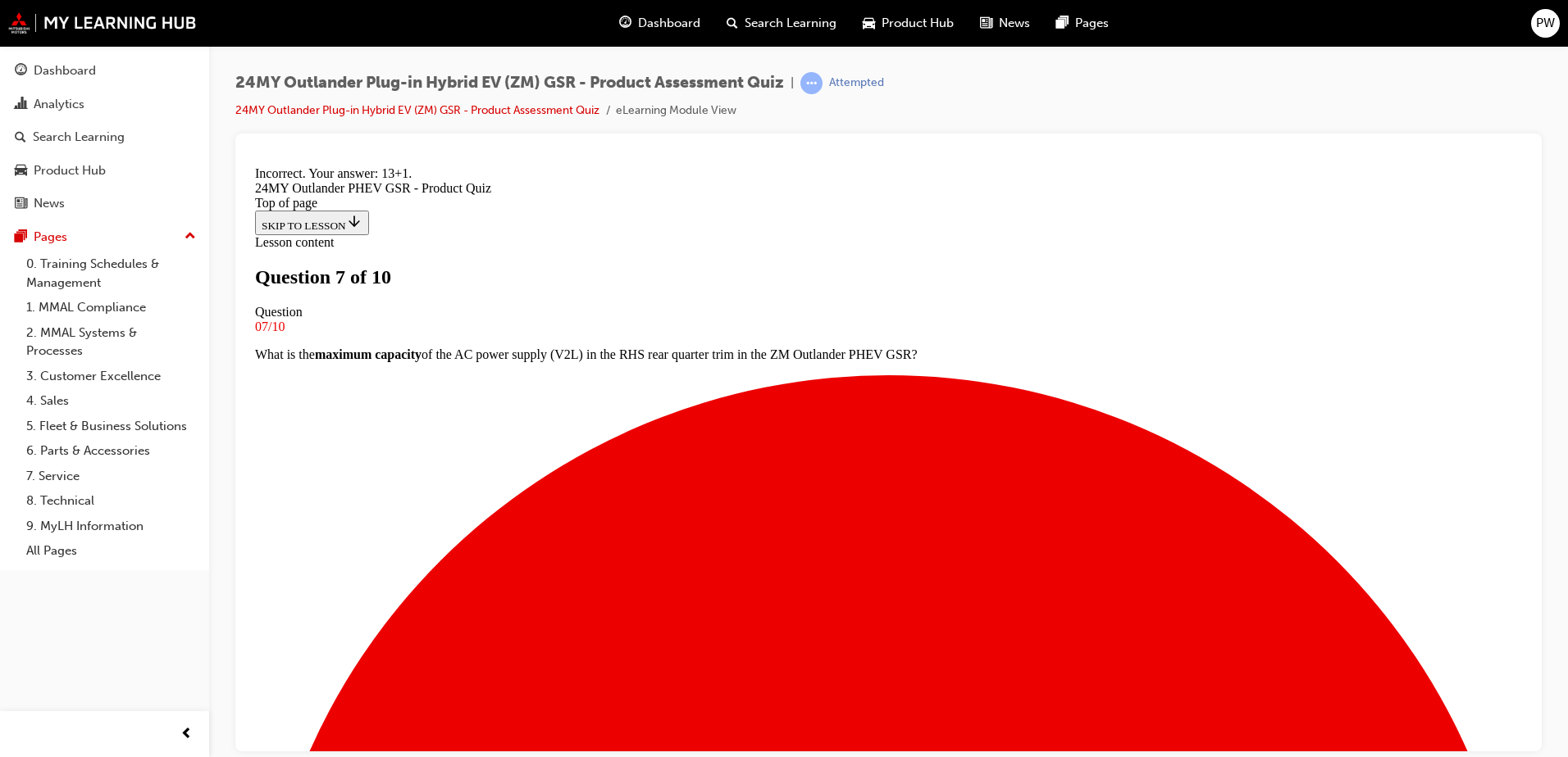
scroll to position [334, 0]
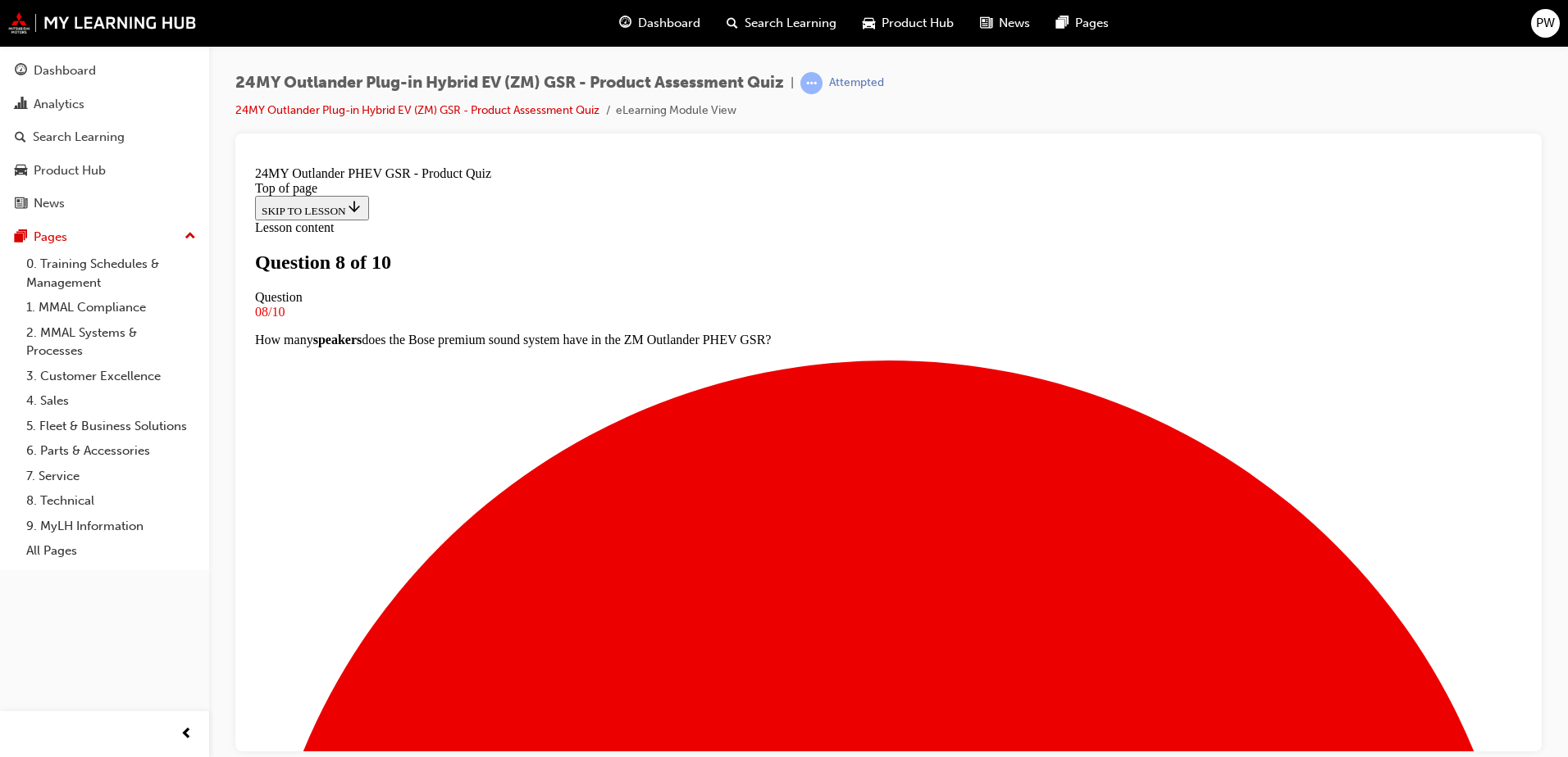
scroll to position [84, 0]
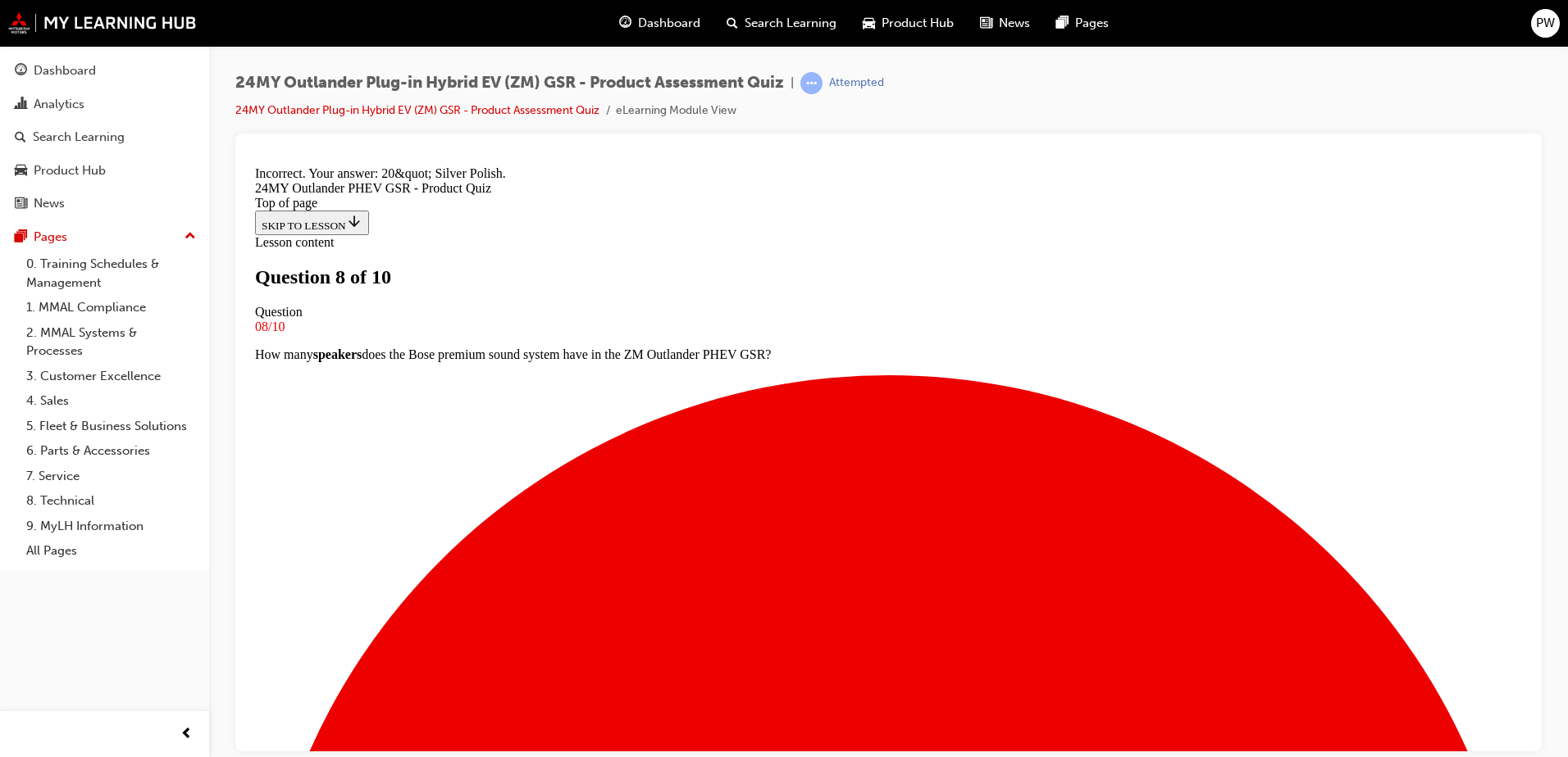
scroll to position [306, 0]
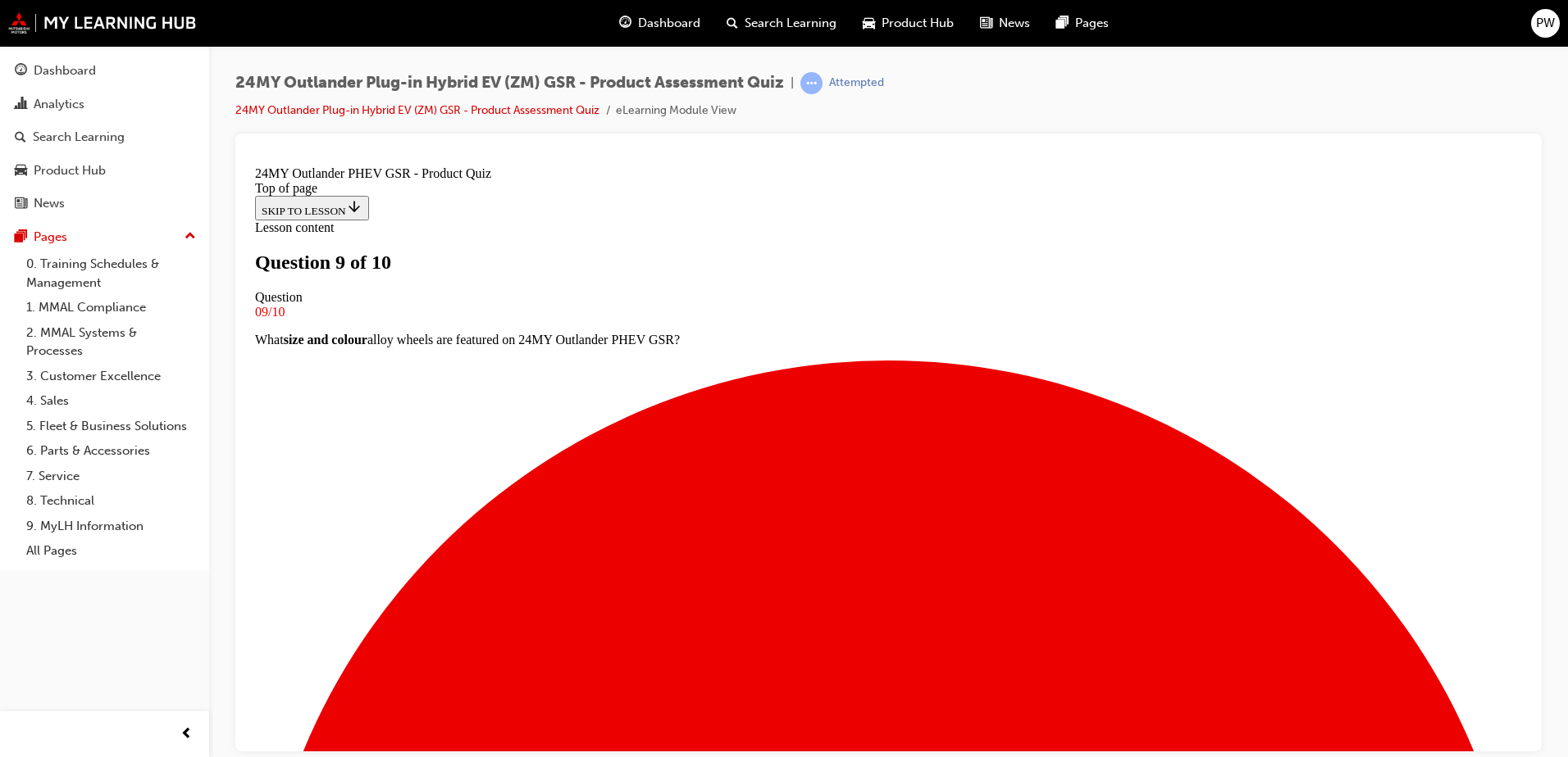
scroll to position [3, 0]
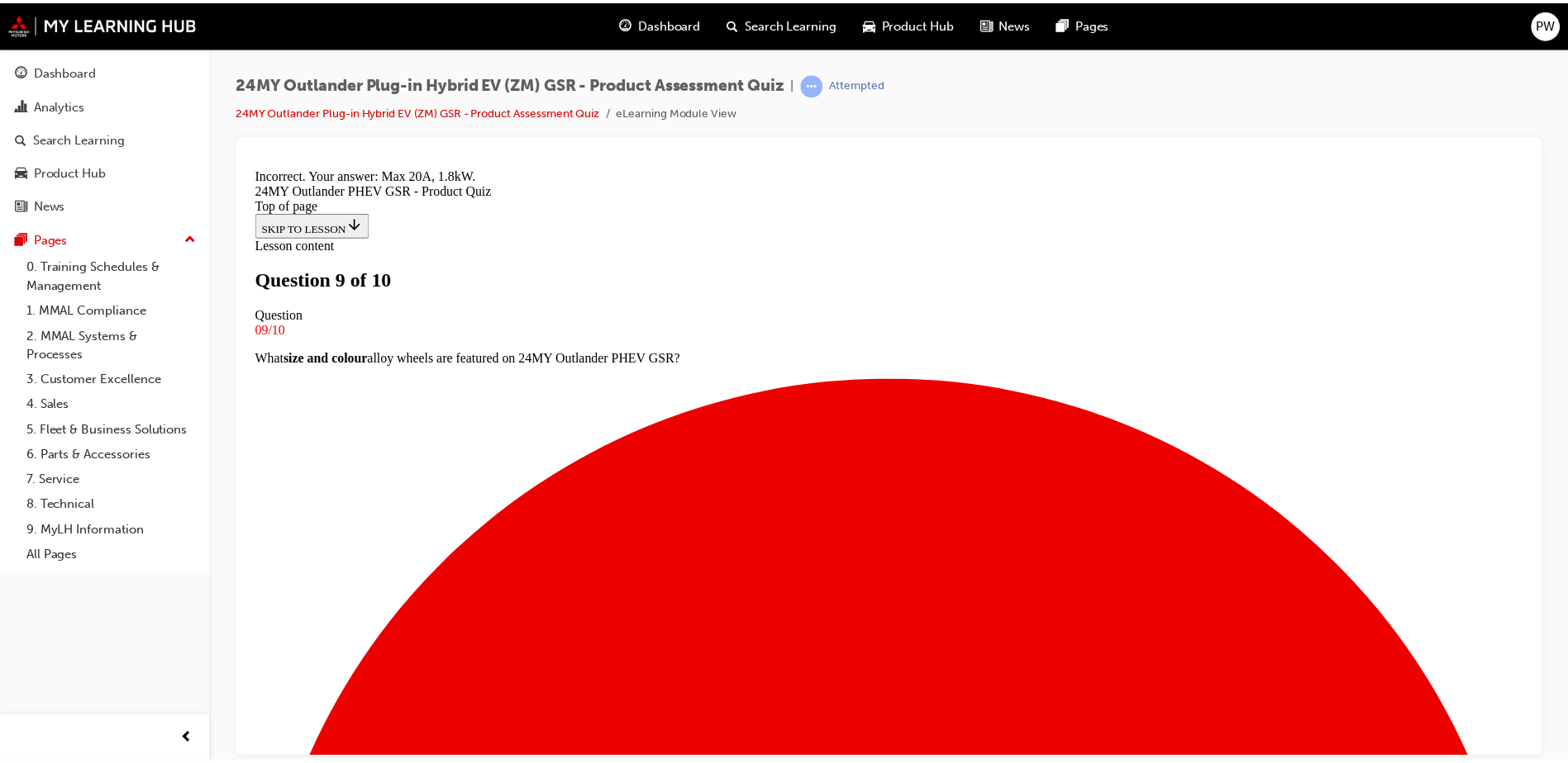
scroll to position [308, 0]
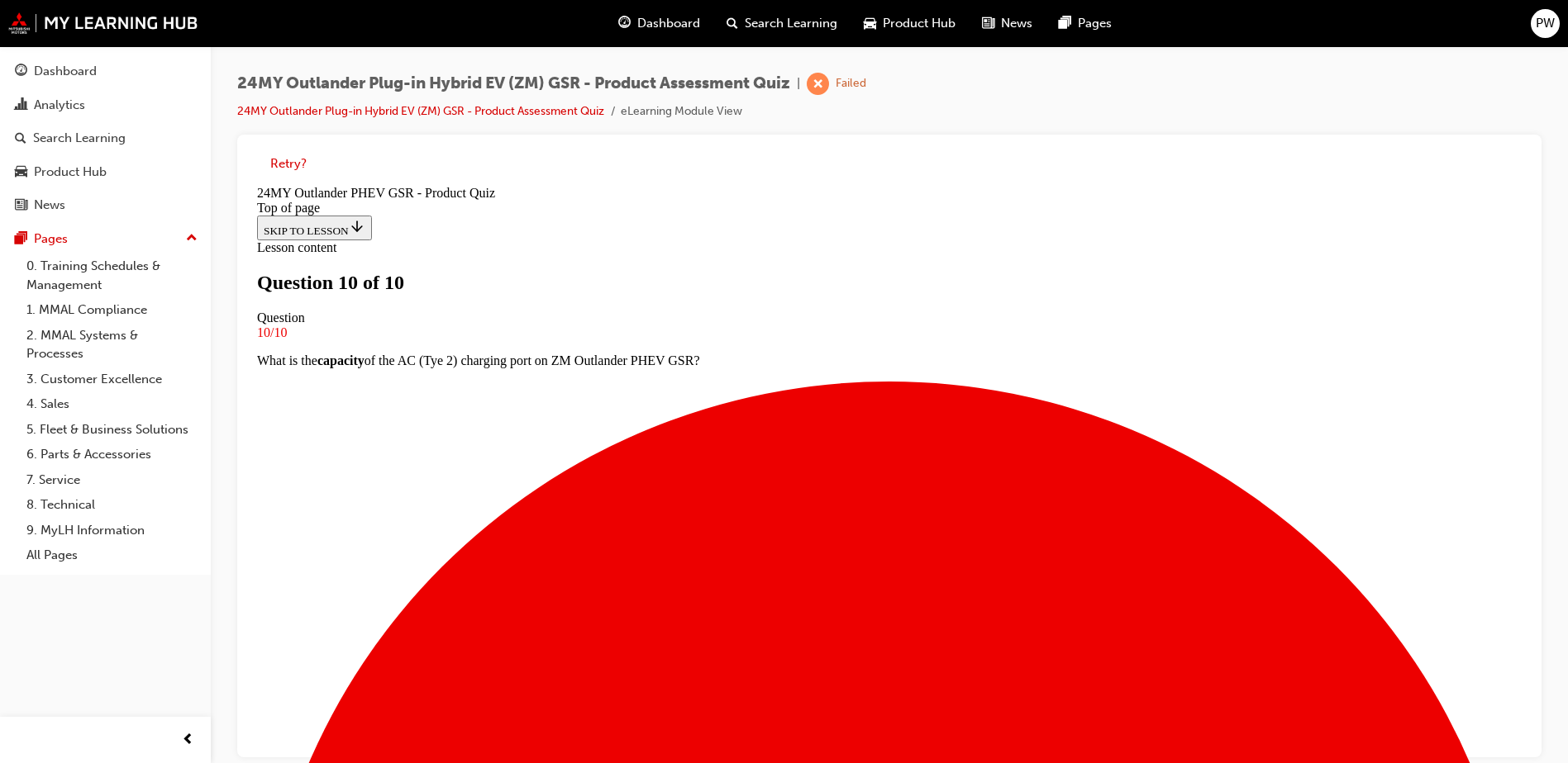
scroll to position [249, 0]
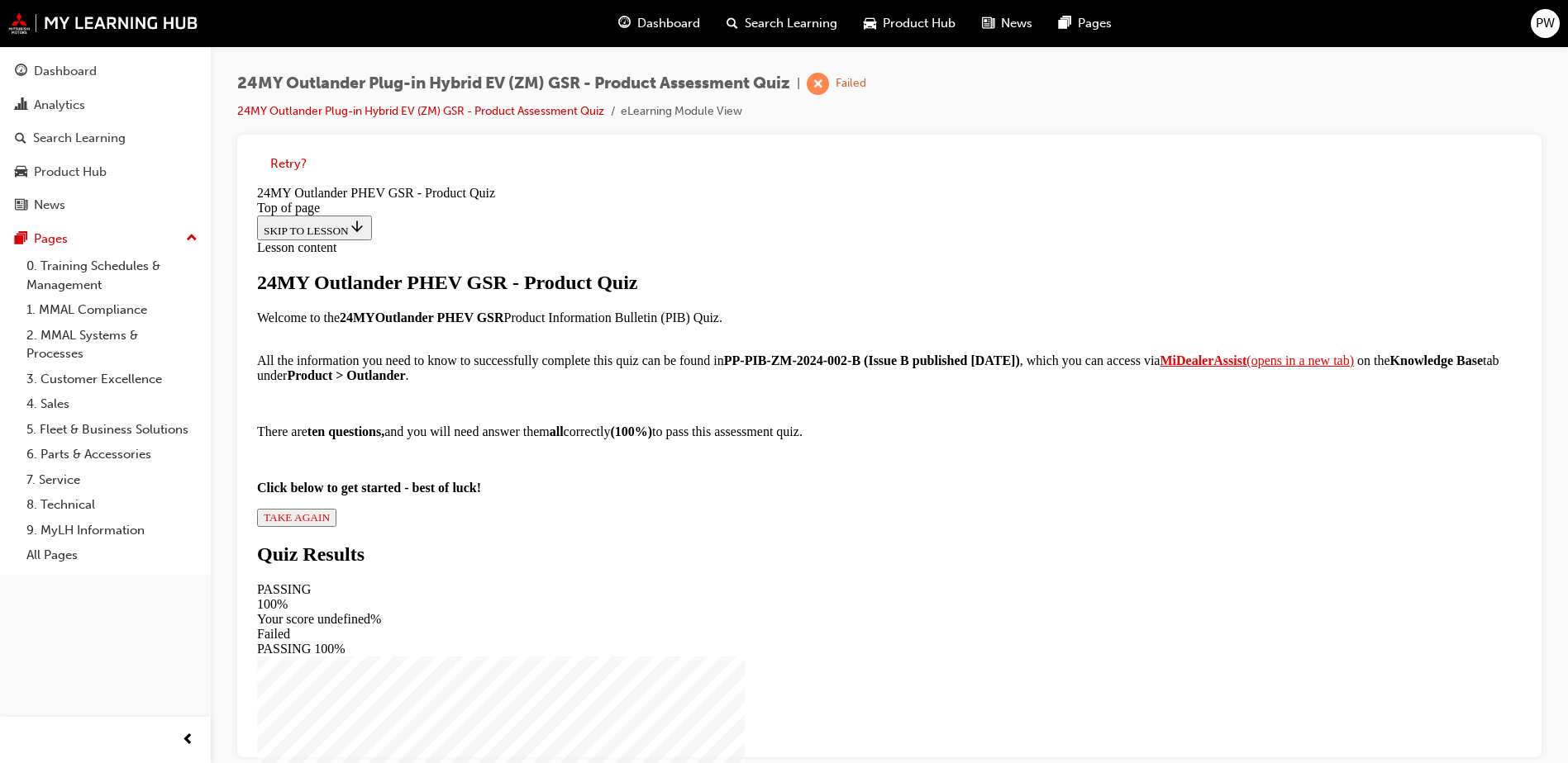
drag, startPoint x: 670, startPoint y: 664, endPoint x: 1008, endPoint y: 631, distance: 339.6
click at [1008, 527] on div "24MY Outlander PHEV GSR - Product Quiz Welcome to the 24MY Outlander PHEV GSR P…" at bounding box center [889, 399] width 1265 height 256
click at [1159, 368] on strong "MiDealerAssist" at bounding box center [1203, 360] width 87 height 14
drag, startPoint x: 720, startPoint y: 209, endPoint x: 1050, endPoint y: 223, distance: 330.3
click at [1050, 271] on div "24MY Outlander PHEV GSR - Product Quiz" at bounding box center [889, 282] width 1265 height 23
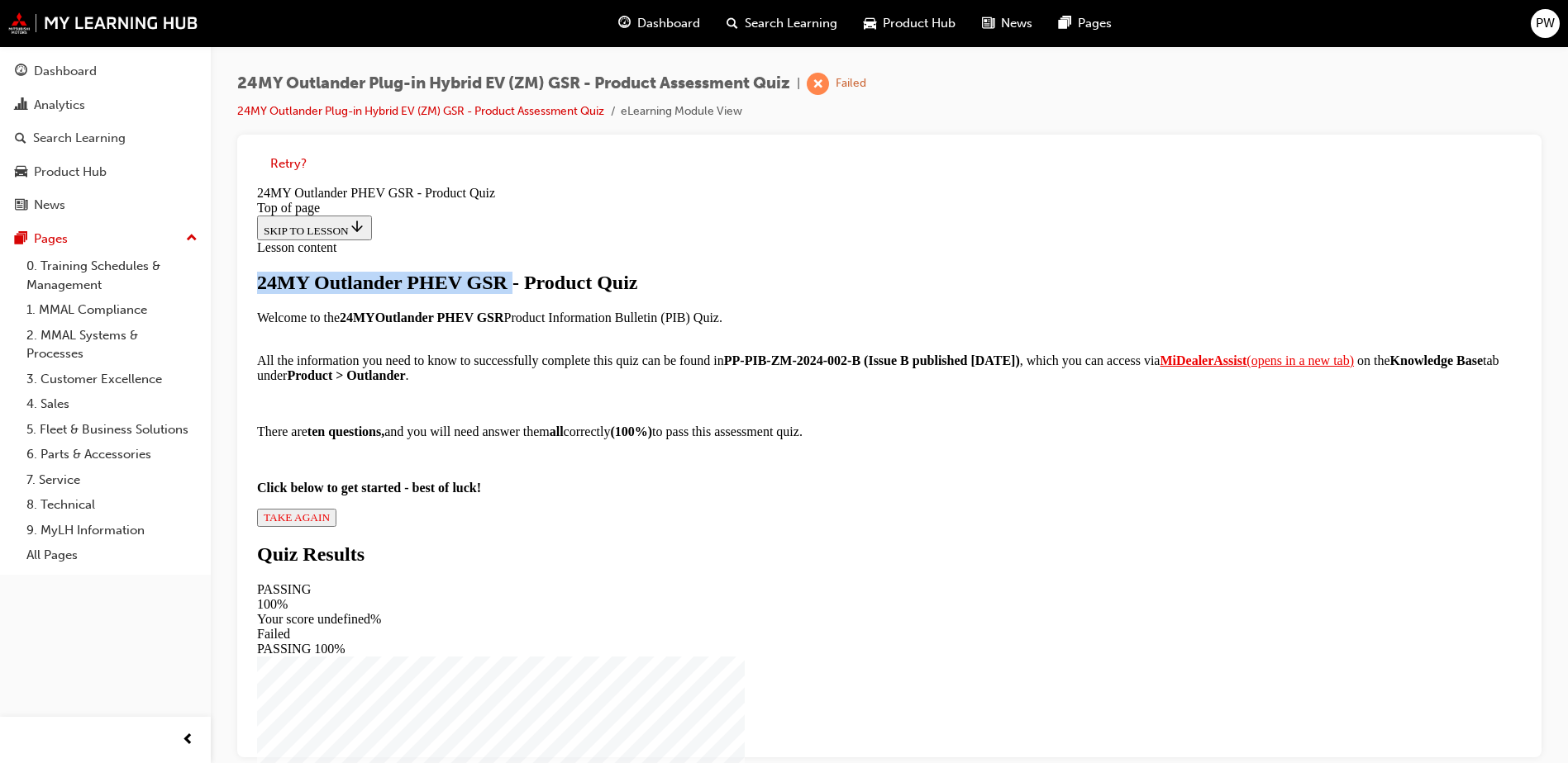
drag, startPoint x: 1050, startPoint y: 223, endPoint x: 1030, endPoint y: 220, distance: 20.2
copy div "24MY Outlander PHEV GSR"
drag, startPoint x: 667, startPoint y: 433, endPoint x: 822, endPoint y: 432, distance: 155.0
click at [822, 368] on strong "PP-PIB-ZM-2024-002-B (Issue B published [DATE])" at bounding box center [872, 360] width 296 height 14
copy strong "PP-PIB-ZM-2024-002-B"
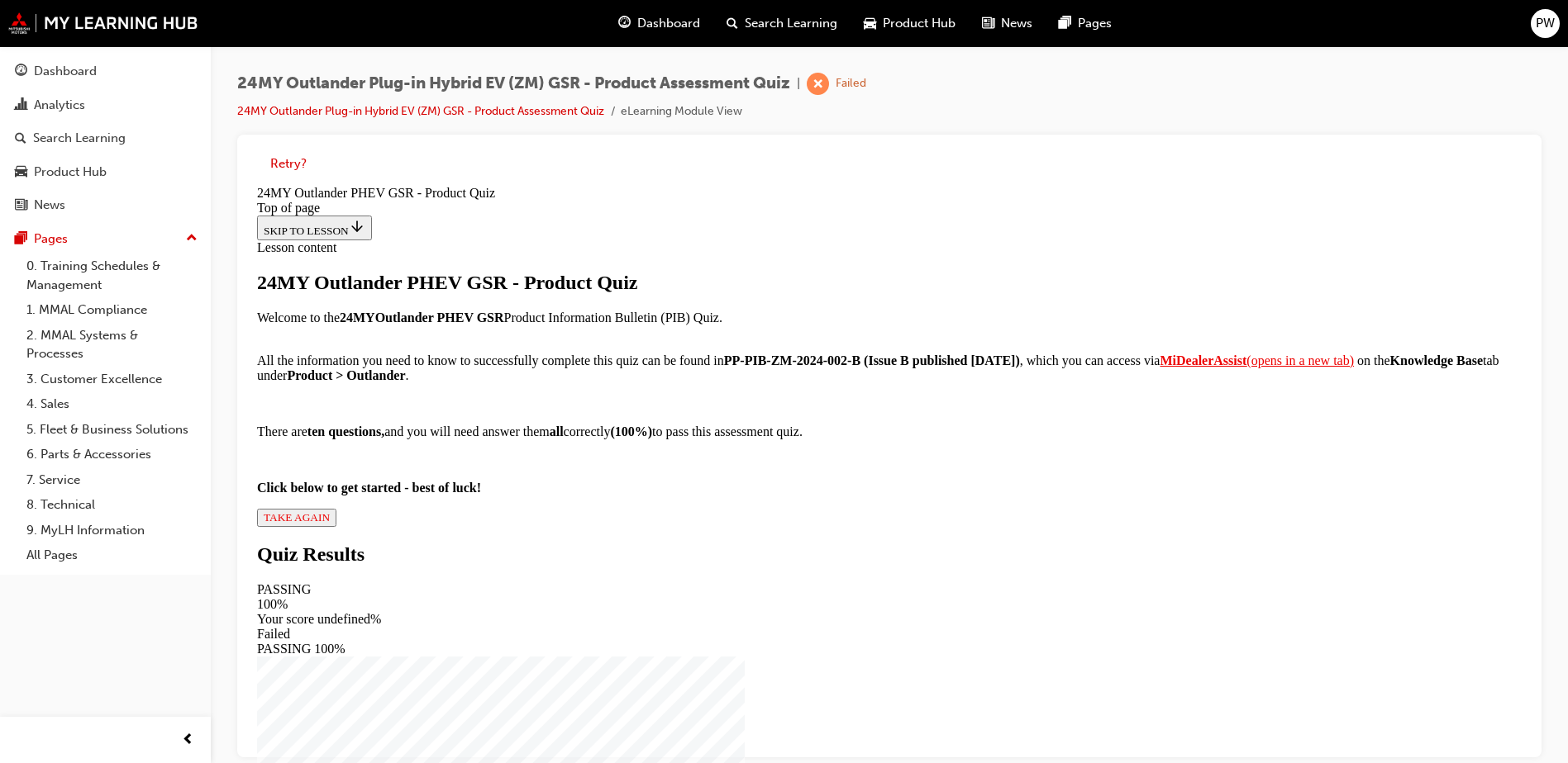
click at [652, 527] on div "24MY Outlander PHEV GSR - Product Quiz Welcome to the 24MY Outlander PHEV GSR P…" at bounding box center [889, 399] width 1265 height 256
click at [330, 524] on span "TAKE AGAIN" at bounding box center [296, 517] width 66 height 13
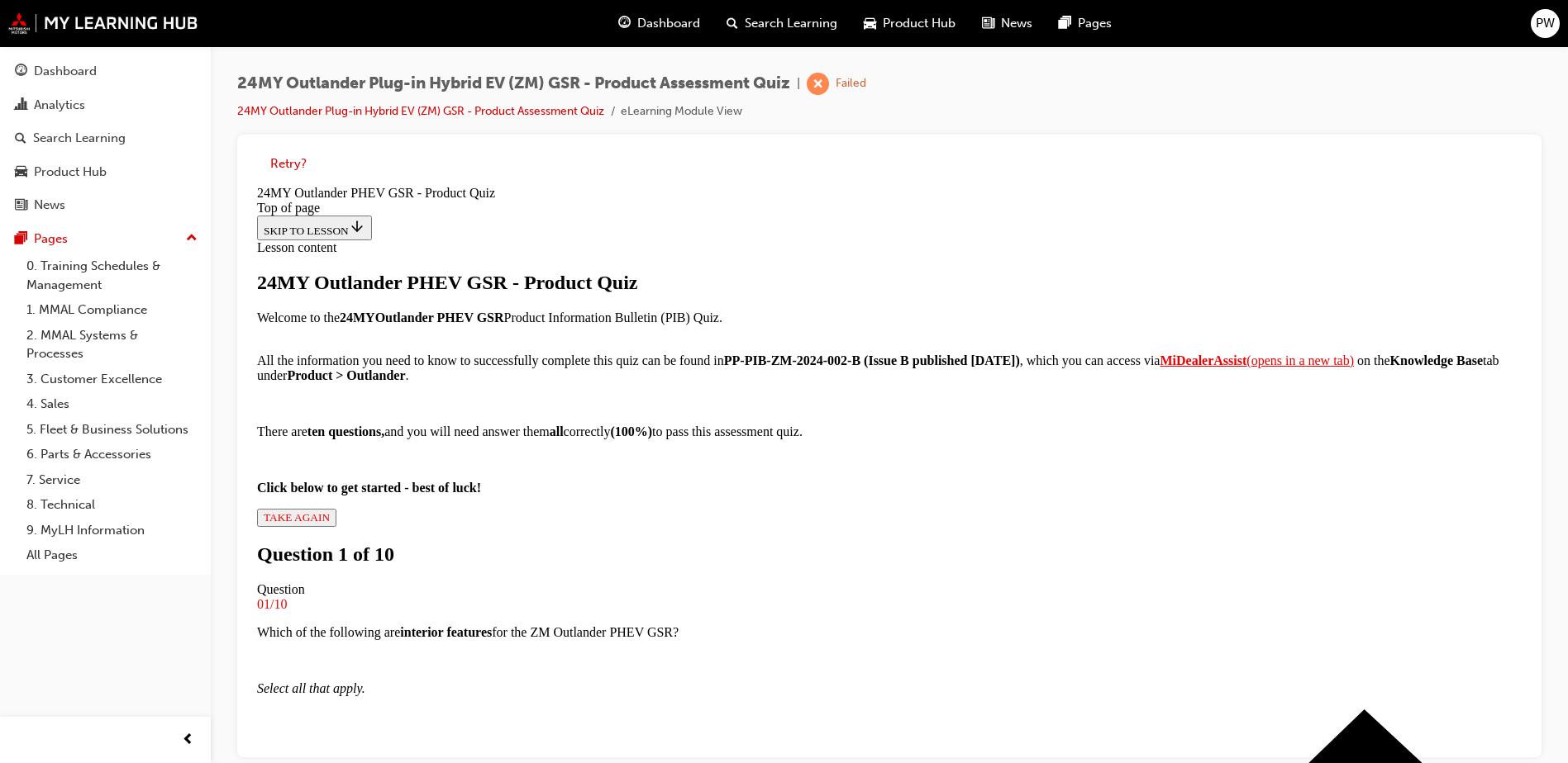
scroll to position [85, 0]
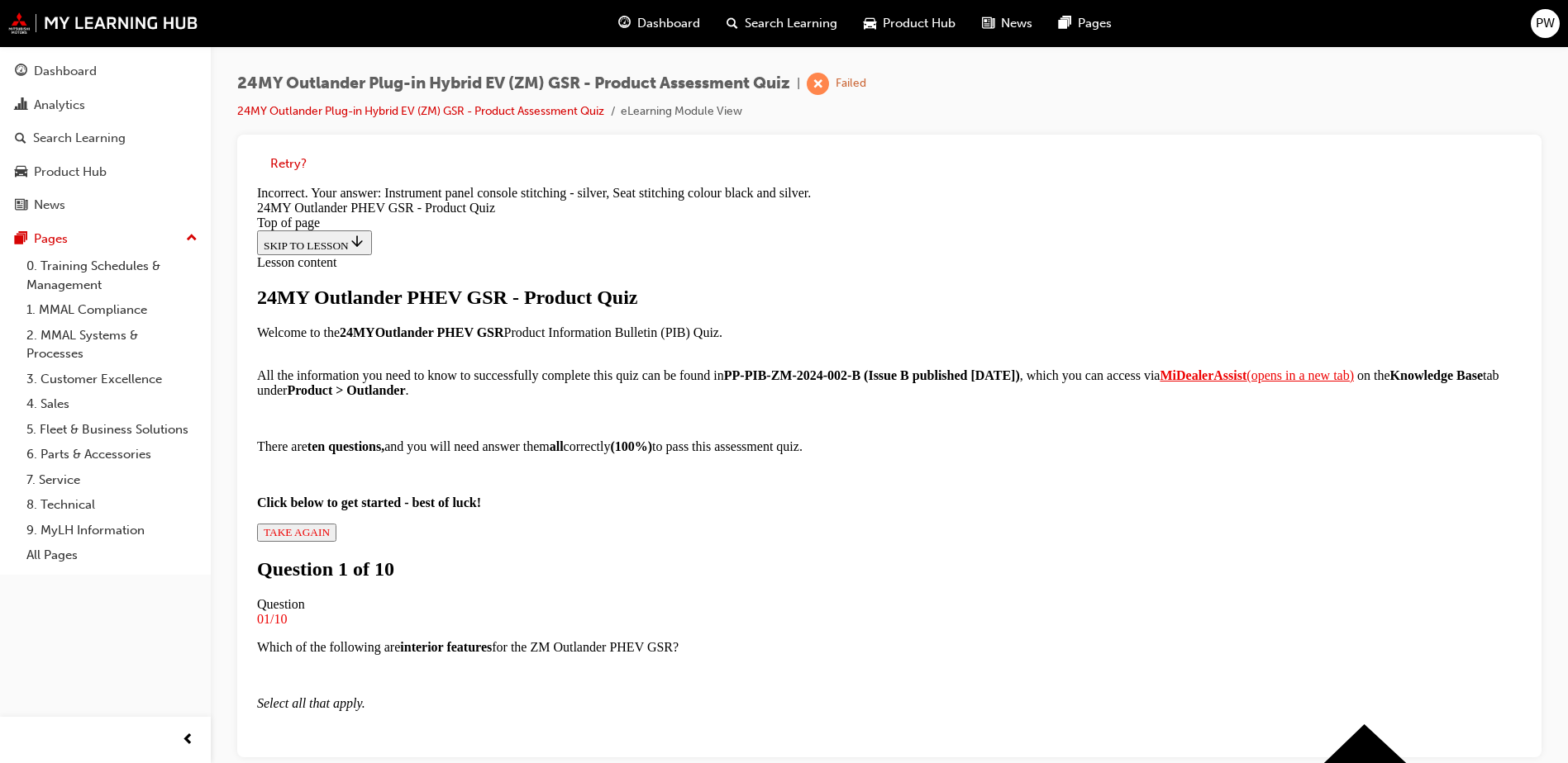
scroll to position [364, 0]
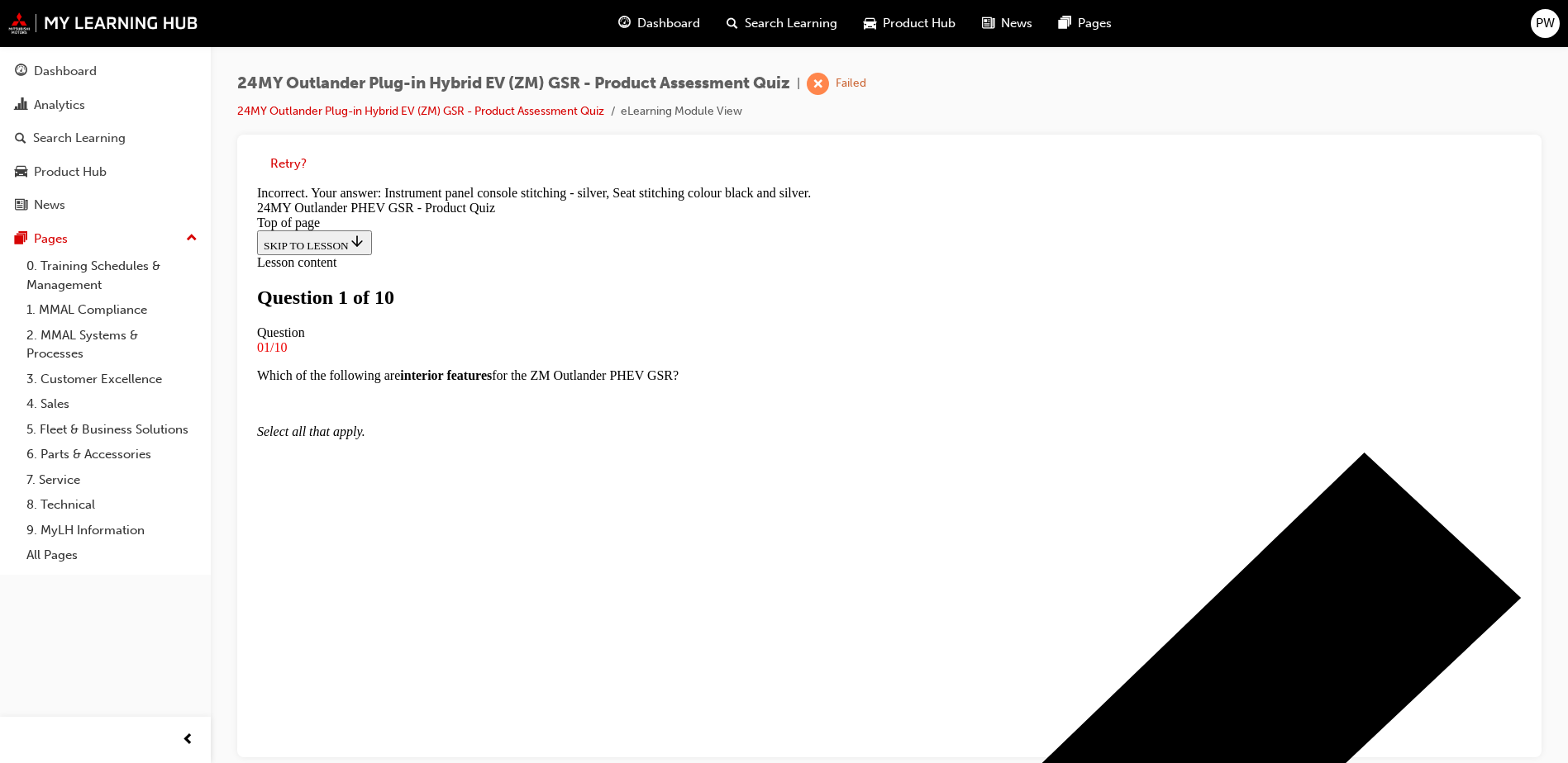
scroll to position [85, 0]
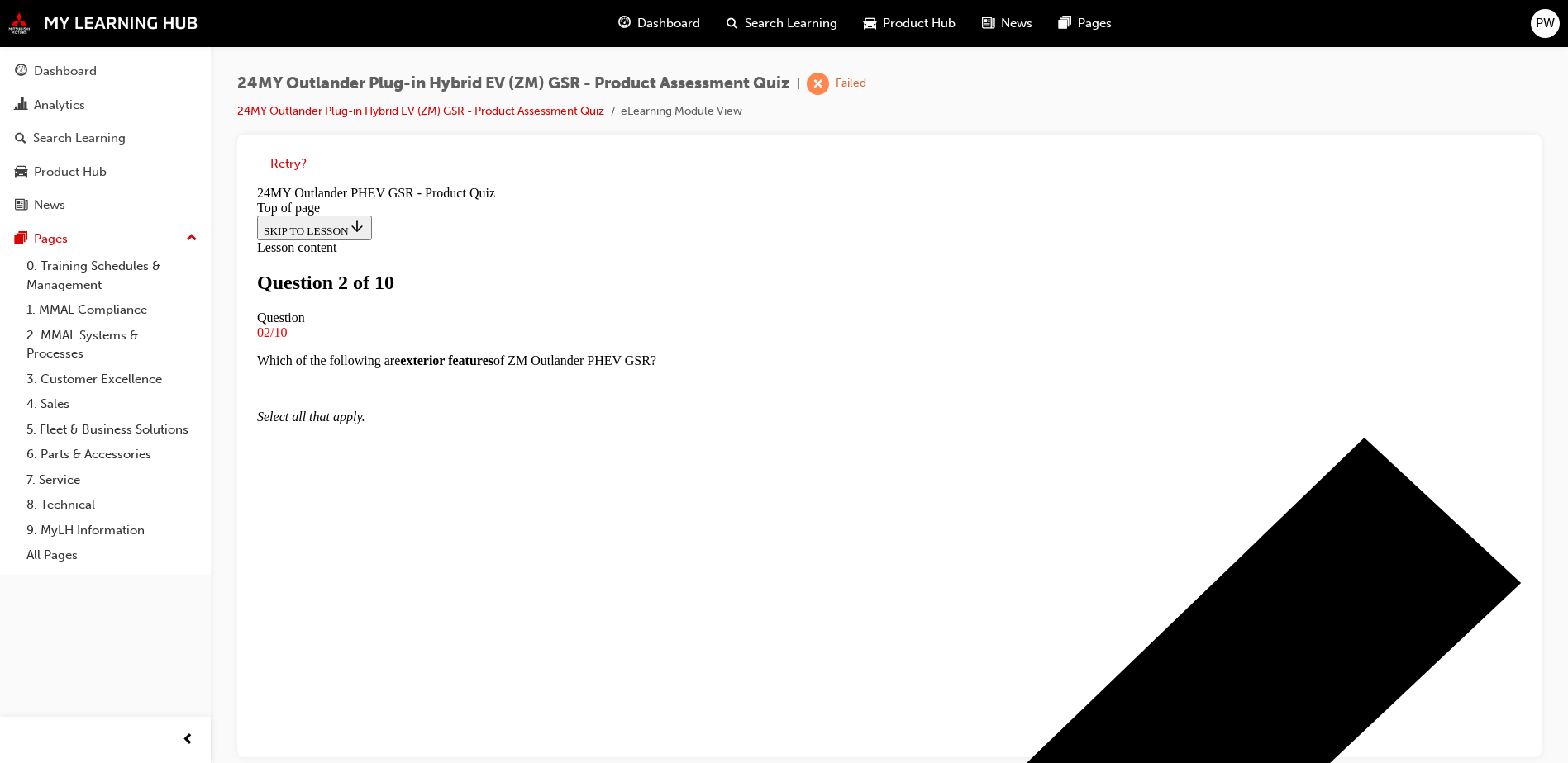
scroll to position [3, 0]
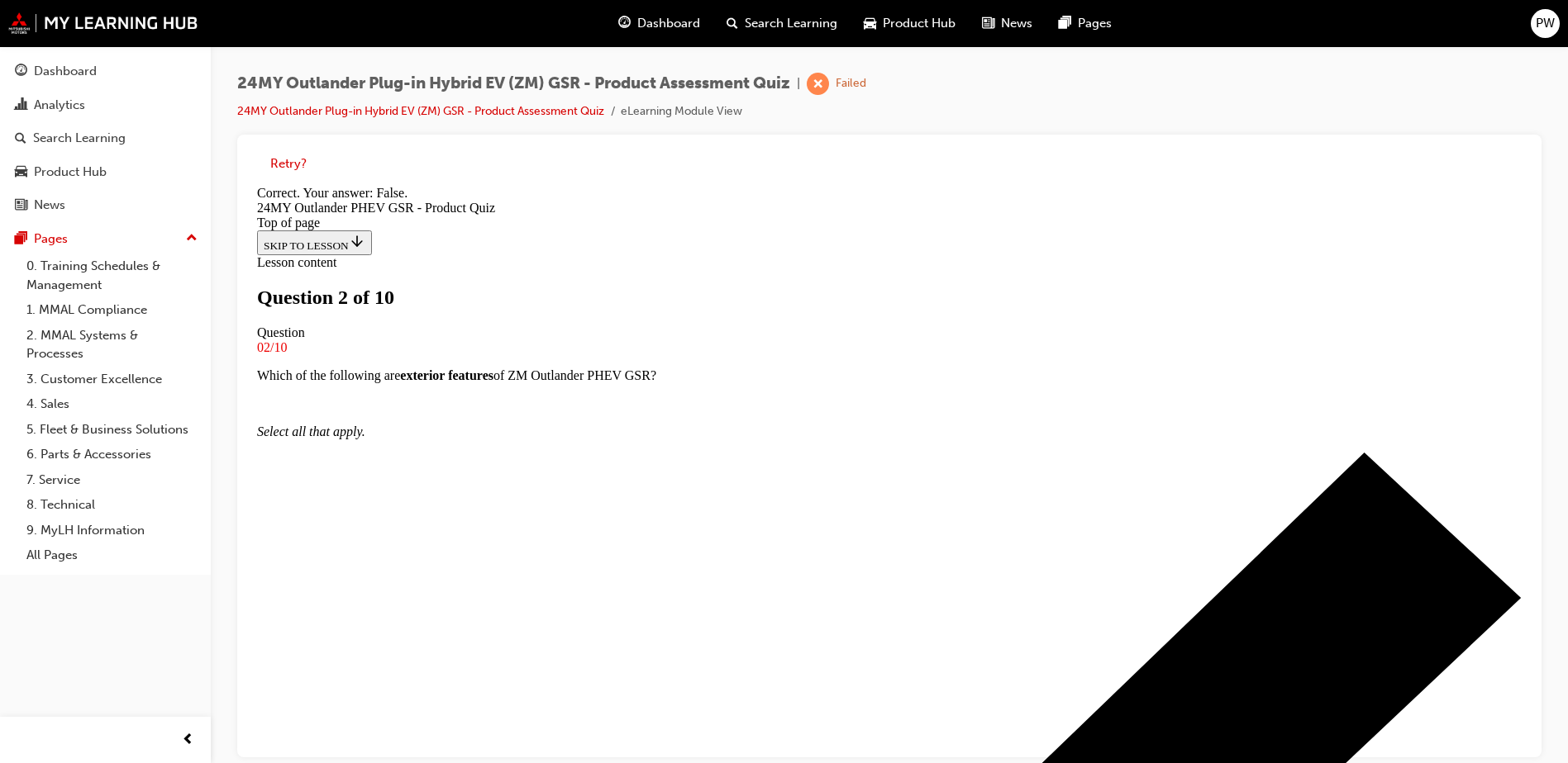
scroll to position [194, 0]
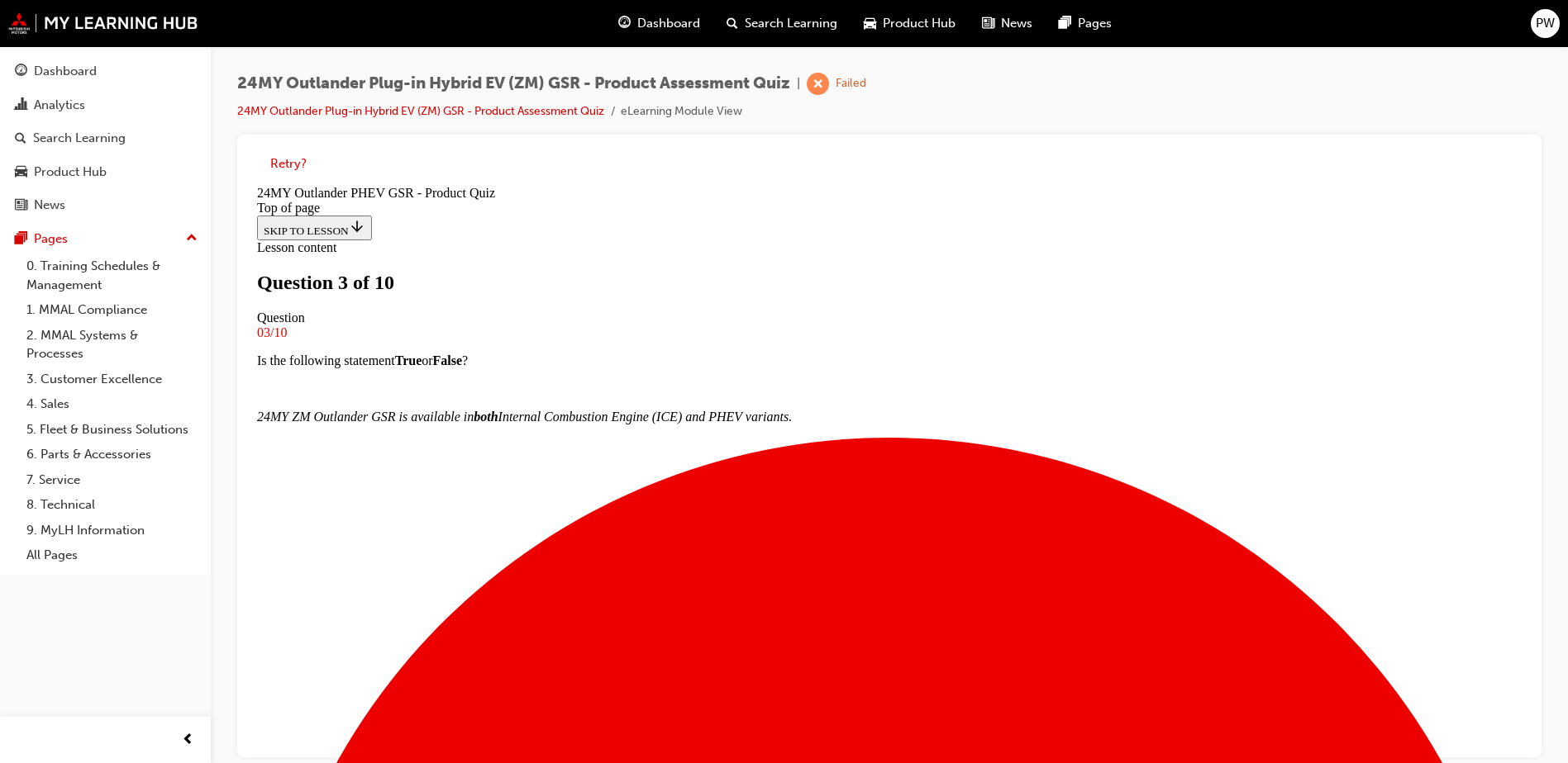
scroll to position [114, 0]
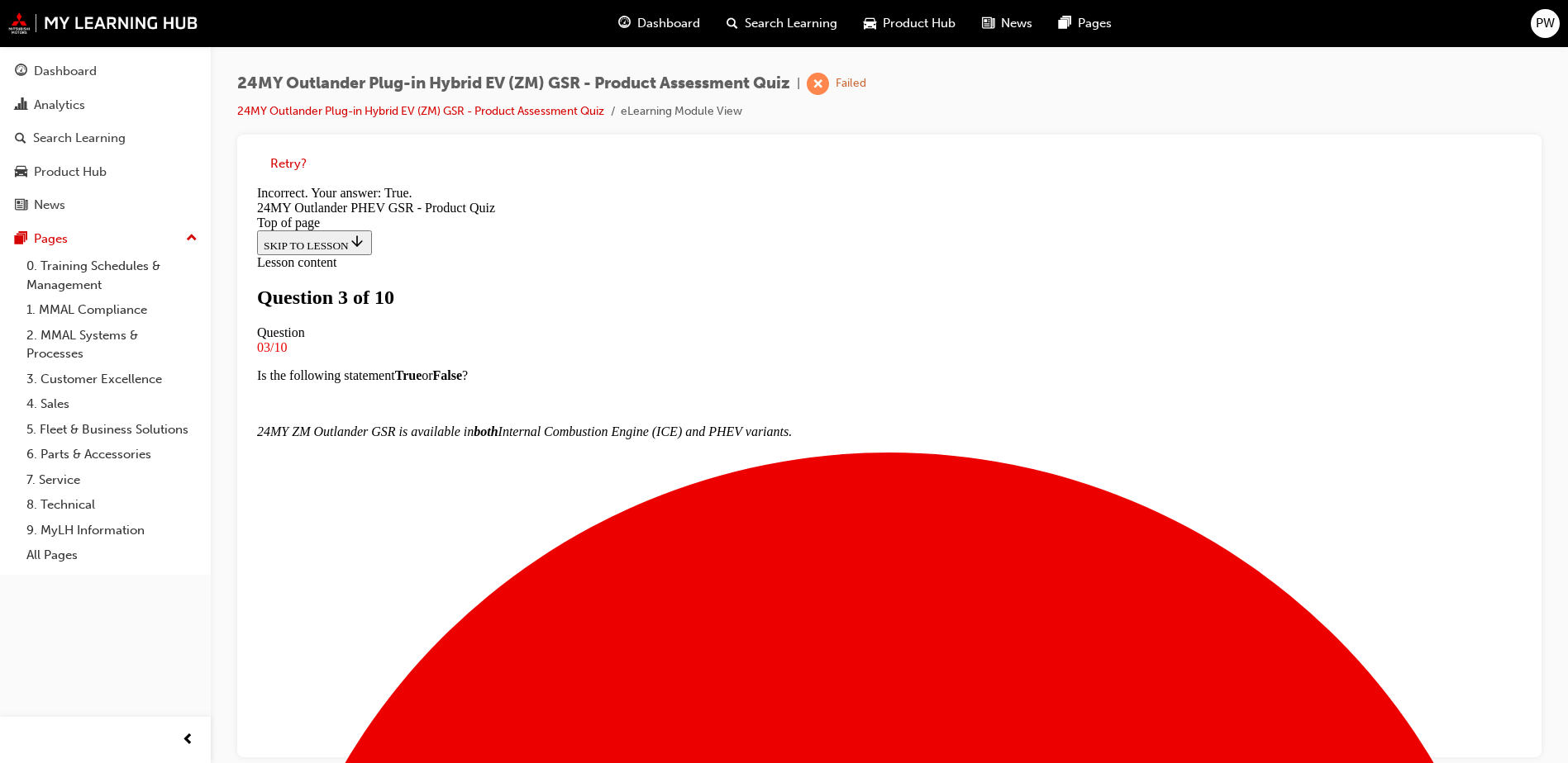
scroll to position [166, 0]
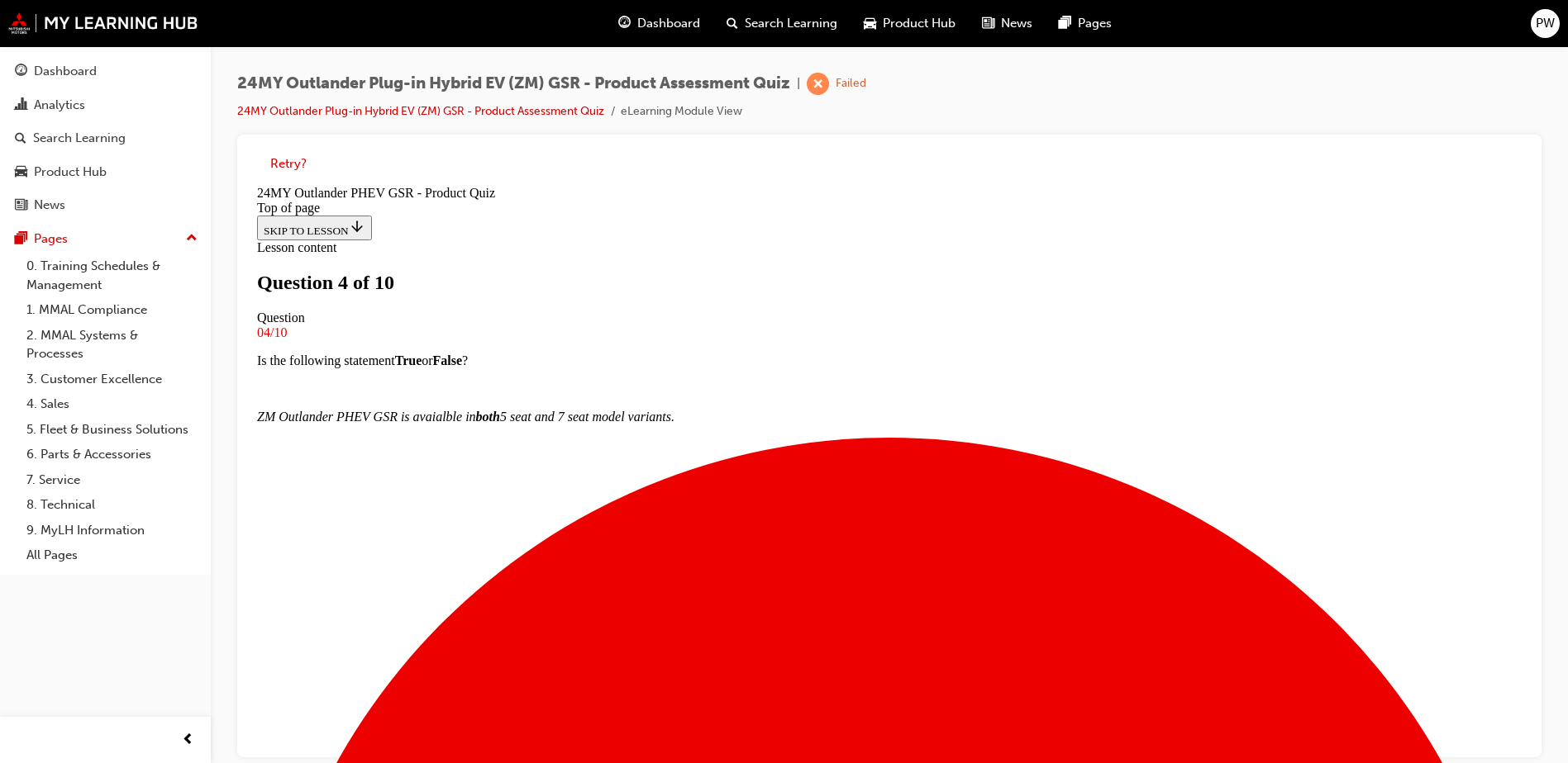
scroll to position [85, 0]
